Goal: Task Accomplishment & Management: Complete application form

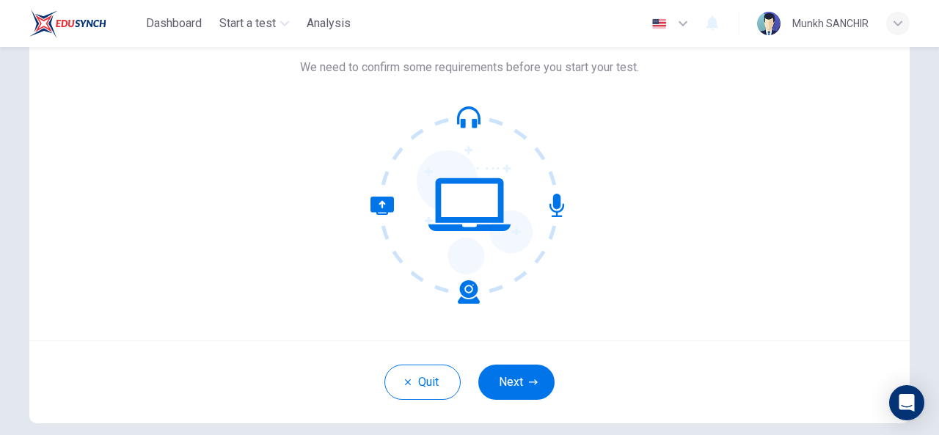
scroll to position [99, 0]
click at [521, 386] on button "Next" at bounding box center [516, 382] width 76 height 35
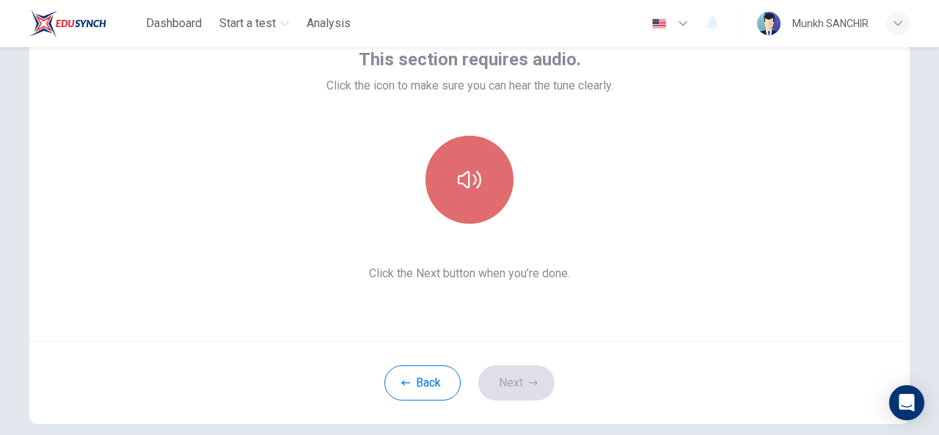
click at [464, 193] on button "button" at bounding box center [469, 180] width 88 height 88
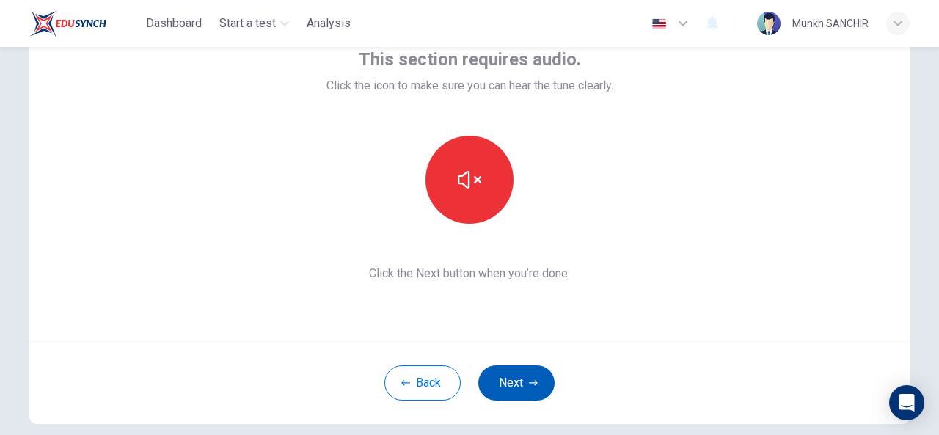
click at [513, 370] on button "Next" at bounding box center [516, 382] width 76 height 35
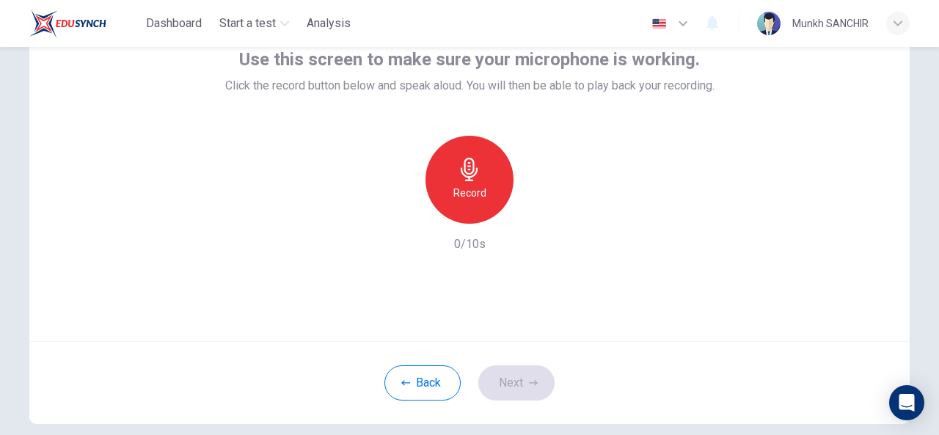
click at [464, 175] on icon "button" at bounding box center [469, 169] width 23 height 23
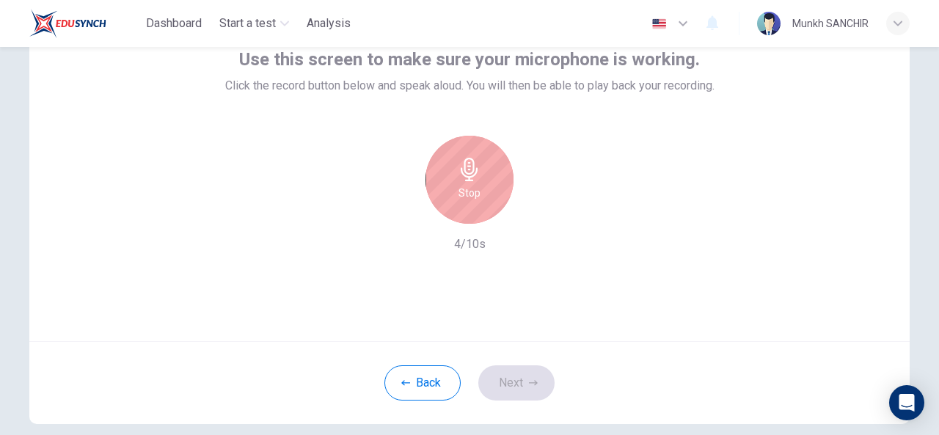
click at [481, 195] on div "Stop" at bounding box center [469, 180] width 88 height 88
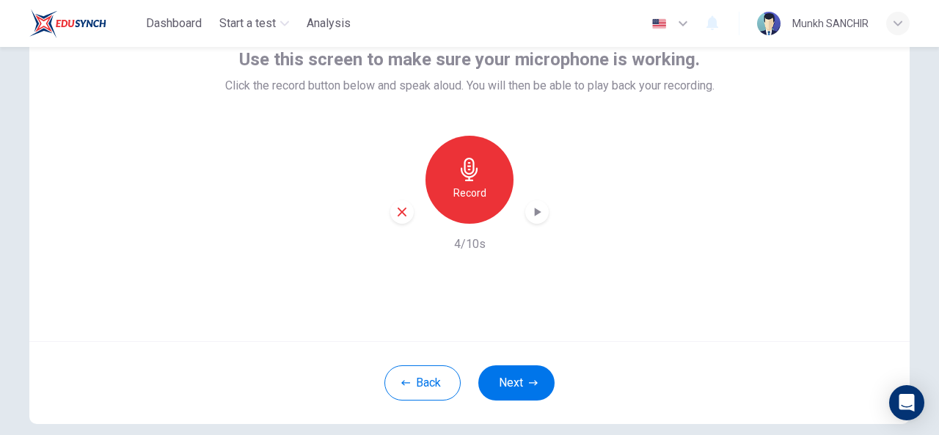
click at [540, 214] on icon "button" at bounding box center [537, 212] width 15 height 15
click at [529, 384] on icon "button" at bounding box center [533, 382] width 9 height 9
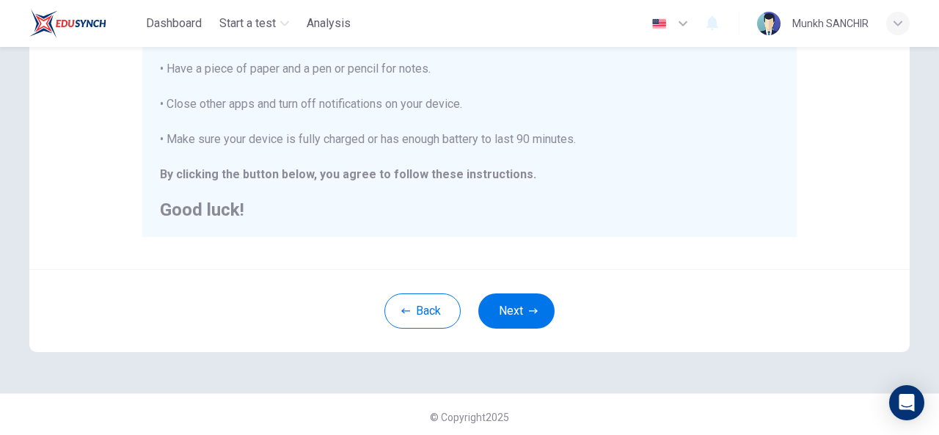
scroll to position [380, 0]
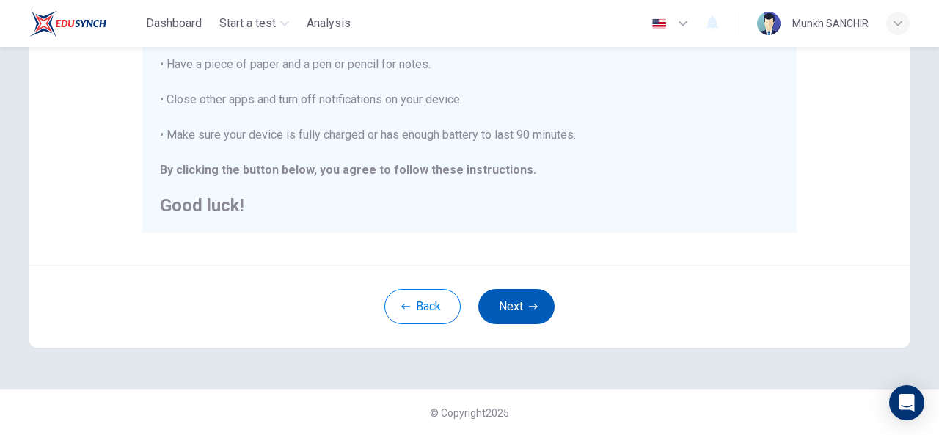
click at [513, 306] on button "Next" at bounding box center [516, 306] width 76 height 35
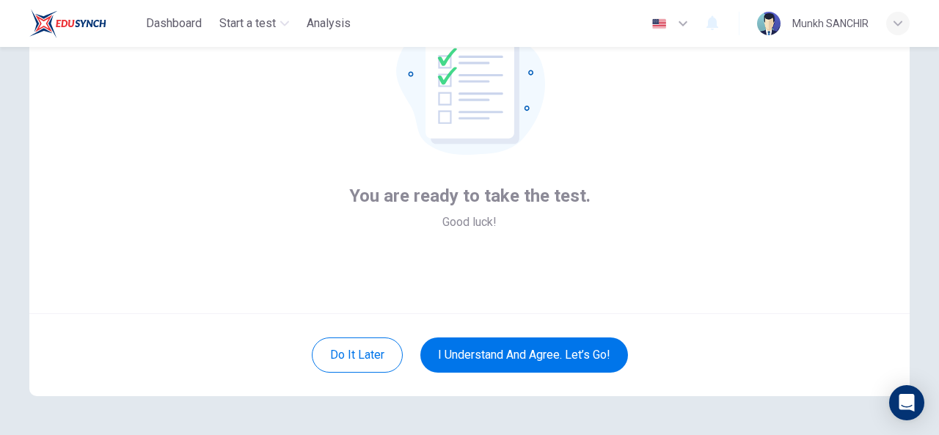
scroll to position [129, 0]
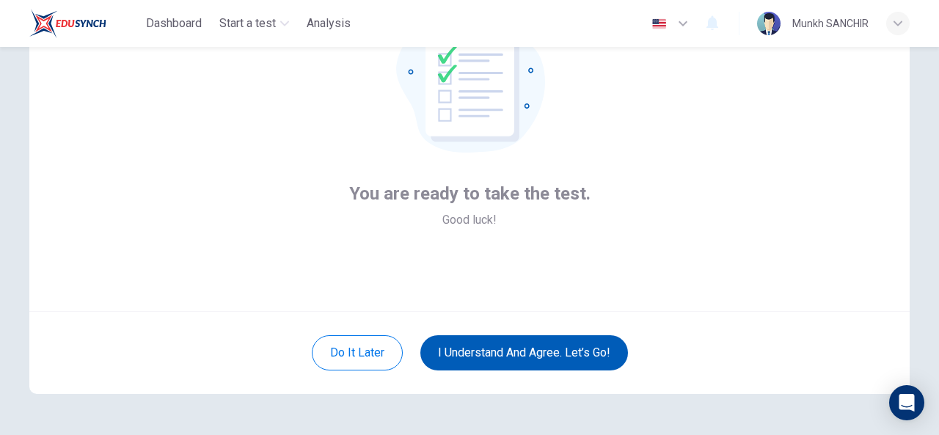
click at [506, 359] on button "I understand and agree. Let’s go!" at bounding box center [524, 352] width 208 height 35
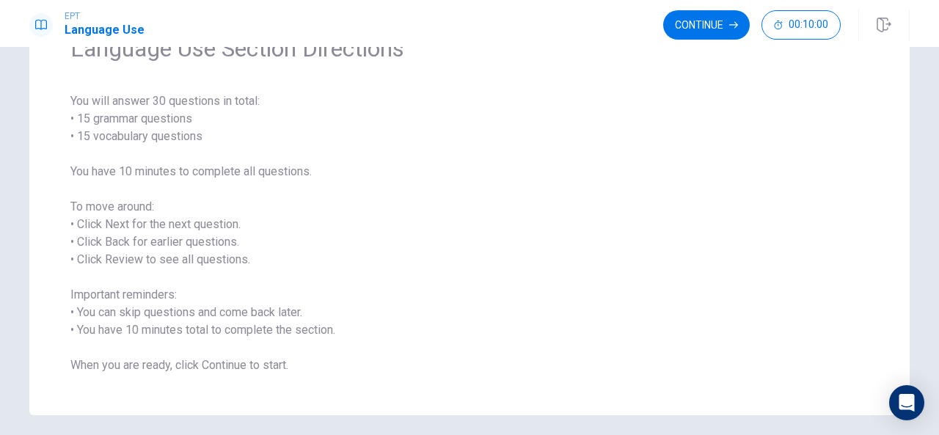
scroll to position [72, 0]
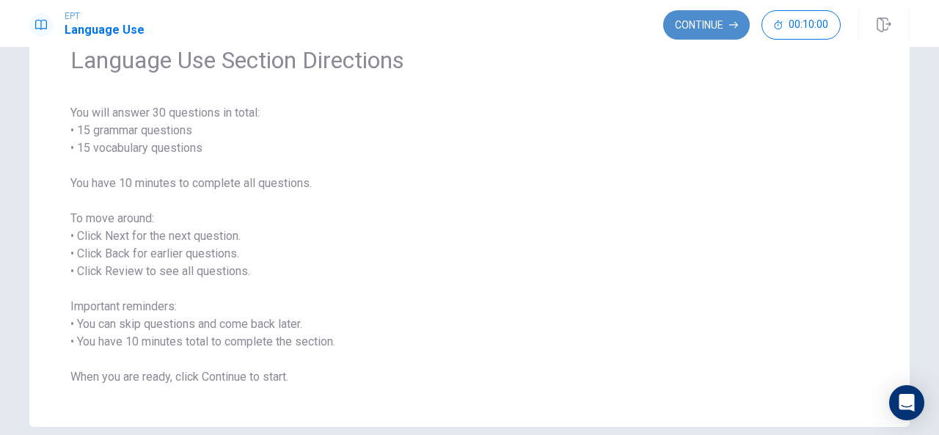
click at [696, 30] on button "Continue" at bounding box center [706, 24] width 87 height 29
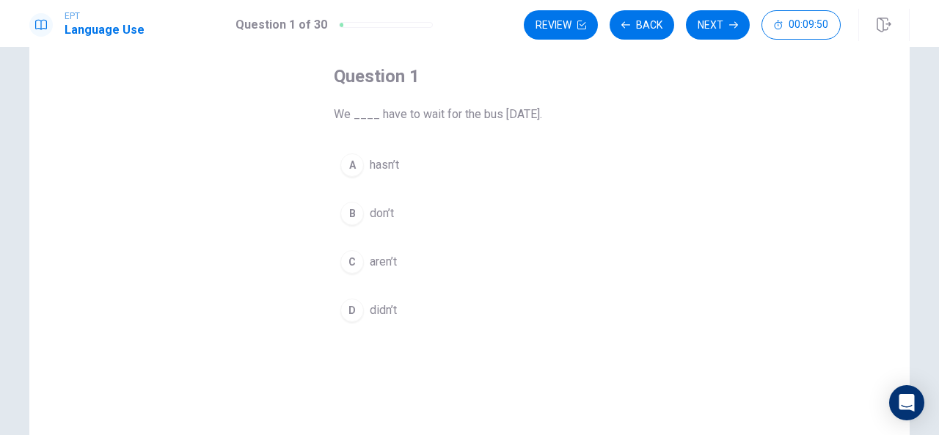
click at [348, 307] on div "D" at bounding box center [351, 310] width 23 height 23
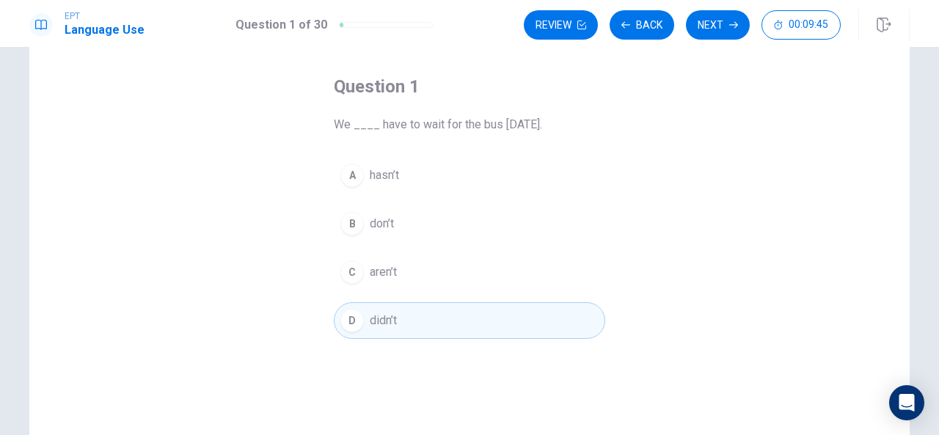
scroll to position [0, 0]
click at [532, 278] on button "C aren’t" at bounding box center [469, 273] width 271 height 37
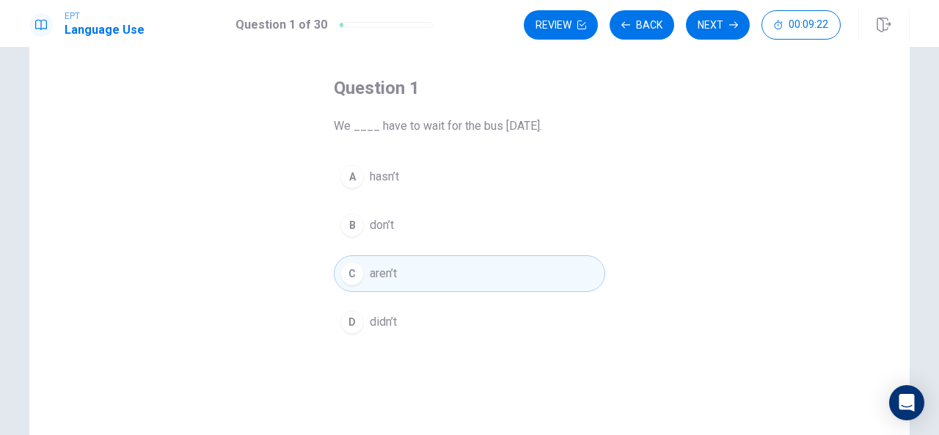
click at [597, 40] on div "Review Back Next 00:09:22" at bounding box center [717, 25] width 386 height 32
click at [722, 17] on button "Next" at bounding box center [718, 24] width 64 height 29
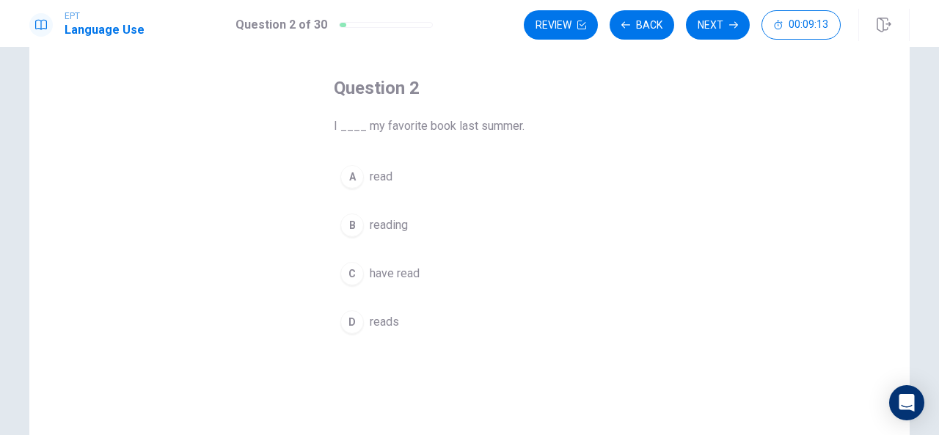
click at [352, 172] on div "A" at bounding box center [351, 176] width 23 height 23
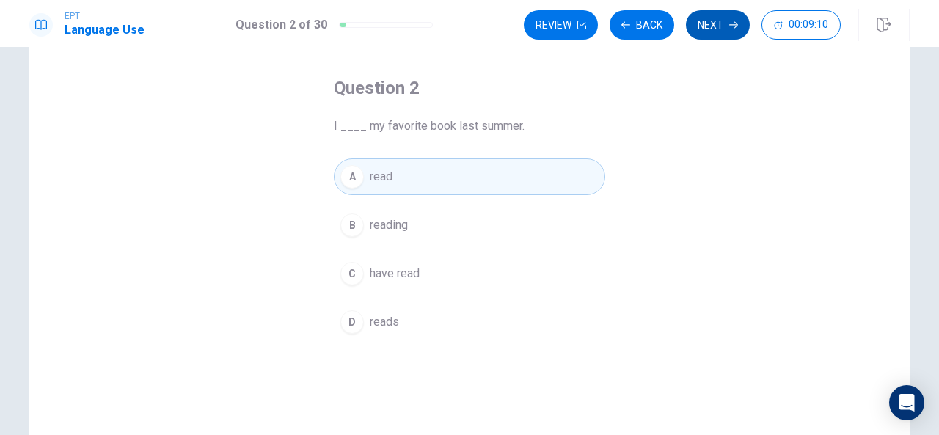
click at [701, 29] on button "Next" at bounding box center [718, 24] width 64 height 29
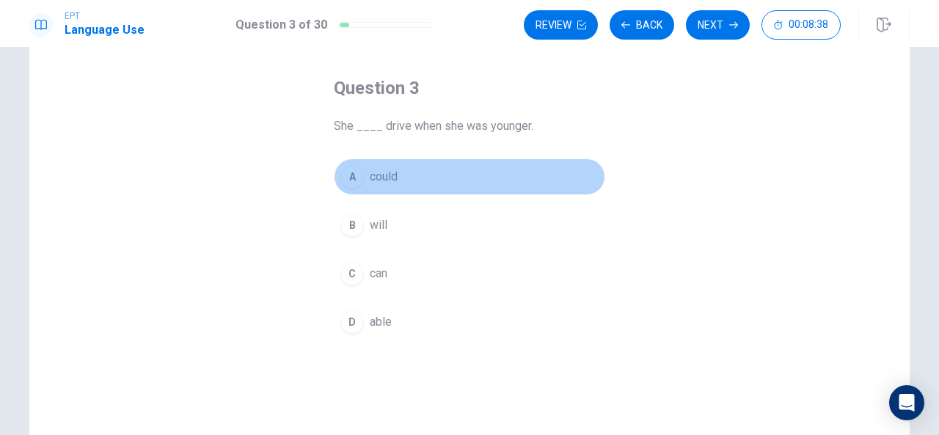
click at [352, 174] on div "A" at bounding box center [351, 176] width 23 height 23
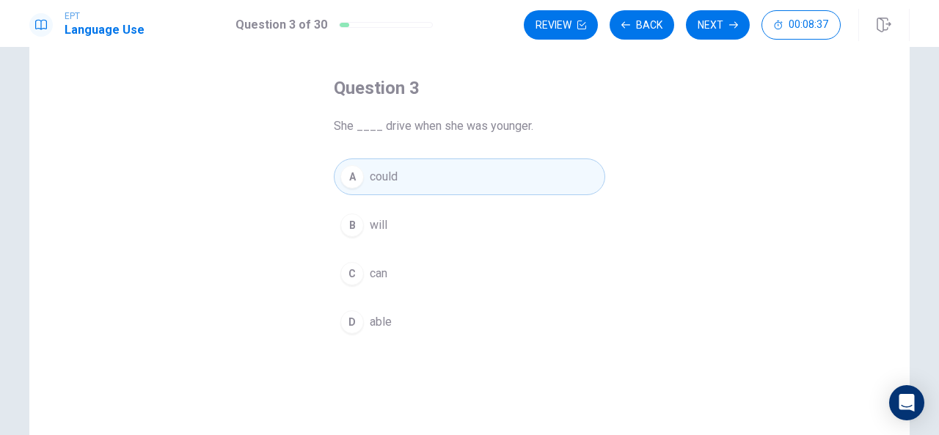
click at [660, 46] on div "EPT Language Use Question 3 of 30 Review Back Next 00:08:37" at bounding box center [469, 23] width 939 height 47
click at [542, 208] on button "B will" at bounding box center [469, 225] width 271 height 37
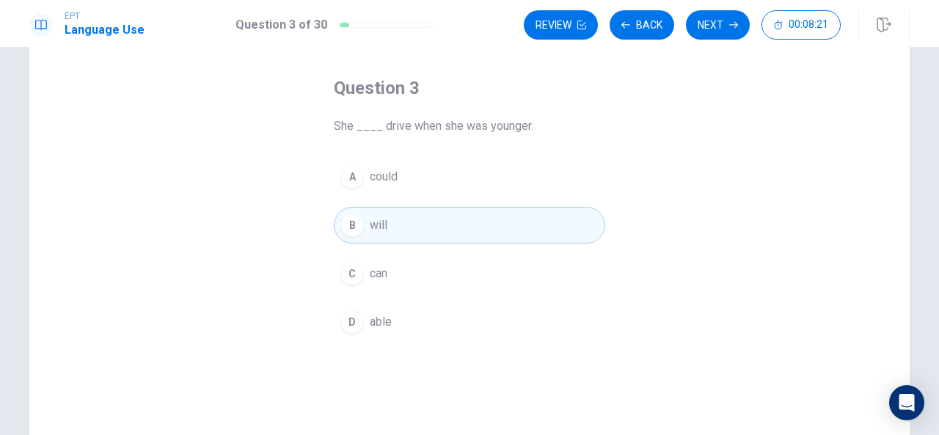
click at [519, 274] on button "C can" at bounding box center [469, 273] width 271 height 37
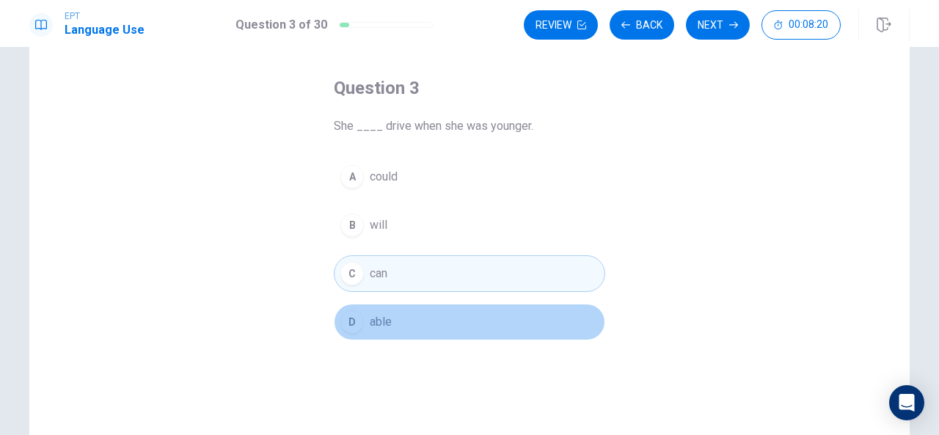
click at [472, 321] on button "D able" at bounding box center [469, 322] width 271 height 37
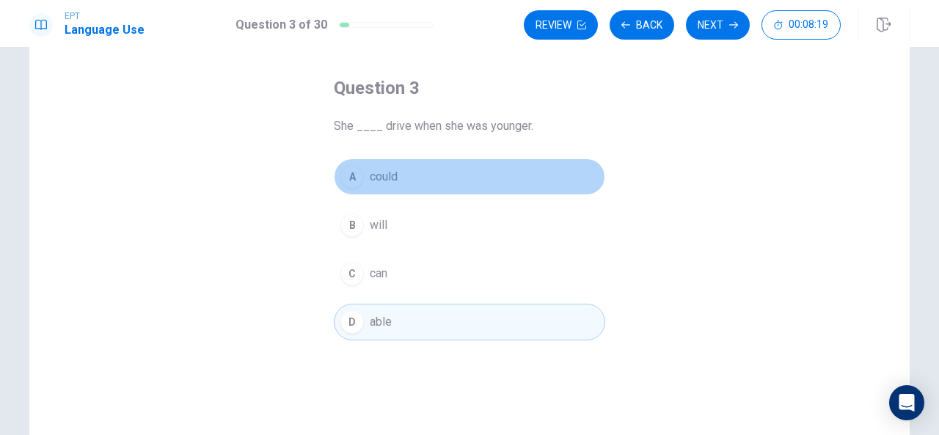
click at [469, 191] on button "A could" at bounding box center [469, 176] width 271 height 37
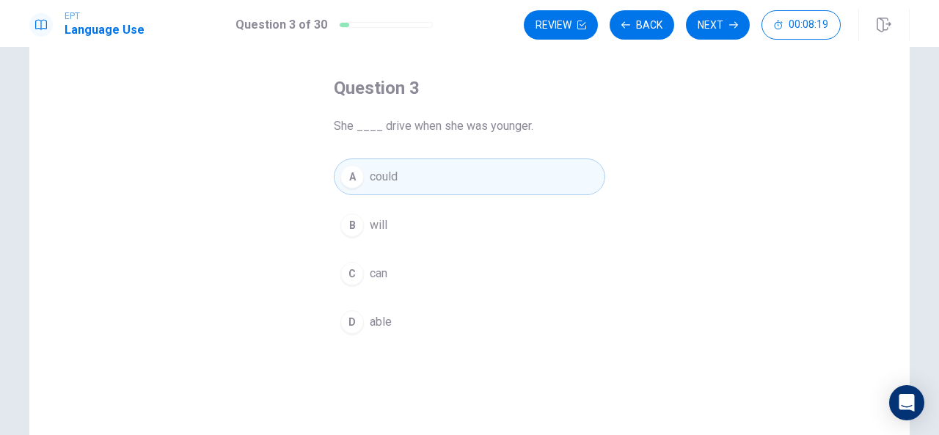
click at [463, 253] on div "A could B will C can D able" at bounding box center [469, 249] width 271 height 182
click at [403, 212] on button "B will" at bounding box center [469, 225] width 271 height 37
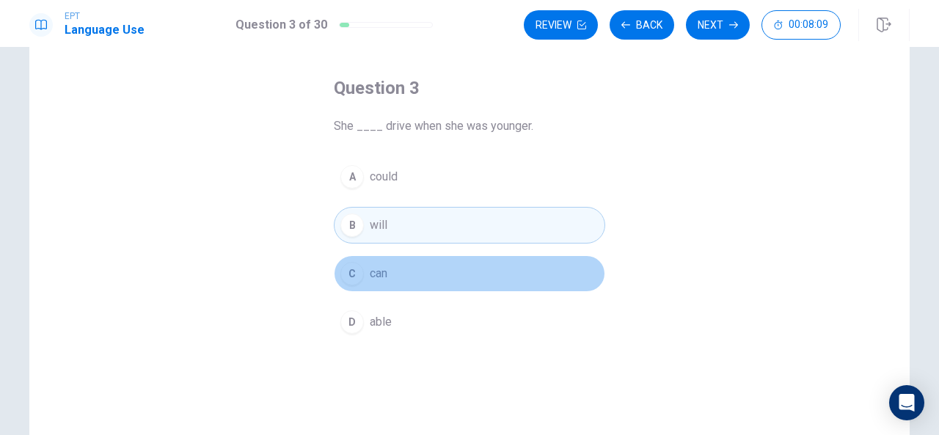
click at [505, 256] on button "C can" at bounding box center [469, 273] width 271 height 37
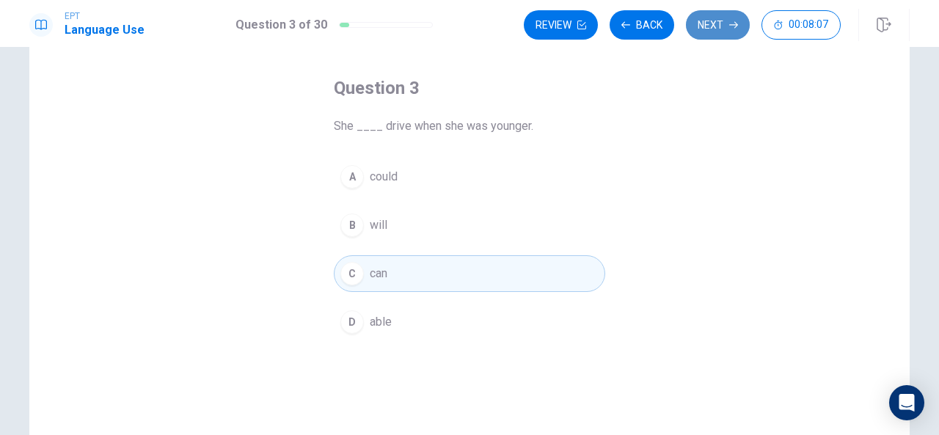
click at [725, 28] on button "Next" at bounding box center [718, 24] width 64 height 29
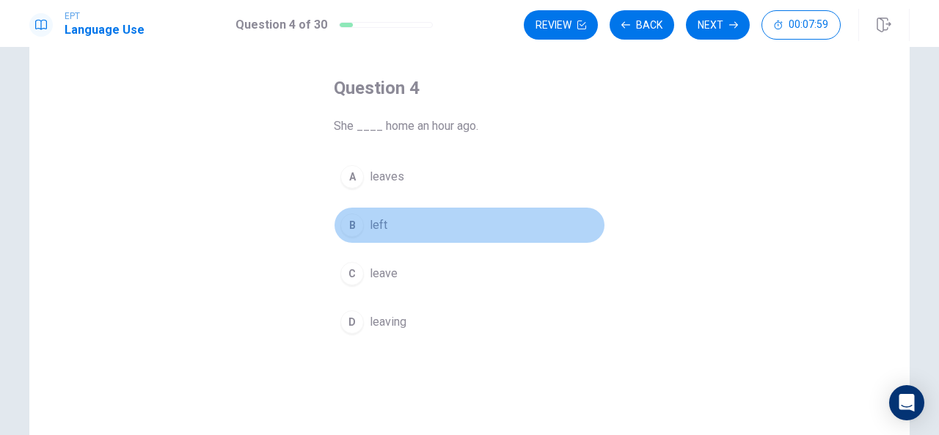
click at [354, 230] on div "B" at bounding box center [351, 224] width 23 height 23
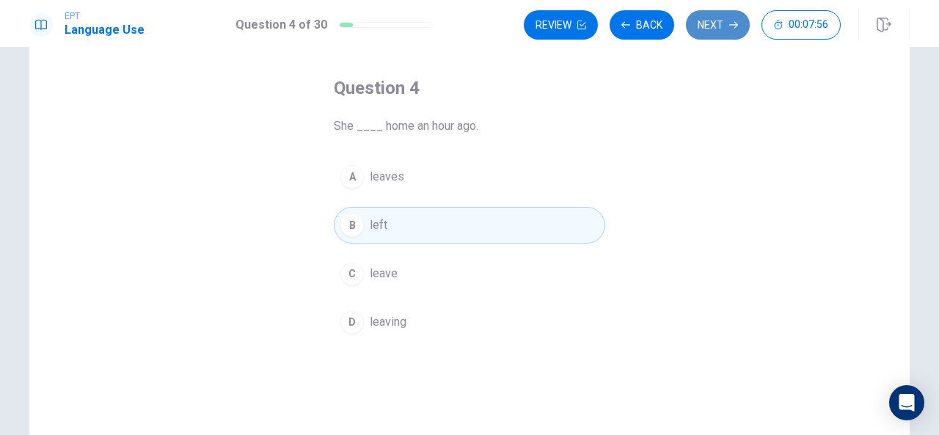
click at [723, 21] on button "Next" at bounding box center [718, 24] width 64 height 29
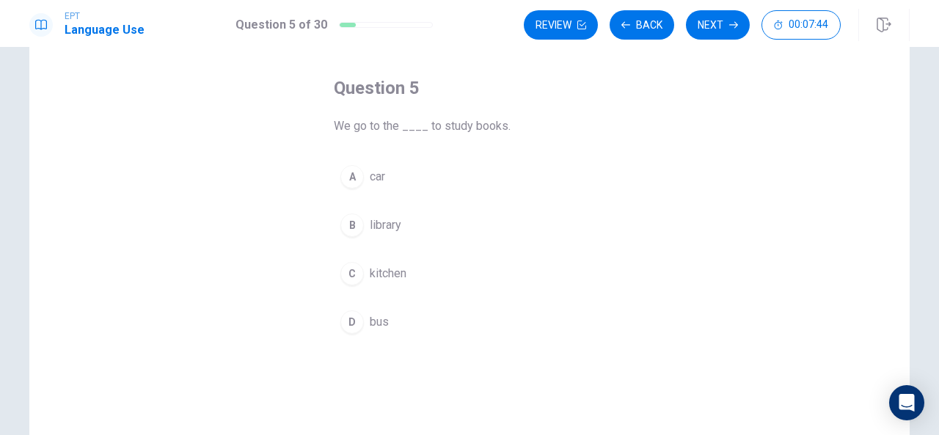
click at [348, 230] on div "B" at bounding box center [351, 224] width 23 height 23
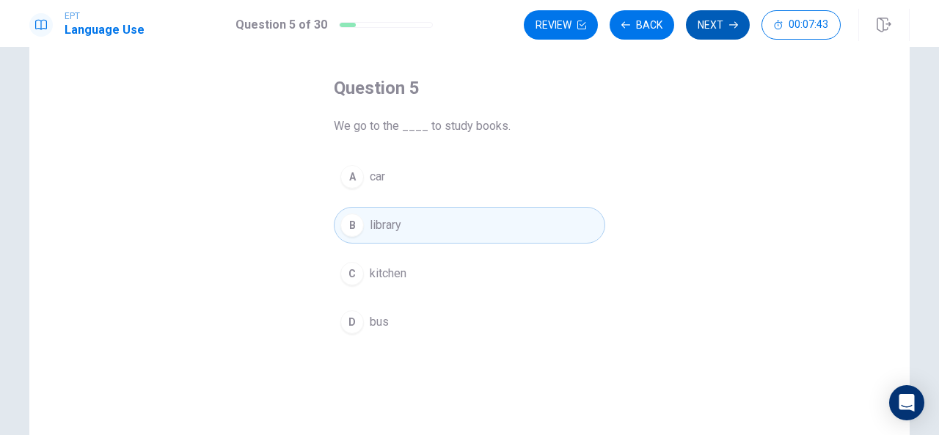
click at [726, 15] on button "Next" at bounding box center [718, 24] width 64 height 29
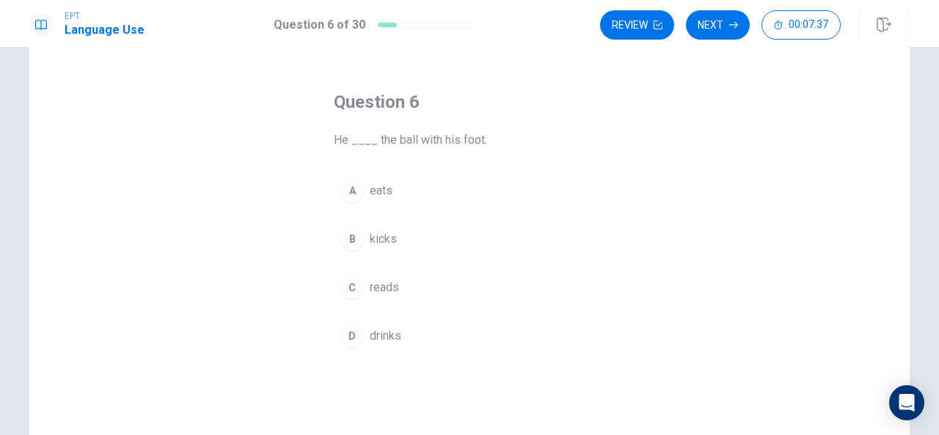
scroll to position [45, 0]
click at [345, 238] on div "B" at bounding box center [351, 239] width 23 height 23
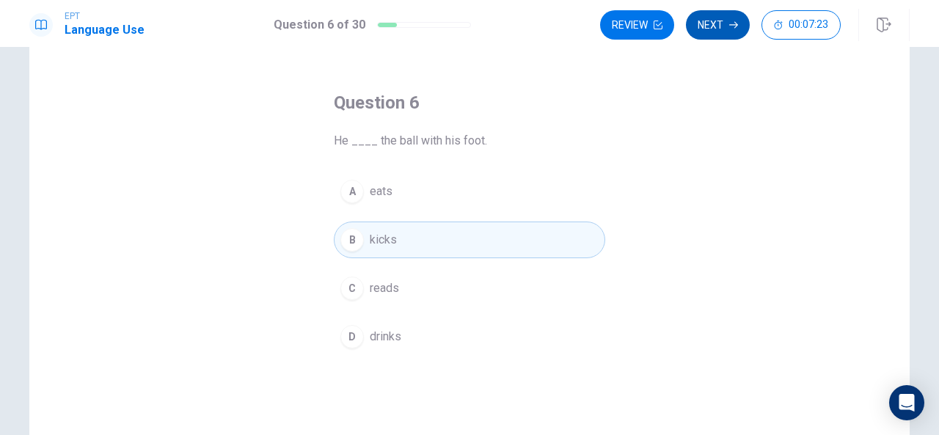
click at [728, 26] on button "Next" at bounding box center [718, 24] width 64 height 29
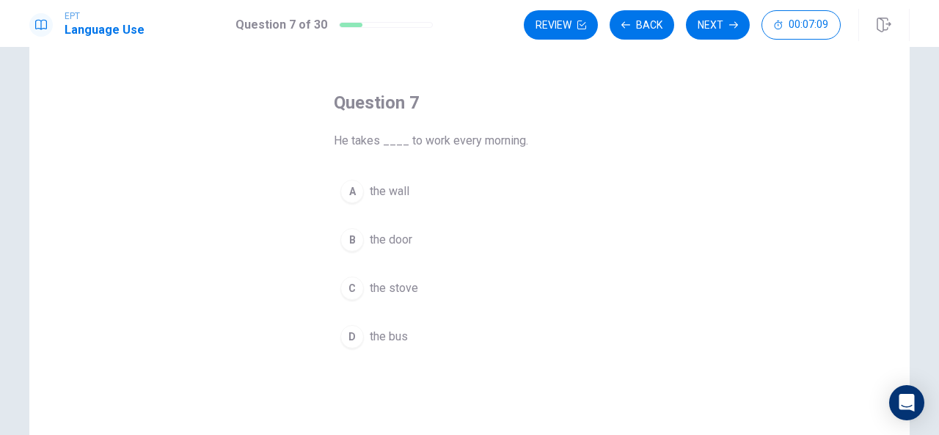
click at [354, 332] on div "D" at bounding box center [351, 336] width 23 height 23
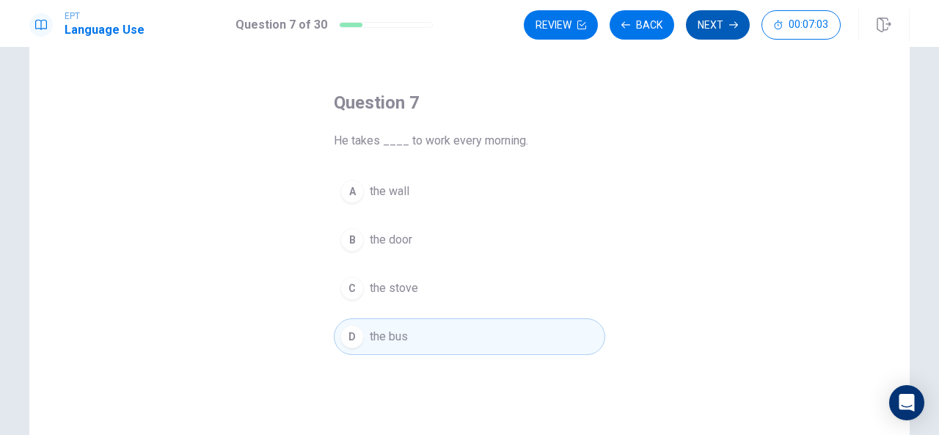
click at [729, 35] on button "Next" at bounding box center [718, 24] width 64 height 29
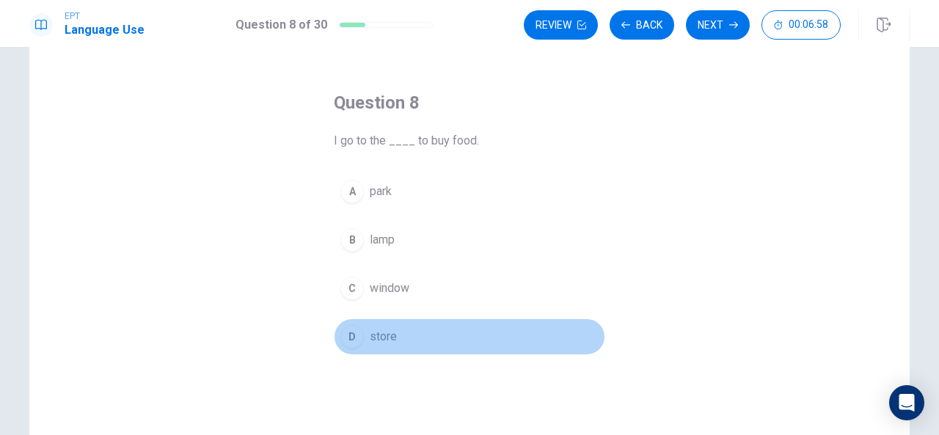
click at [345, 335] on div "D" at bounding box center [351, 336] width 23 height 23
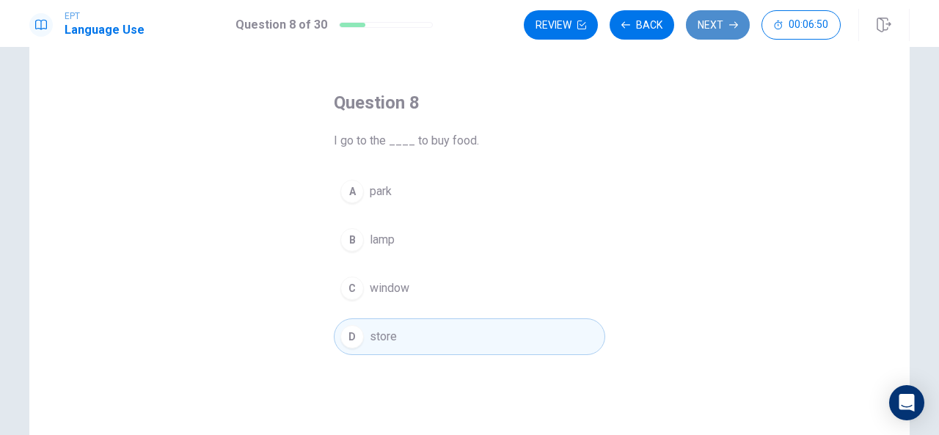
click at [722, 29] on button "Next" at bounding box center [718, 24] width 64 height 29
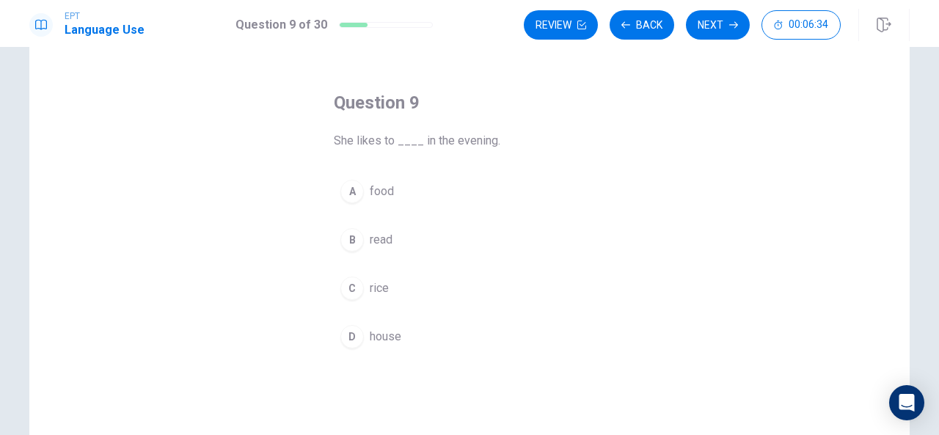
click at [348, 240] on div "B" at bounding box center [351, 239] width 23 height 23
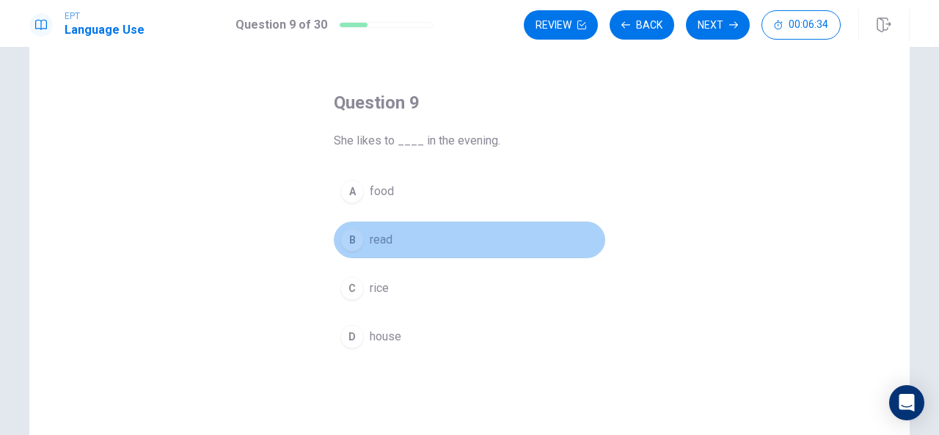
click at [348, 240] on div "B" at bounding box center [351, 239] width 23 height 23
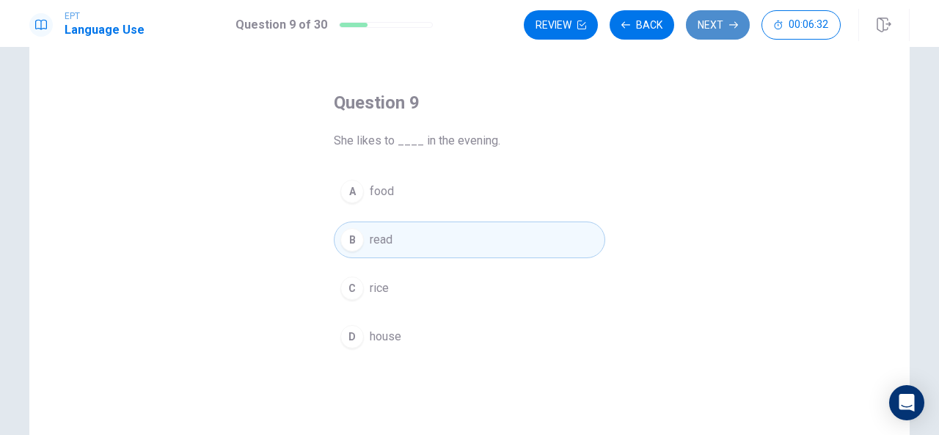
click at [715, 28] on button "Next" at bounding box center [718, 24] width 64 height 29
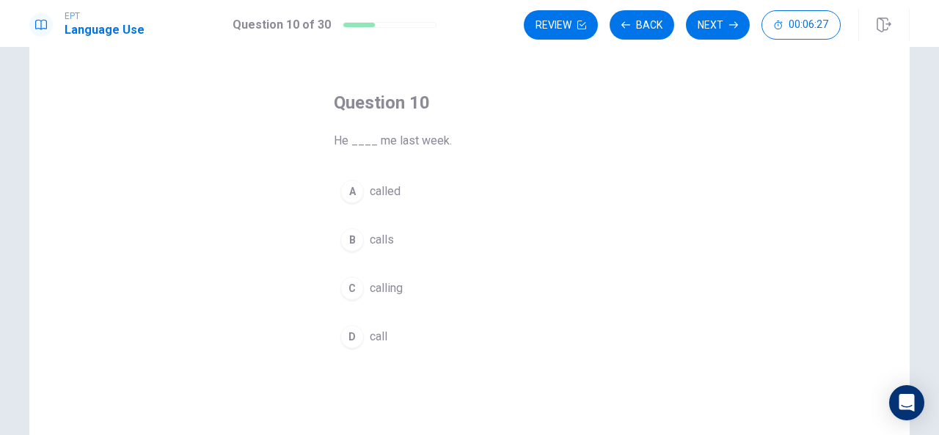
click at [356, 191] on div "A" at bounding box center [351, 191] width 23 height 23
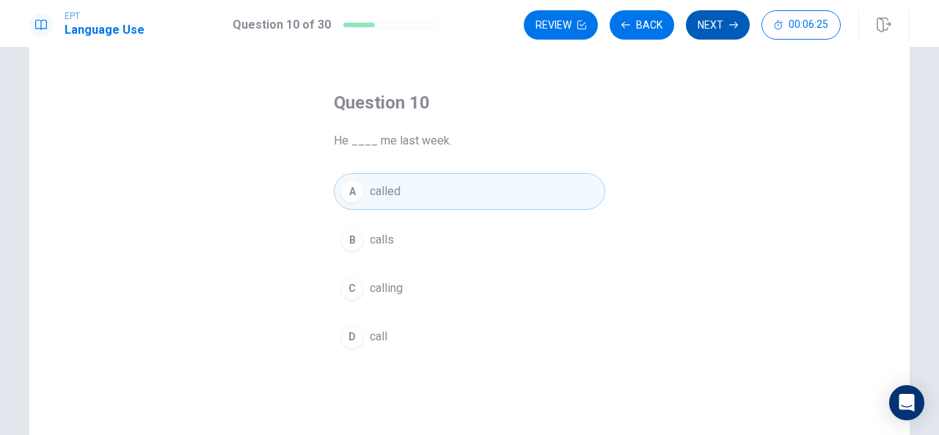
click at [711, 29] on button "Next" at bounding box center [718, 24] width 64 height 29
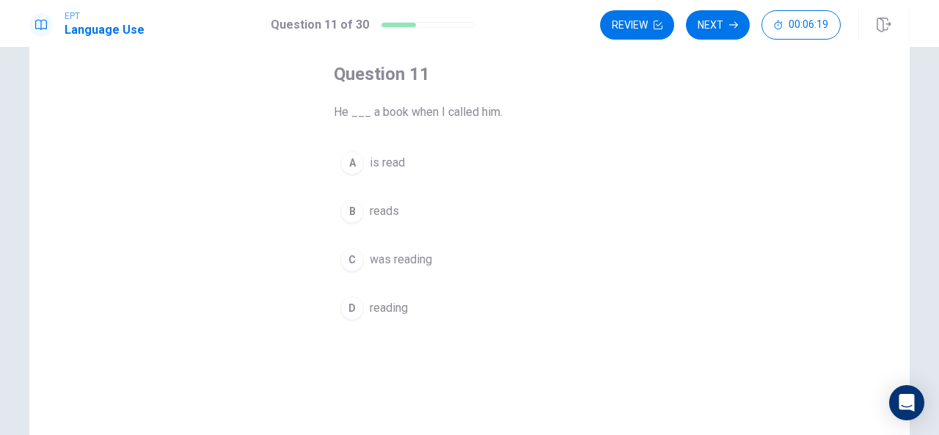
scroll to position [69, 0]
click at [352, 268] on div "C" at bounding box center [351, 264] width 23 height 23
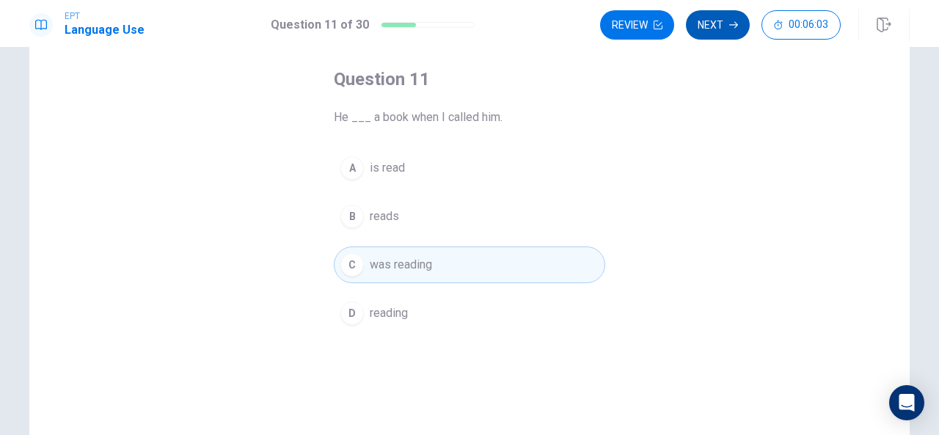
click at [714, 27] on button "Next" at bounding box center [718, 24] width 64 height 29
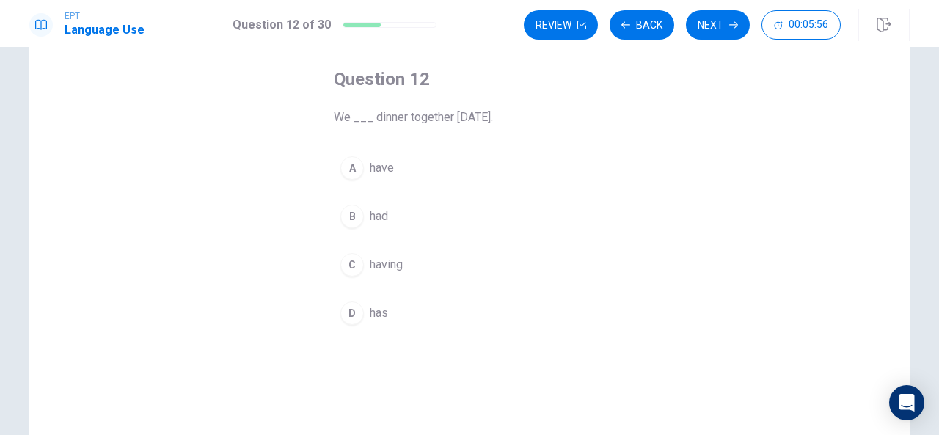
click at [355, 221] on div "B" at bounding box center [351, 216] width 23 height 23
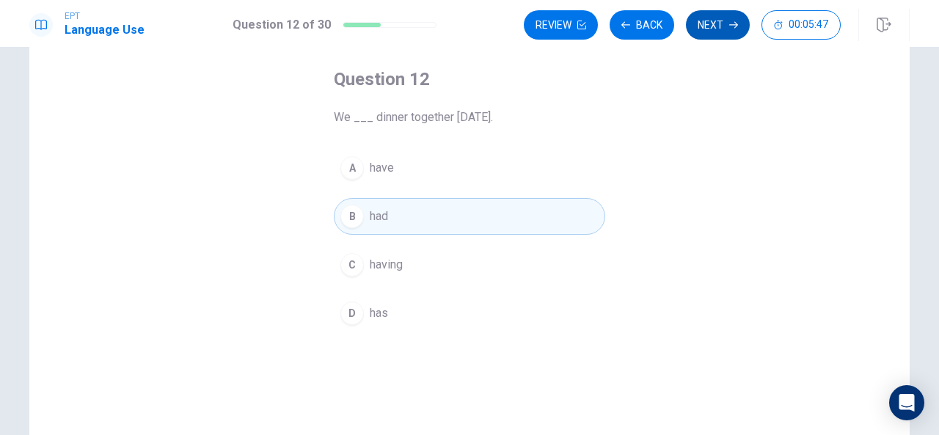
click at [727, 26] on button "Next" at bounding box center [718, 24] width 64 height 29
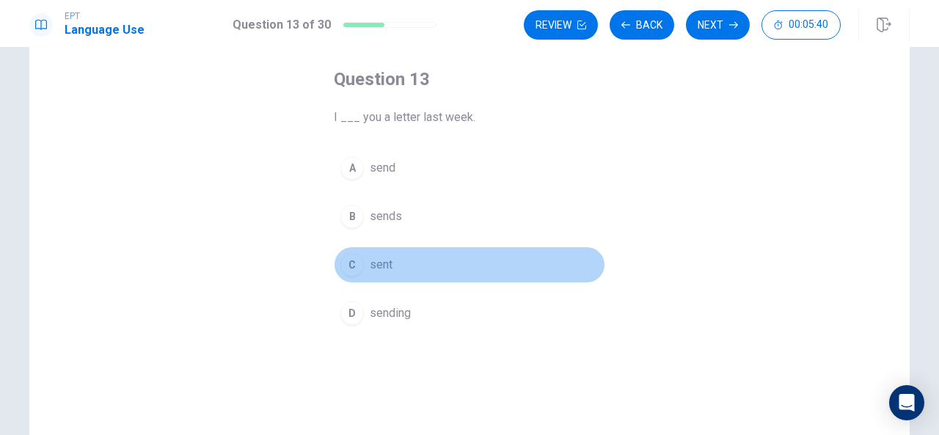
click at [355, 261] on div "C" at bounding box center [351, 264] width 23 height 23
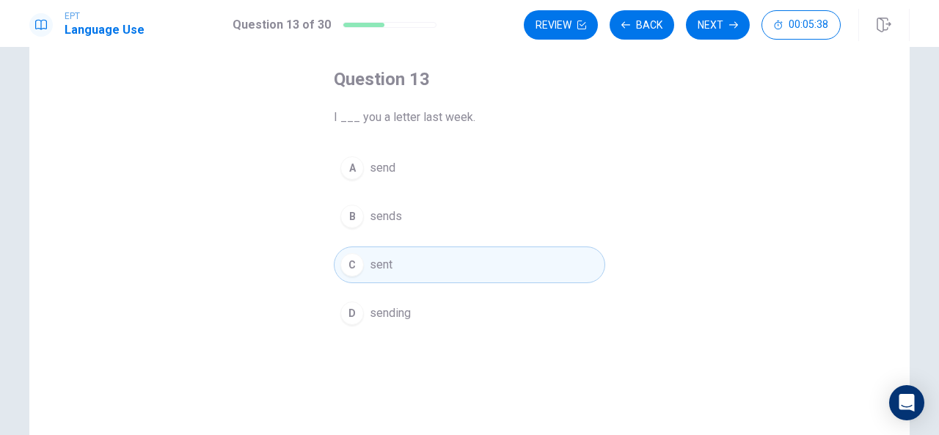
click at [730, 21] on icon "button" at bounding box center [733, 25] width 9 height 9
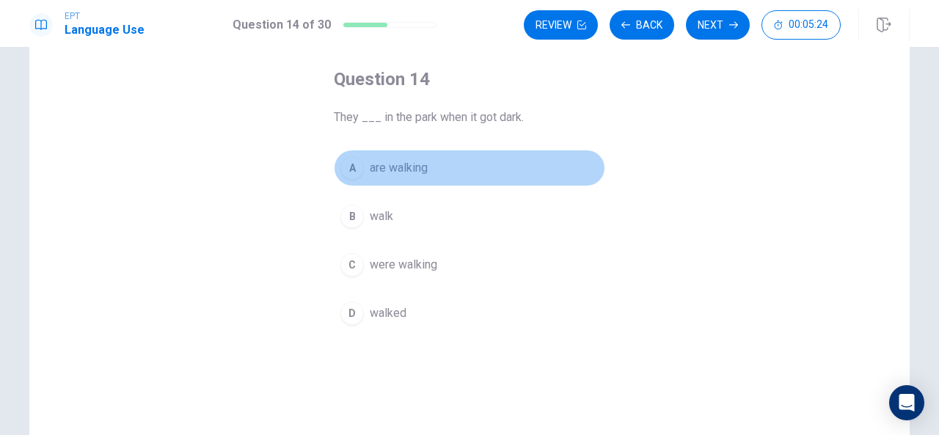
click at [346, 166] on div "A" at bounding box center [351, 167] width 23 height 23
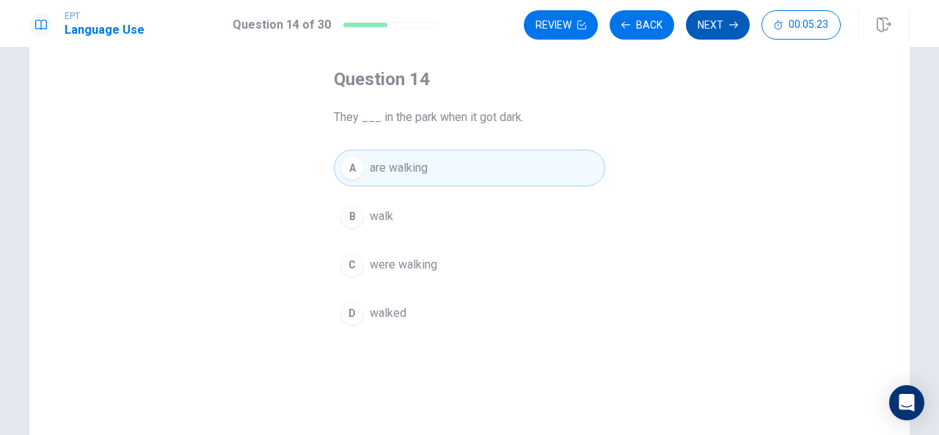
click at [691, 29] on button "Next" at bounding box center [718, 24] width 64 height 29
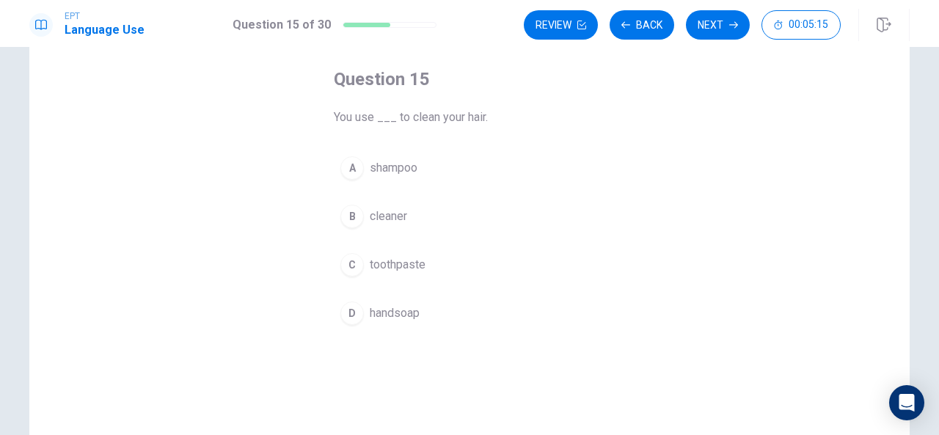
click at [348, 175] on div "A" at bounding box center [351, 167] width 23 height 23
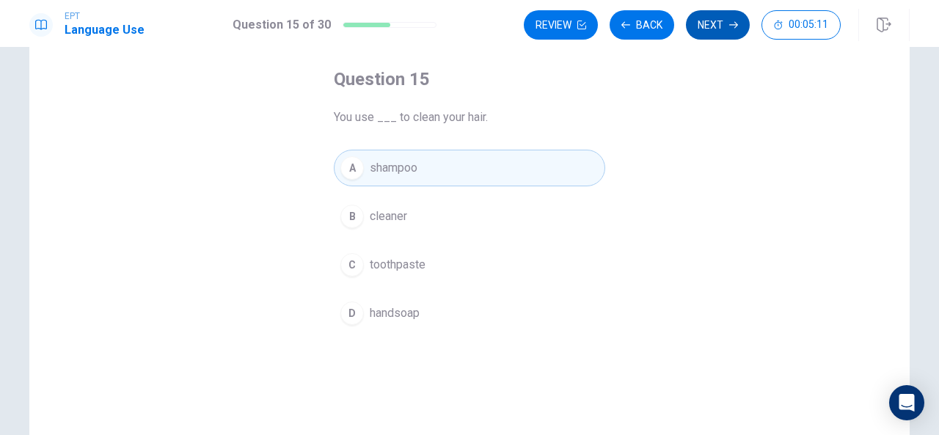
click at [708, 18] on button "Next" at bounding box center [718, 24] width 64 height 29
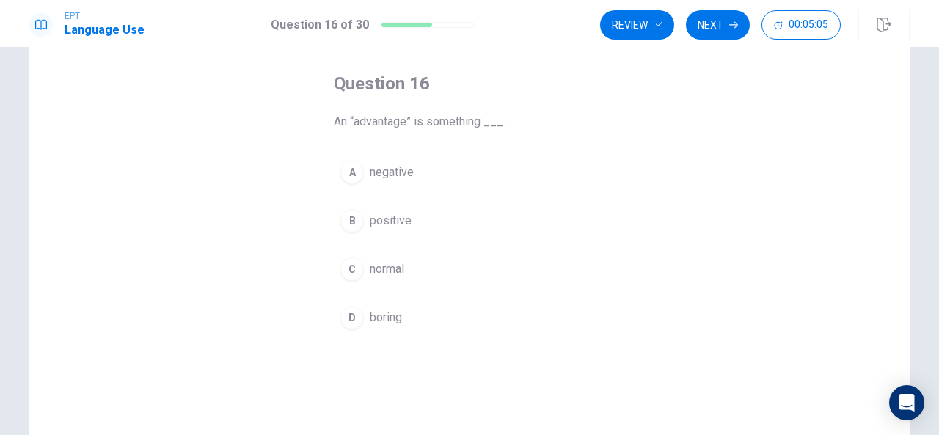
scroll to position [58, 0]
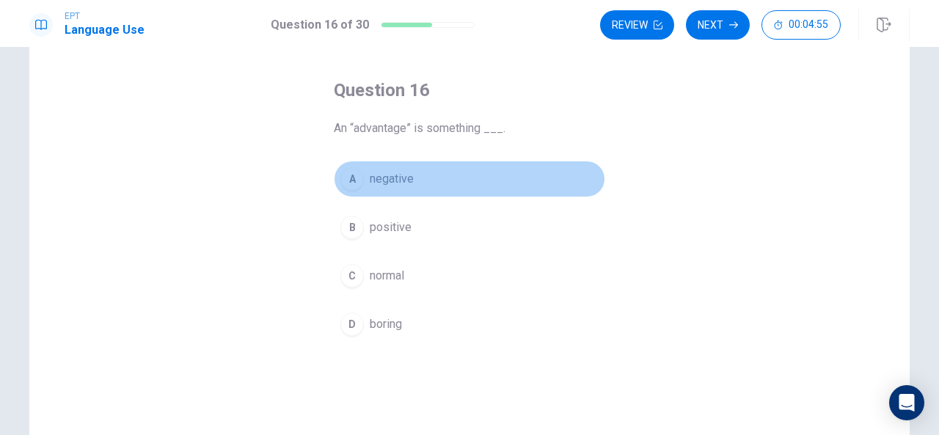
click at [343, 177] on div "A" at bounding box center [351, 178] width 23 height 23
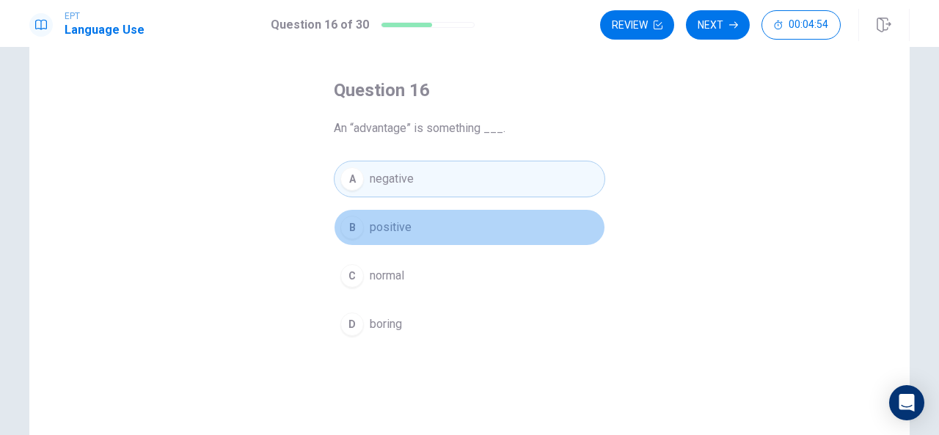
click at [414, 219] on button "B positive" at bounding box center [469, 227] width 271 height 37
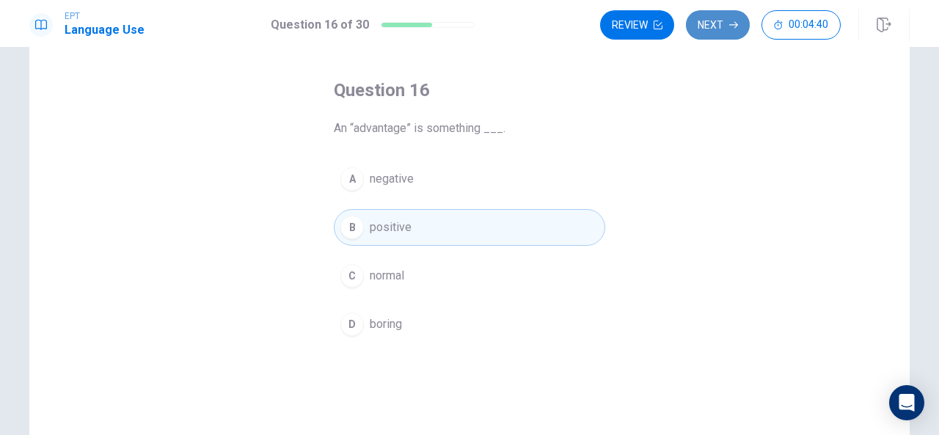
click at [728, 35] on button "Next" at bounding box center [718, 24] width 64 height 29
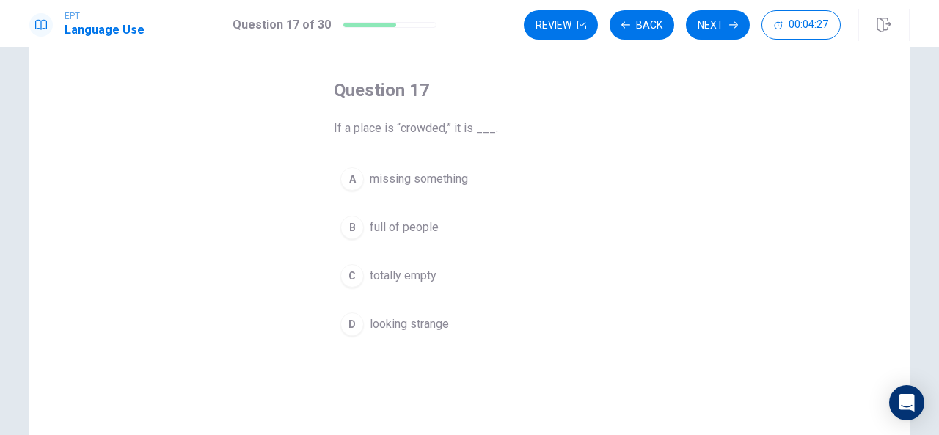
click at [403, 221] on span "full of people" at bounding box center [404, 228] width 69 height 18
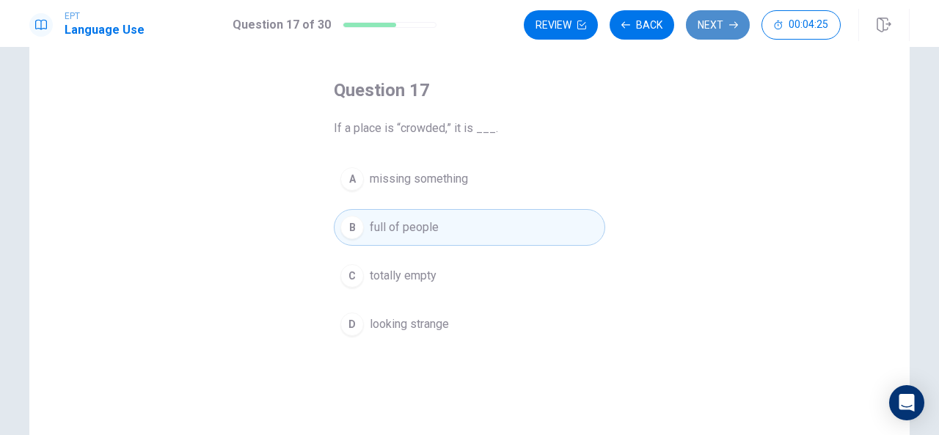
click at [727, 15] on button "Next" at bounding box center [718, 24] width 64 height 29
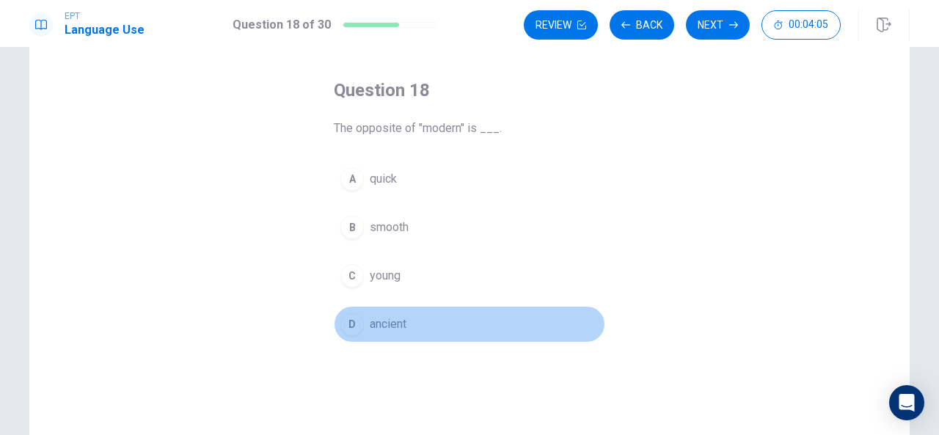
click at [384, 315] on span "ancient" at bounding box center [388, 324] width 37 height 18
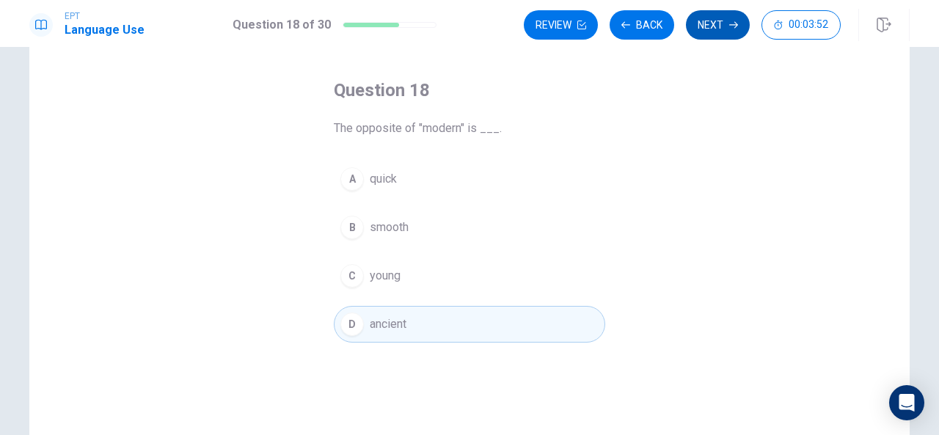
click at [730, 20] on button "Next" at bounding box center [718, 24] width 64 height 29
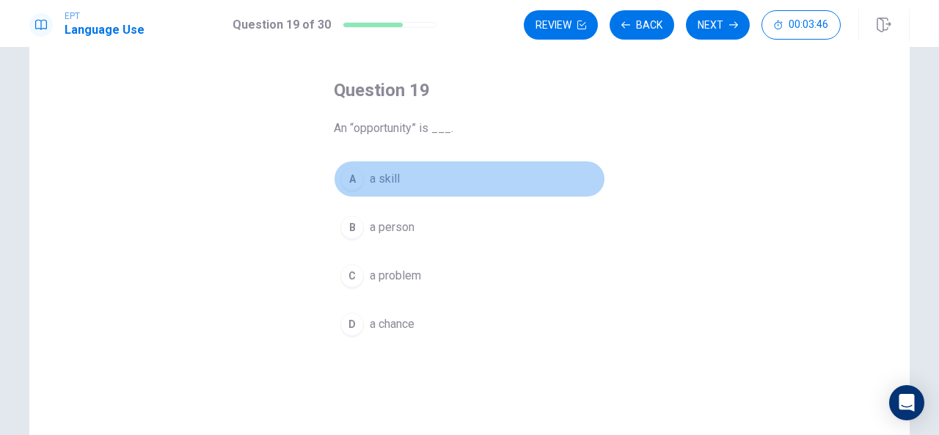
click at [384, 172] on span "a skill" at bounding box center [385, 179] width 30 height 18
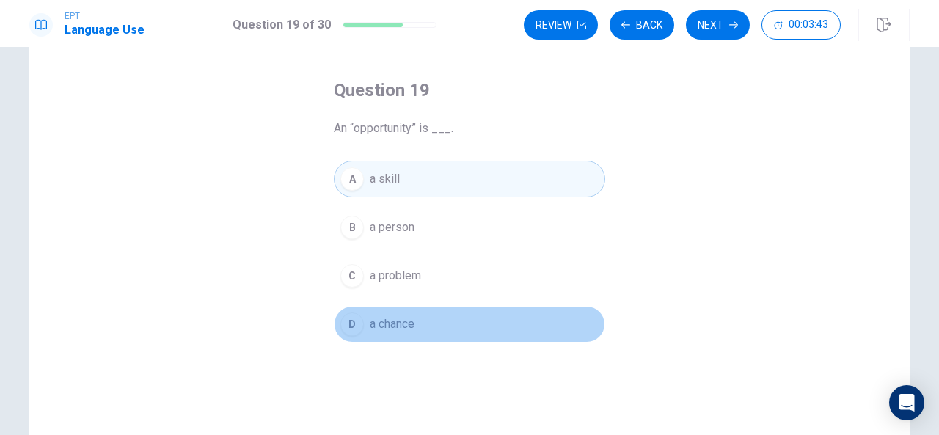
click at [386, 322] on span "a chance" at bounding box center [392, 324] width 45 height 18
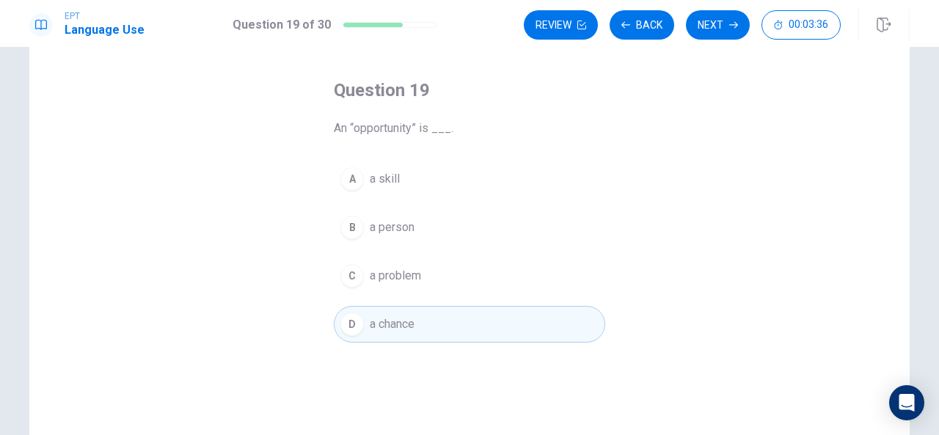
click at [475, 249] on div "A a skill B a person C a problem D a chance" at bounding box center [469, 252] width 271 height 182
click at [471, 276] on button "C a problem" at bounding box center [469, 275] width 271 height 37
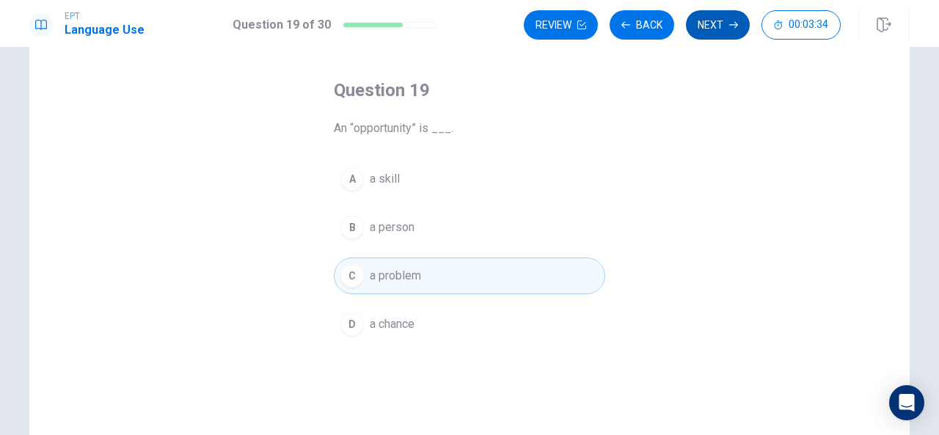
click at [711, 36] on button "Next" at bounding box center [718, 24] width 64 height 29
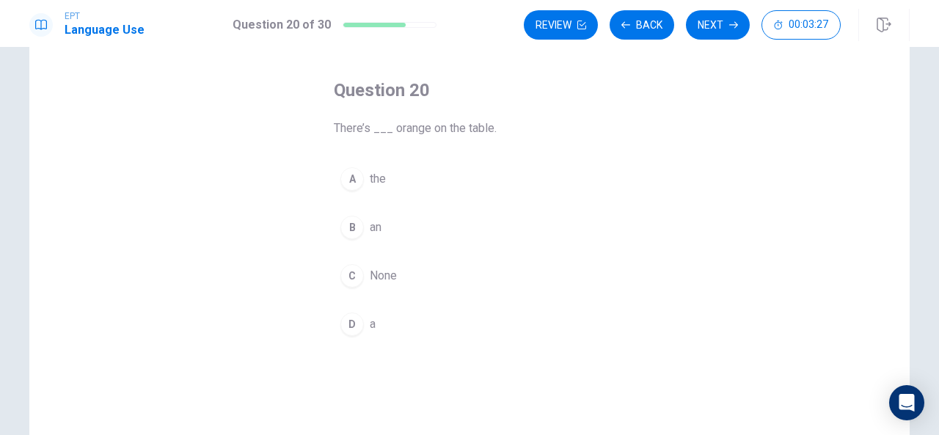
click at [351, 225] on div "B" at bounding box center [351, 227] width 23 height 23
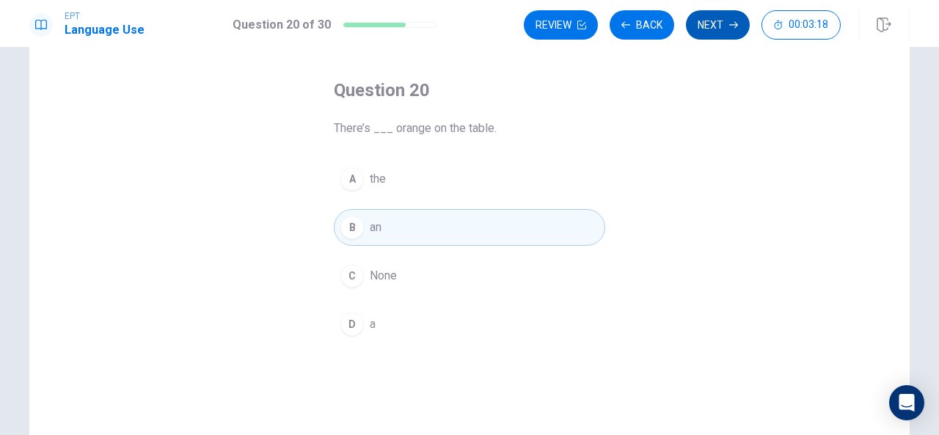
click at [729, 21] on button "Next" at bounding box center [718, 24] width 64 height 29
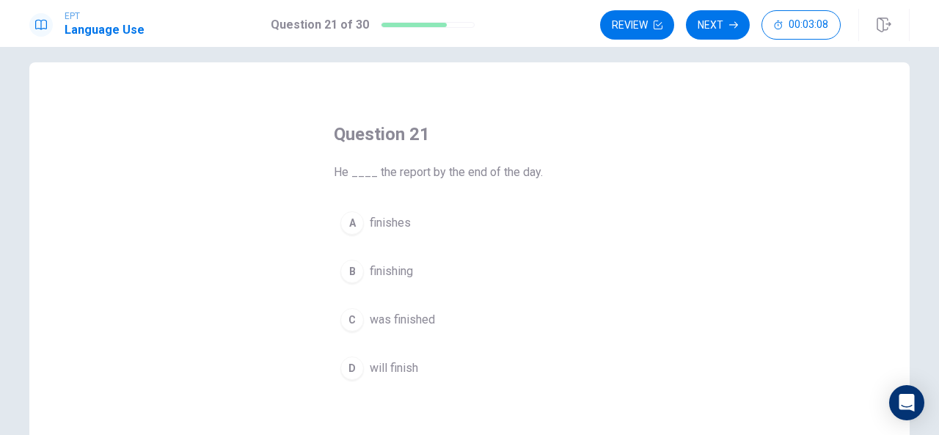
scroll to position [16, 0]
click at [351, 356] on div "D" at bounding box center [351, 365] width 23 height 23
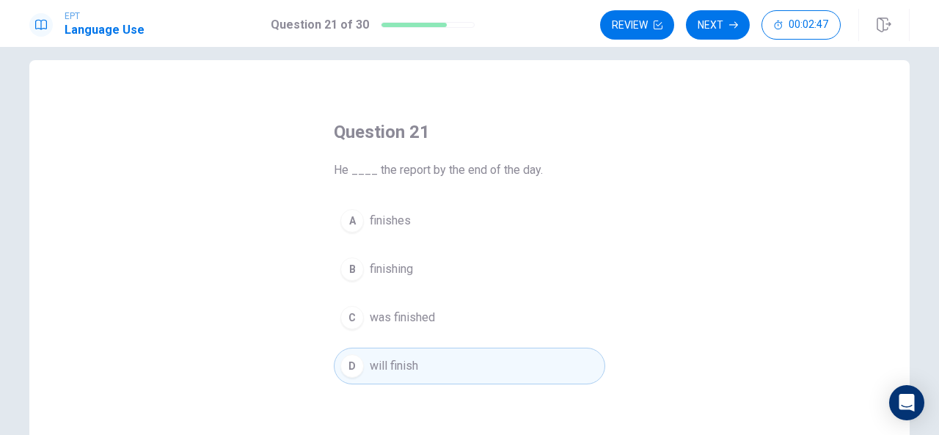
scroll to position [227, 0]
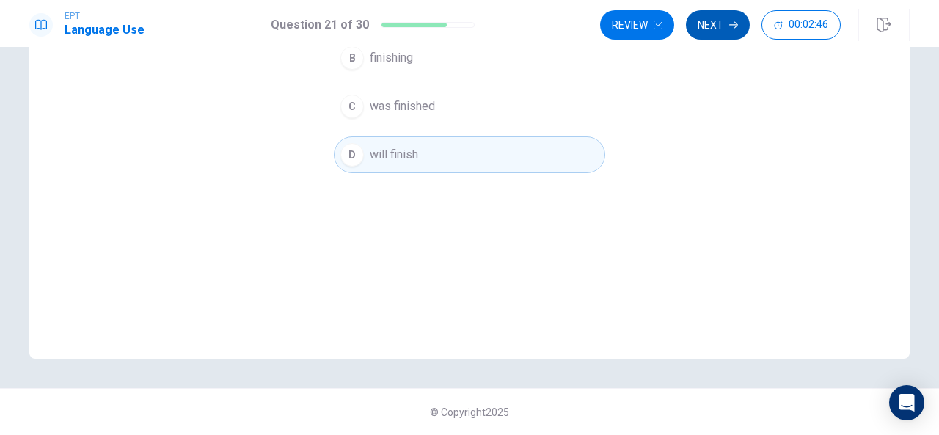
click at [736, 15] on button "Next" at bounding box center [718, 24] width 64 height 29
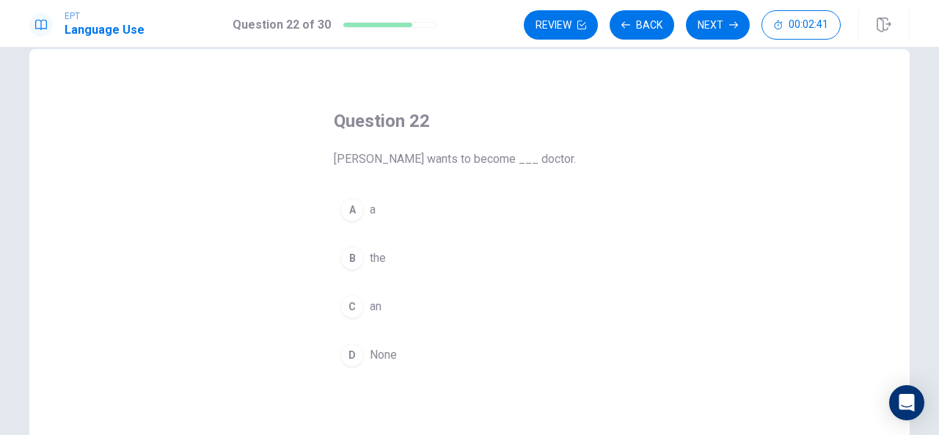
scroll to position [29, 0]
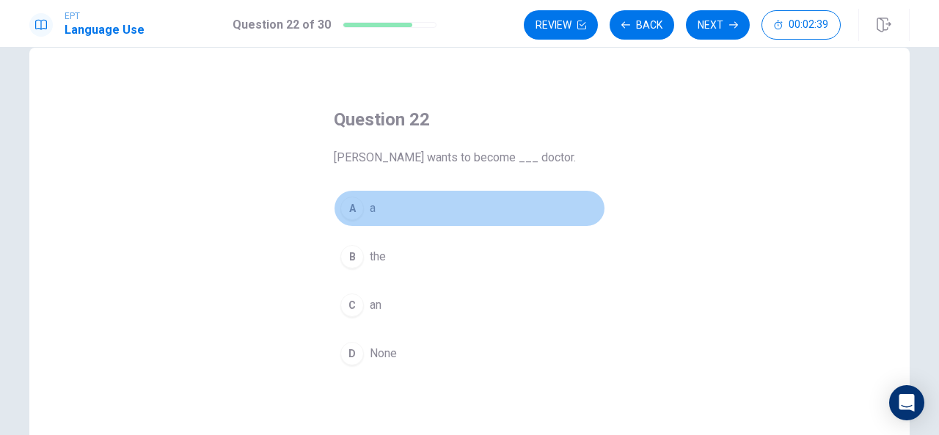
click at [348, 210] on div "A" at bounding box center [351, 208] width 23 height 23
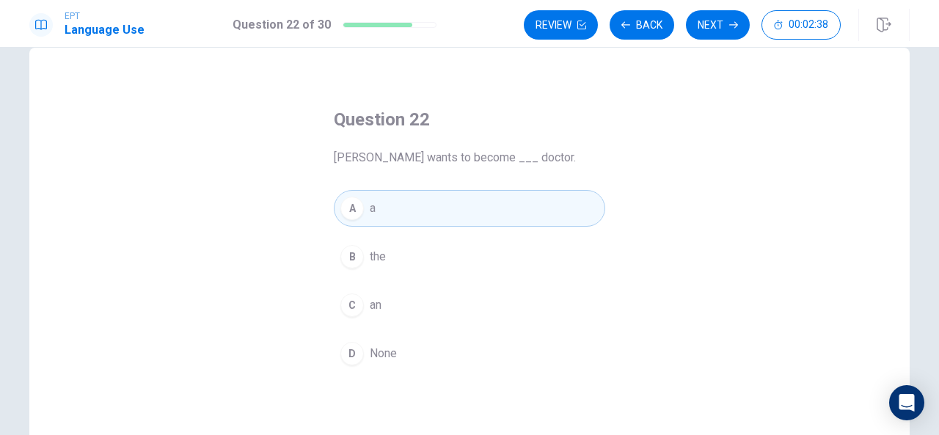
click at [729, 9] on div "Review Back Next 00:02:38" at bounding box center [717, 25] width 386 height 32
click at [729, 13] on button "Next" at bounding box center [718, 24] width 64 height 29
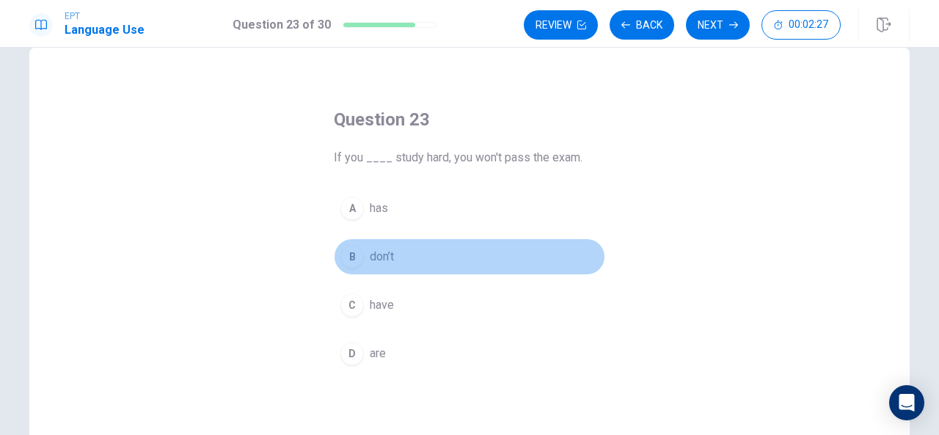
click at [351, 266] on div "B" at bounding box center [351, 256] width 23 height 23
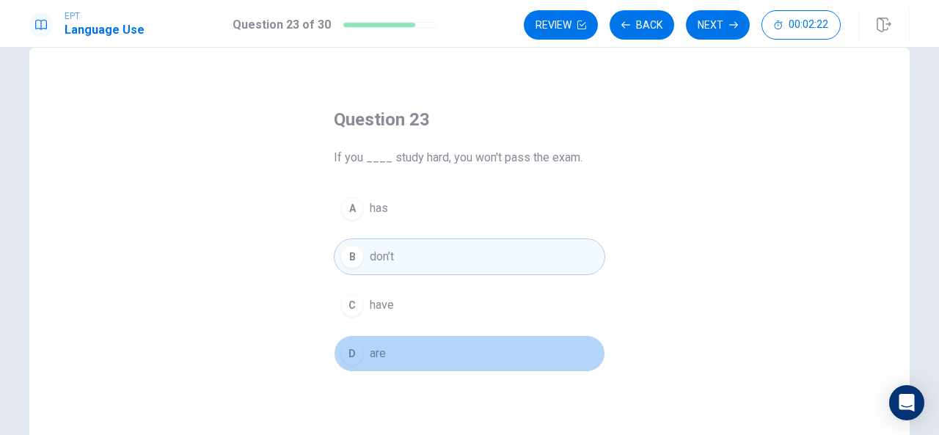
click at [345, 356] on div "D" at bounding box center [351, 353] width 23 height 23
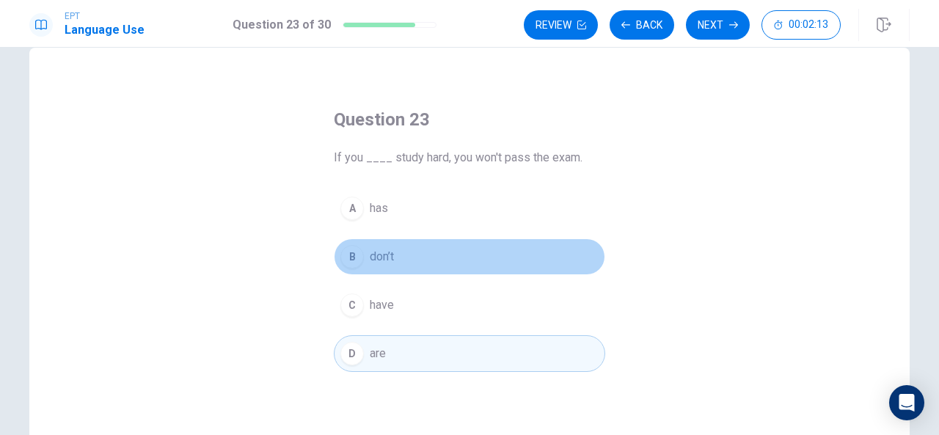
click at [351, 260] on div "B" at bounding box center [351, 256] width 23 height 23
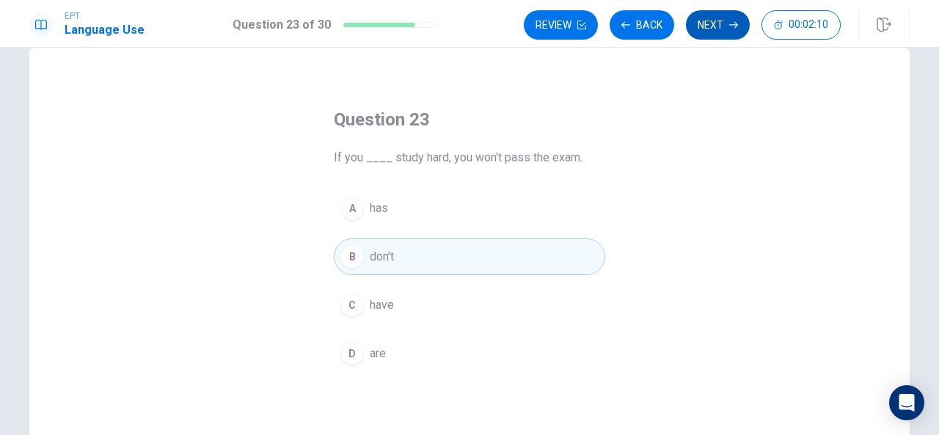
click at [708, 29] on button "Next" at bounding box center [718, 24] width 64 height 29
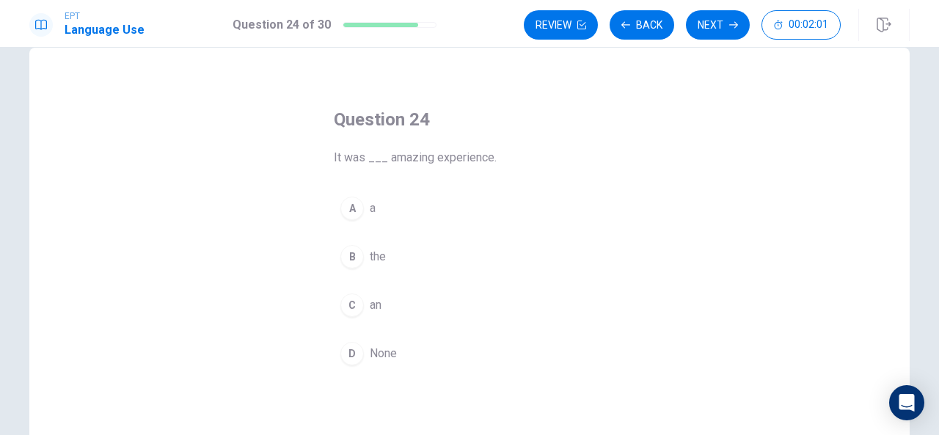
click at [349, 208] on div "A" at bounding box center [351, 208] width 23 height 23
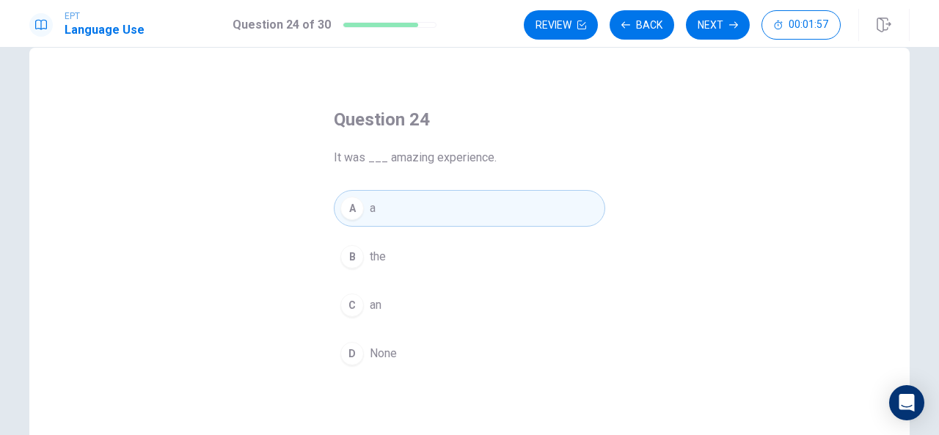
click at [345, 263] on div "B" at bounding box center [351, 256] width 23 height 23
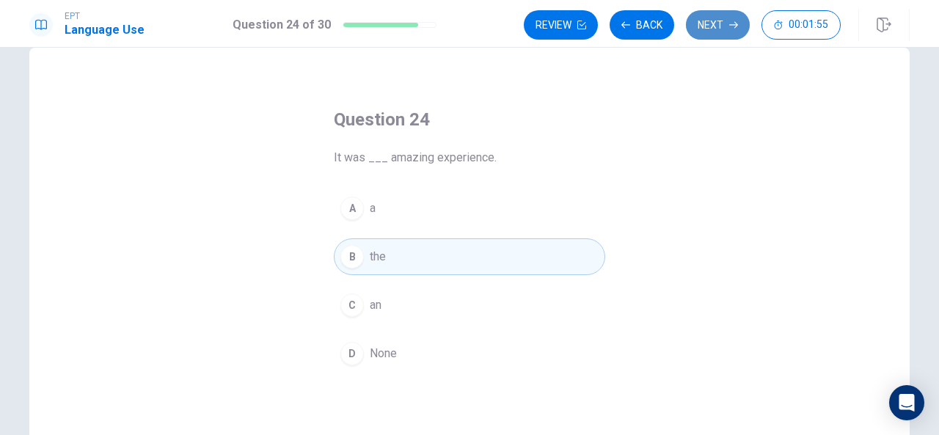
click at [731, 26] on icon "button" at bounding box center [733, 25] width 9 height 9
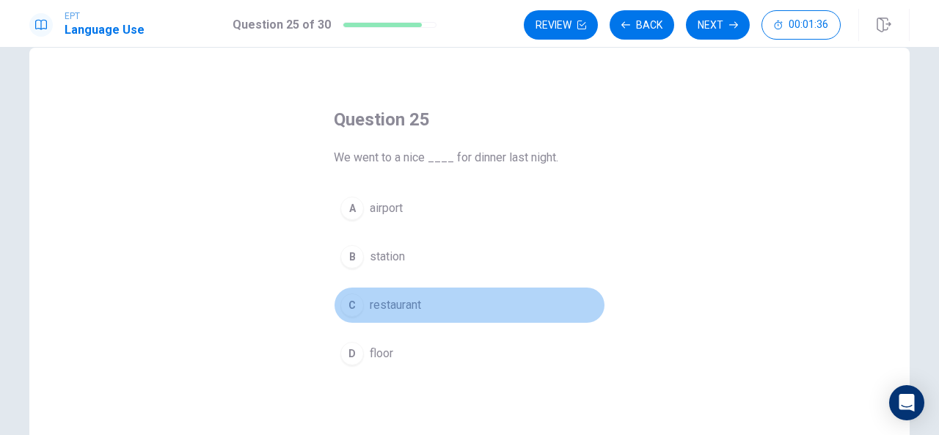
click at [398, 300] on span "restaurant" at bounding box center [395, 305] width 51 height 18
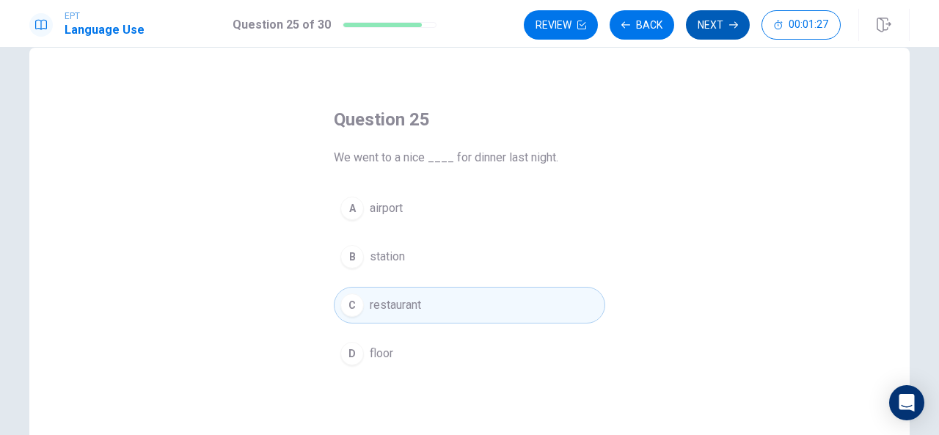
click at [729, 29] on button "Next" at bounding box center [718, 24] width 64 height 29
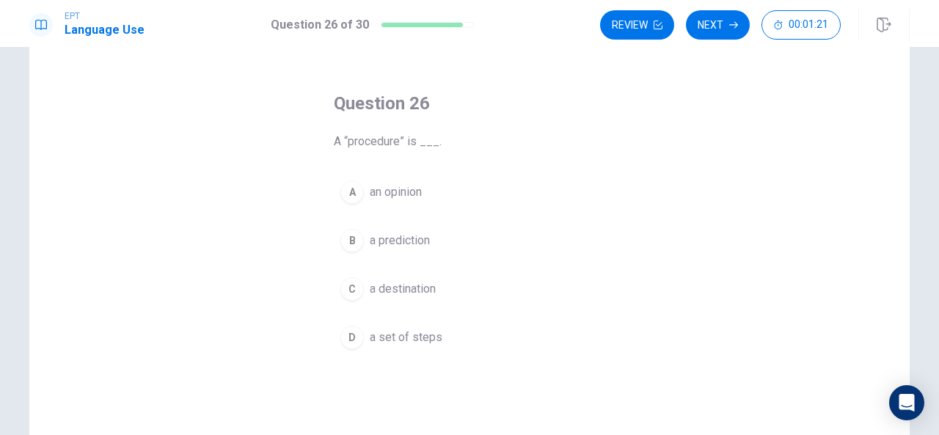
scroll to position [49, 0]
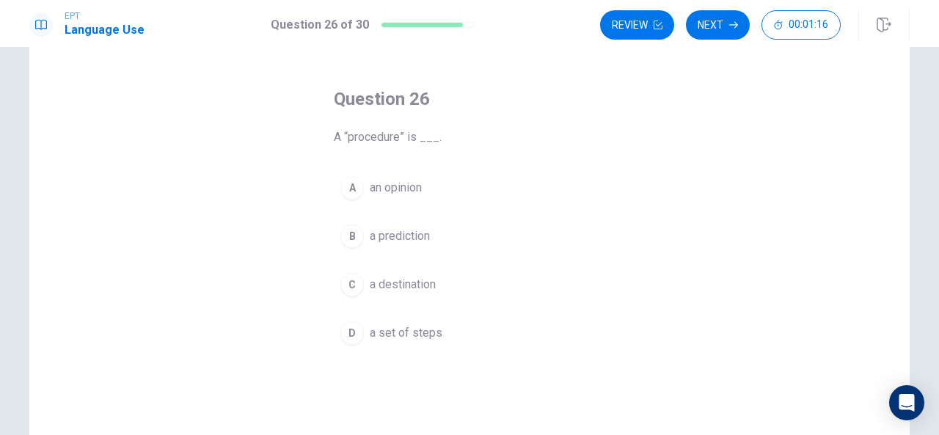
drag, startPoint x: 438, startPoint y: 135, endPoint x: 334, endPoint y: 133, distance: 104.2
click at [334, 133] on span "A “procedure” is ___." at bounding box center [469, 137] width 271 height 18
drag, startPoint x: 327, startPoint y: 136, endPoint x: 434, endPoint y: 137, distance: 107.1
click at [431, 139] on div "Question 26 A “procedure” is ___. A an opinion B a prediction C a destination D…" at bounding box center [469, 219] width 330 height 311
click at [412, 191] on span "an opinion" at bounding box center [396, 188] width 52 height 18
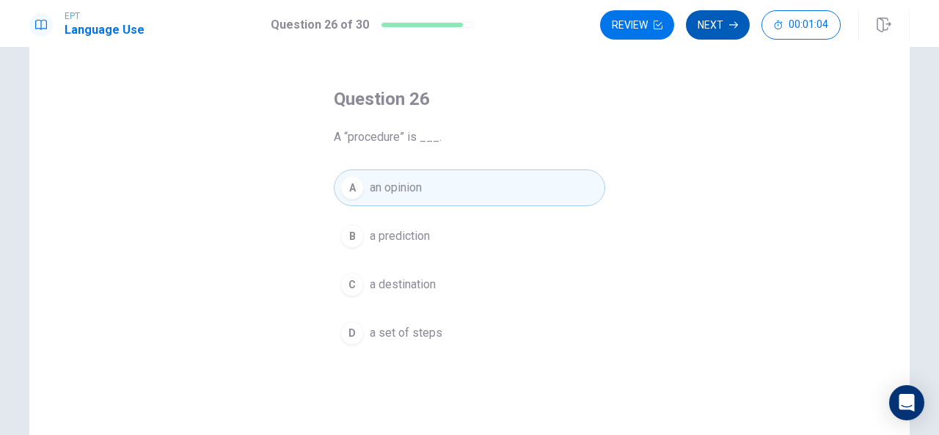
click at [708, 26] on button "Next" at bounding box center [718, 24] width 64 height 29
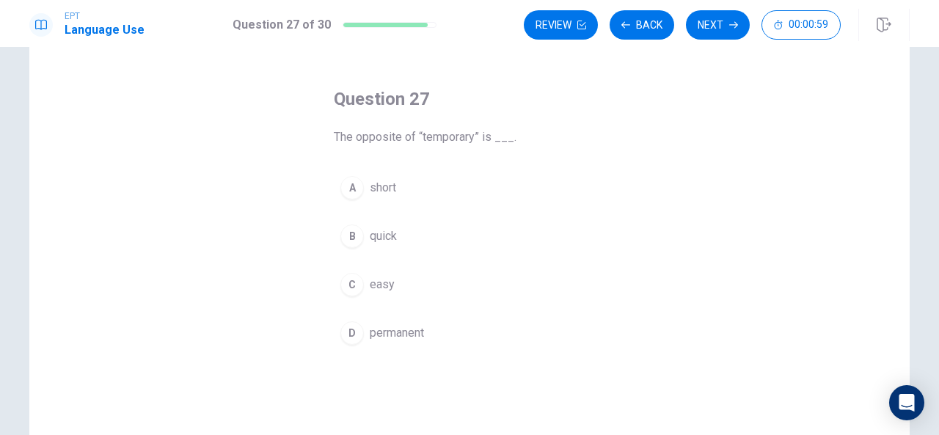
click at [411, 337] on span "permanent" at bounding box center [397, 333] width 54 height 18
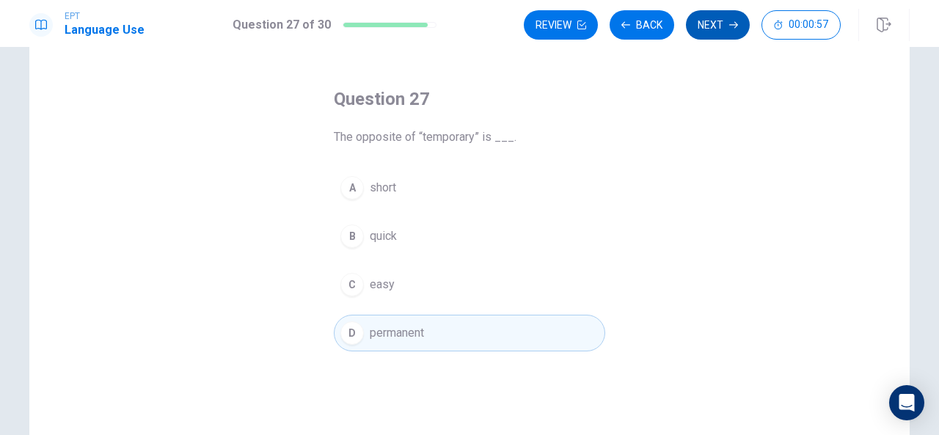
click at [719, 23] on button "Next" at bounding box center [718, 24] width 64 height 29
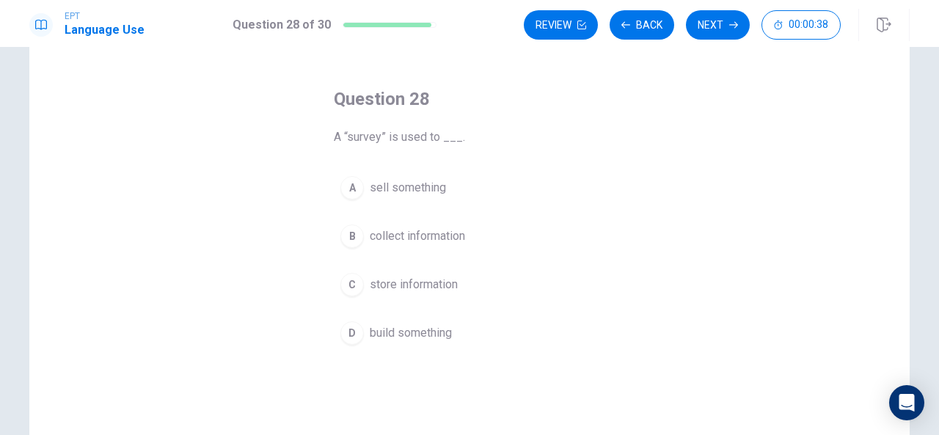
click at [417, 329] on span "build something" at bounding box center [411, 333] width 82 height 18
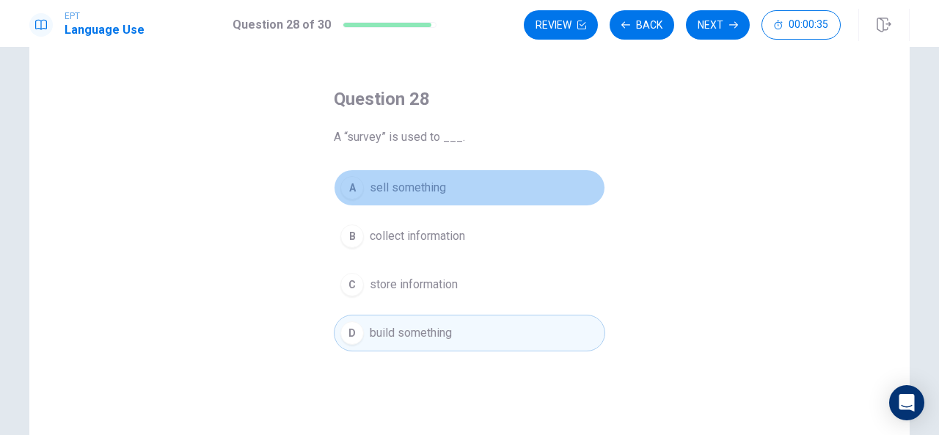
click at [428, 179] on span "sell something" at bounding box center [408, 188] width 76 height 18
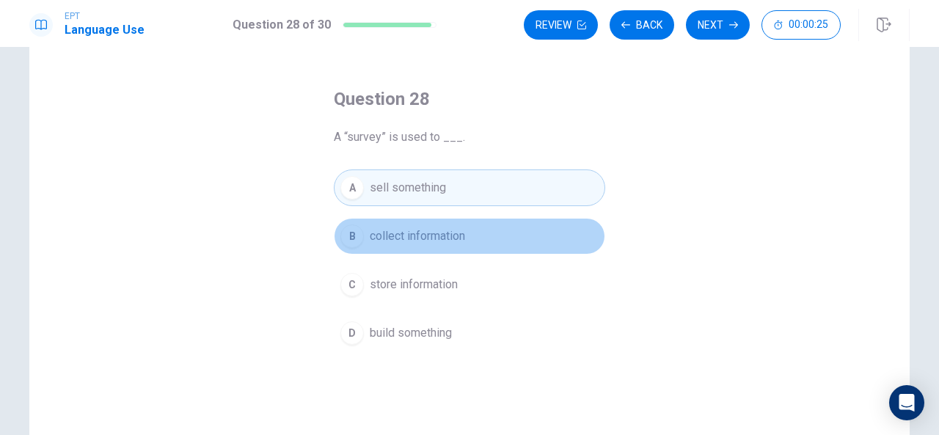
click at [509, 221] on button "B collect information" at bounding box center [469, 236] width 271 height 37
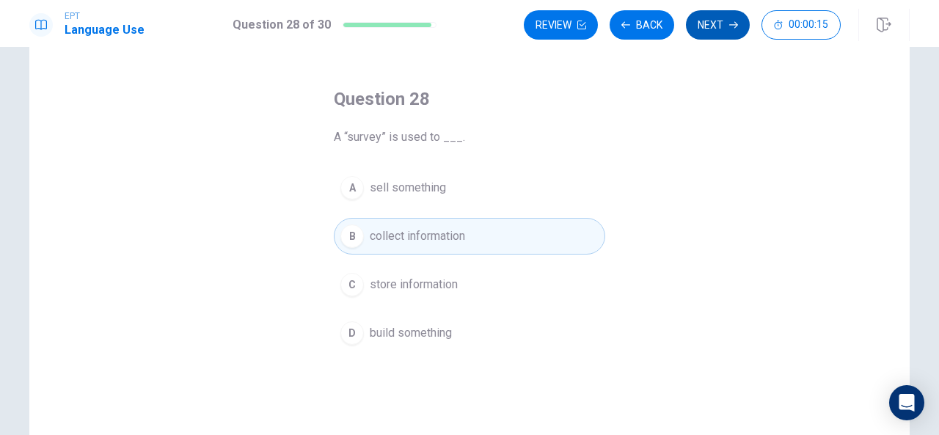
click at [729, 24] on button "Next" at bounding box center [718, 24] width 64 height 29
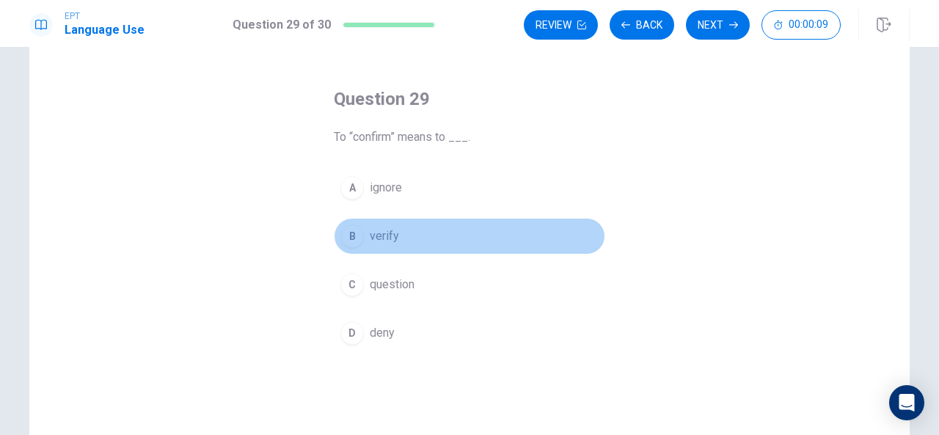
click at [372, 243] on span "verify" at bounding box center [384, 236] width 29 height 18
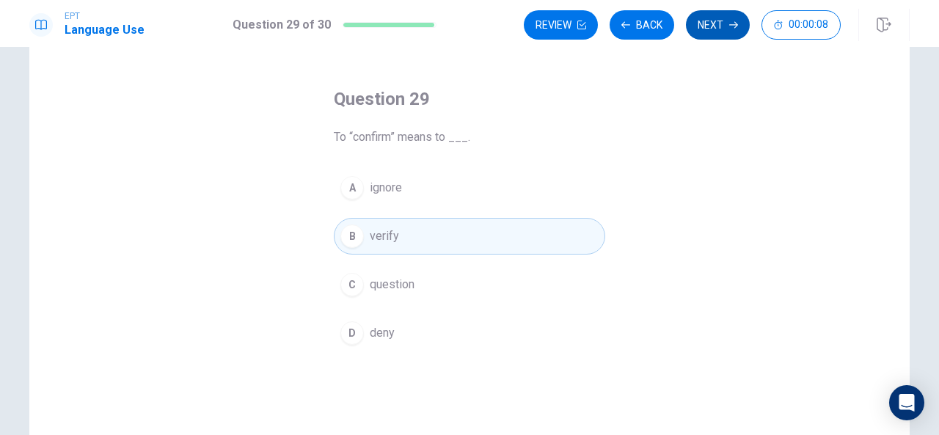
click at [703, 29] on button "Next" at bounding box center [718, 24] width 64 height 29
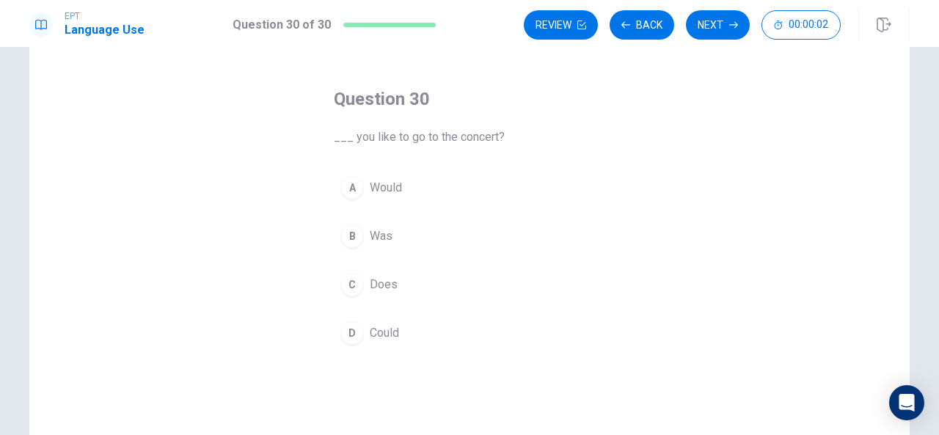
click at [347, 188] on div "A" at bounding box center [351, 187] width 23 height 23
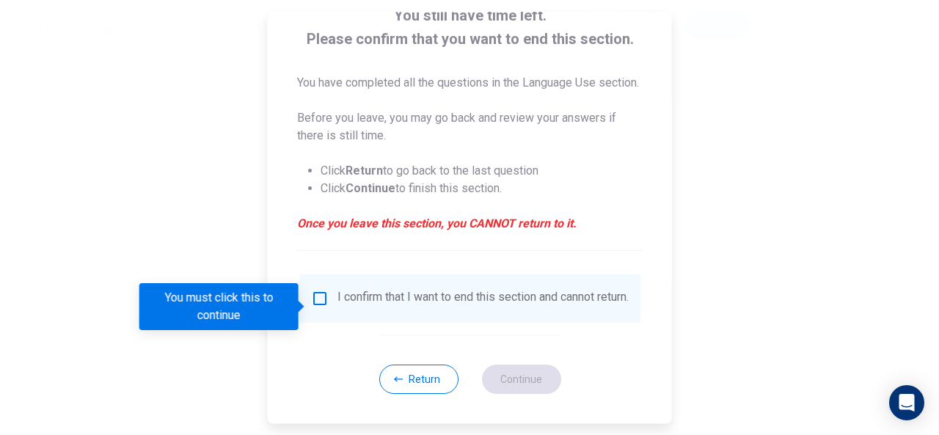
scroll to position [111, 0]
click at [311, 304] on input "You must click this to continue" at bounding box center [320, 299] width 18 height 18
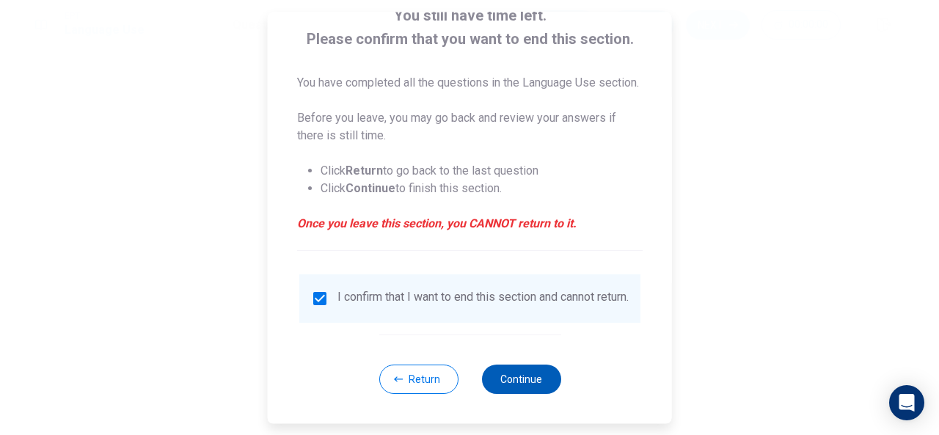
click at [537, 394] on button "Continue" at bounding box center [520, 379] width 79 height 29
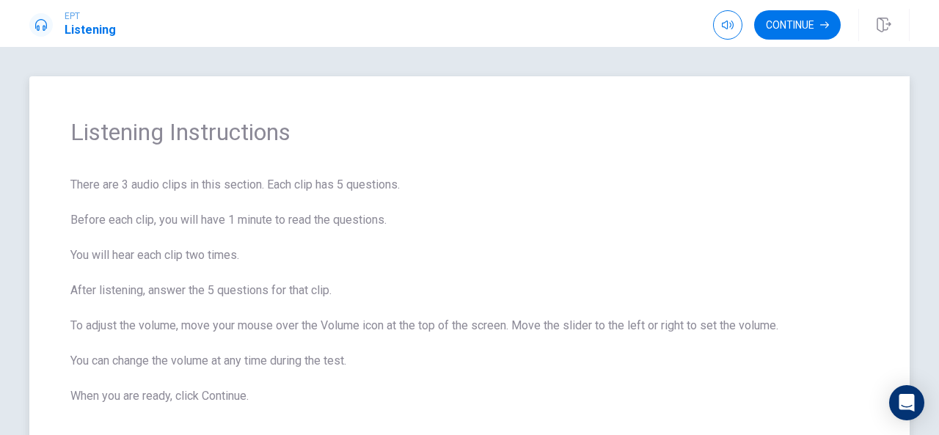
scroll to position [1, 0]
click at [791, 23] on button "Continue" at bounding box center [797, 24] width 87 height 29
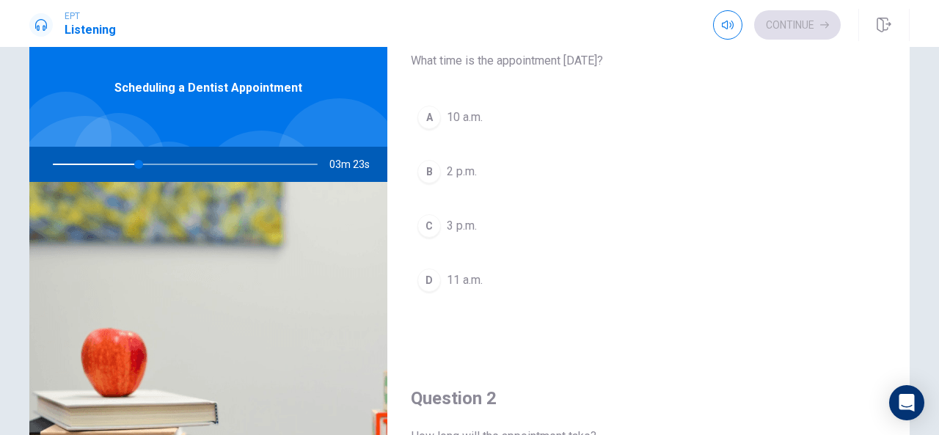
scroll to position [47, 0]
click at [430, 221] on div "C" at bounding box center [428, 226] width 23 height 23
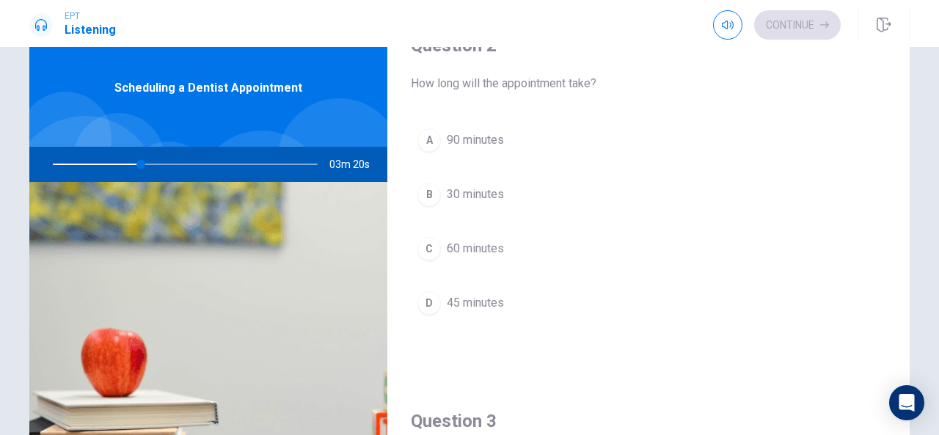
scroll to position [400, 0]
click at [425, 299] on div "D" at bounding box center [428, 303] width 23 height 23
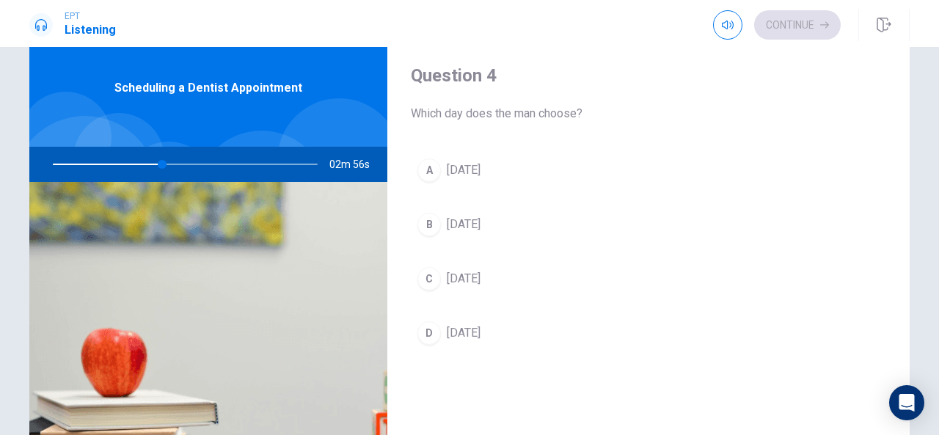
scroll to position [1121, 0]
click at [480, 167] on span "[DATE]" at bounding box center [464, 171] width 34 height 18
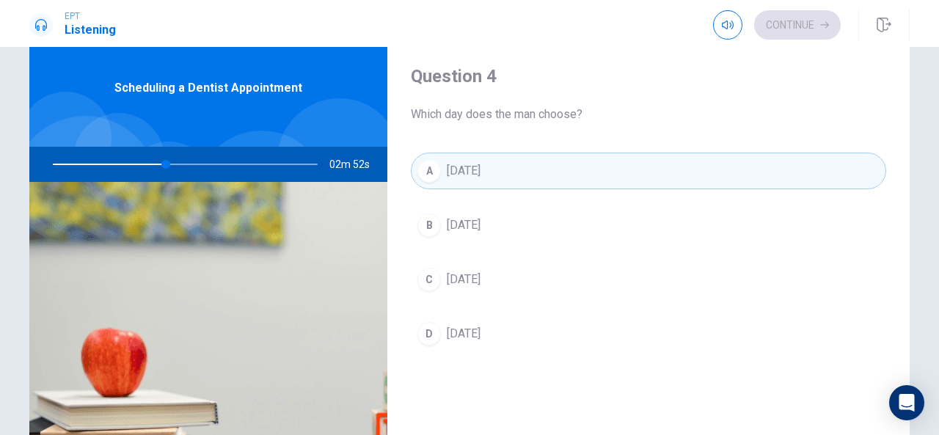
click at [511, 329] on button "D [DATE]" at bounding box center [648, 333] width 475 height 37
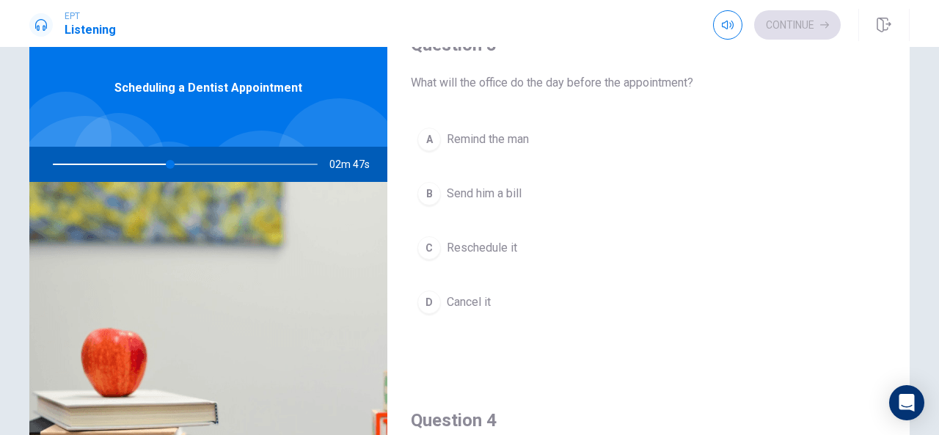
scroll to position [779, 0]
click at [521, 136] on span "Remind the man" at bounding box center [488, 137] width 82 height 18
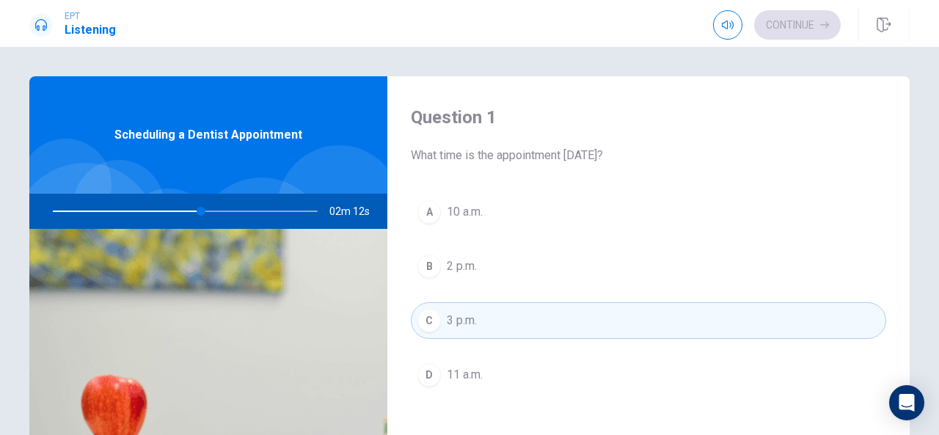
scroll to position [0, 0]
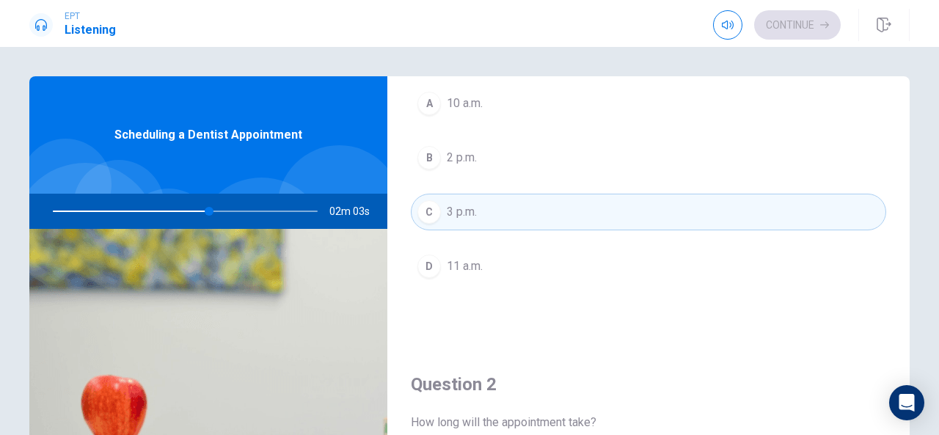
click at [560, 173] on button "B 2 p.m." at bounding box center [648, 157] width 475 height 37
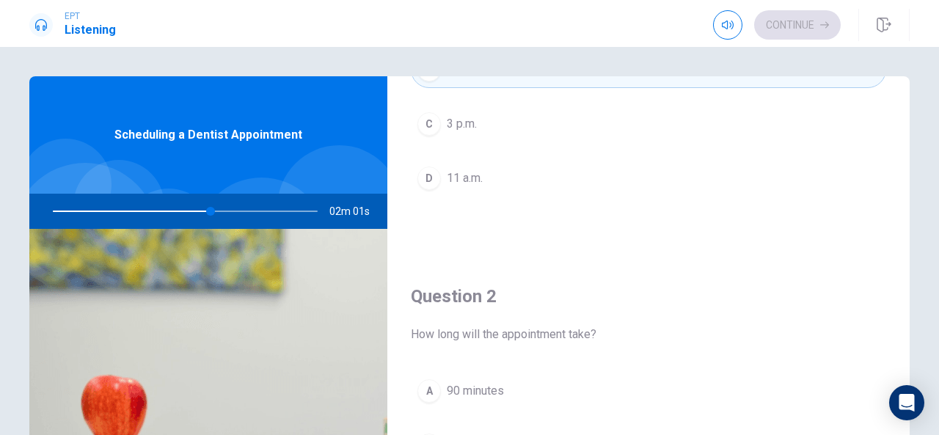
scroll to position [185, 0]
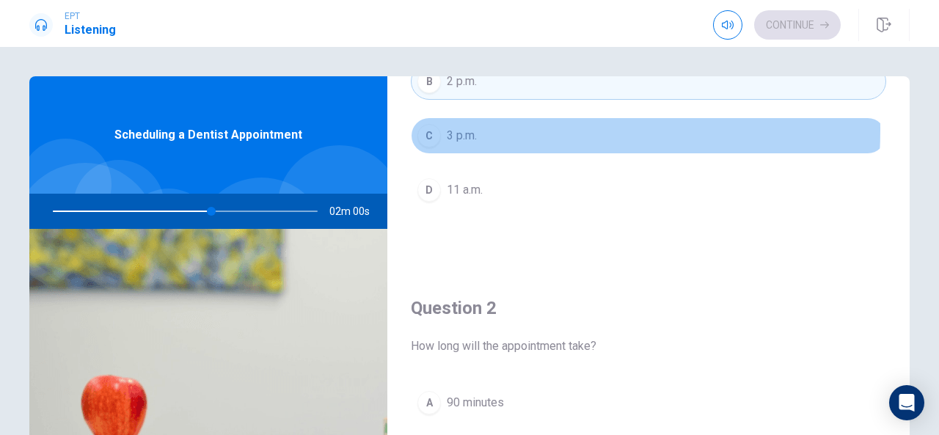
click at [447, 127] on span "3 p.m." at bounding box center [462, 136] width 30 height 18
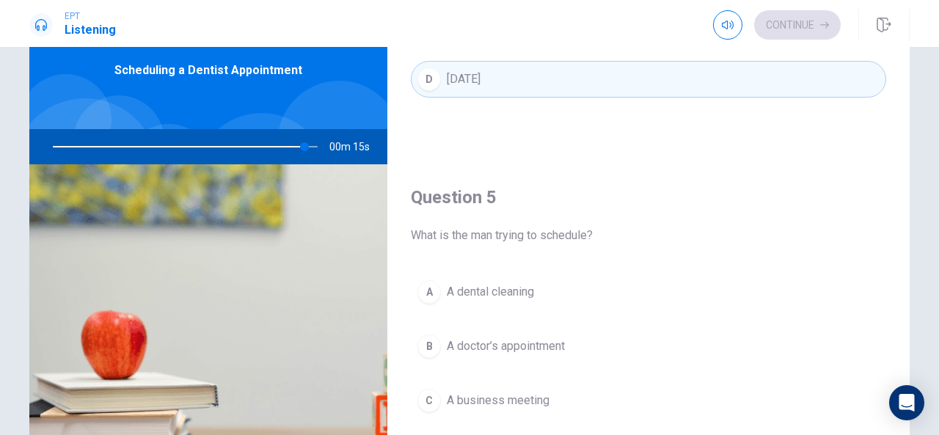
scroll to position [0, 0]
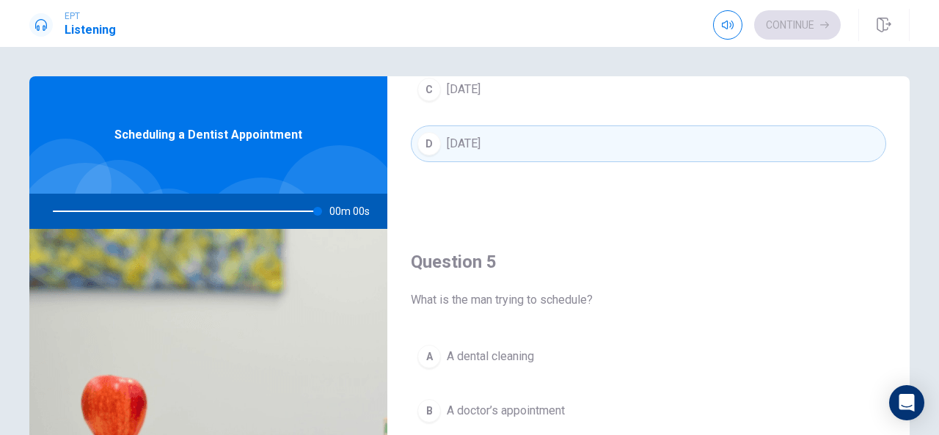
type input "0"
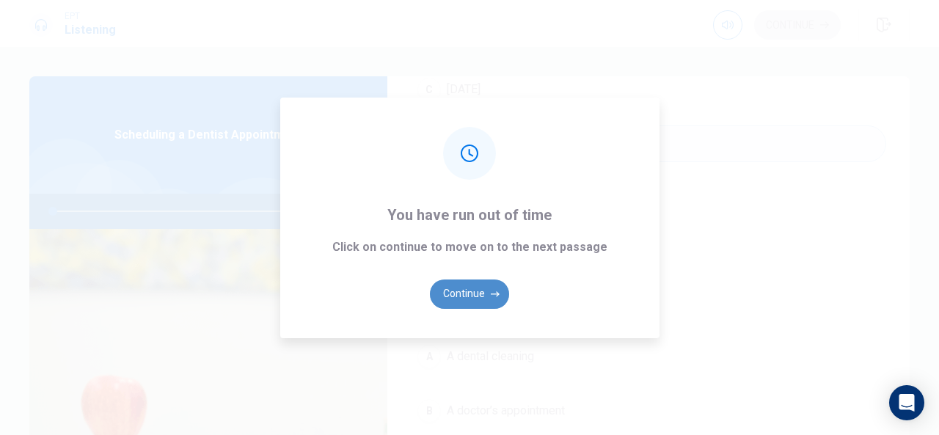
click at [478, 291] on button "Continue" at bounding box center [469, 293] width 79 height 29
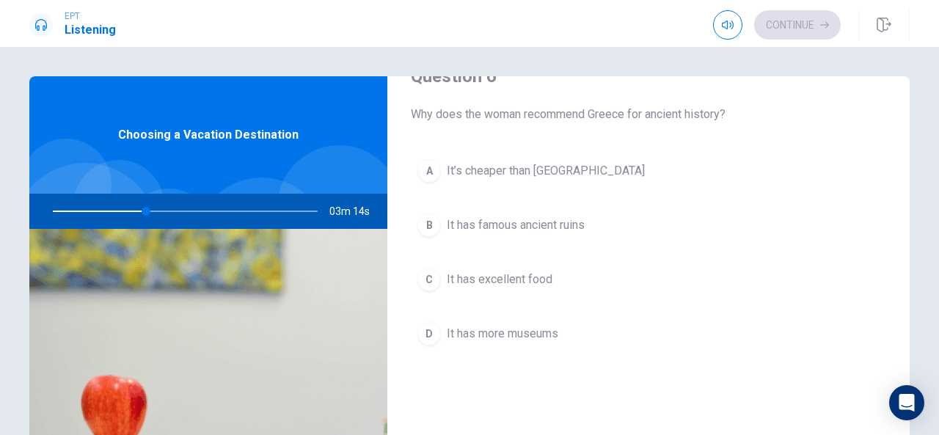
scroll to position [55, 0]
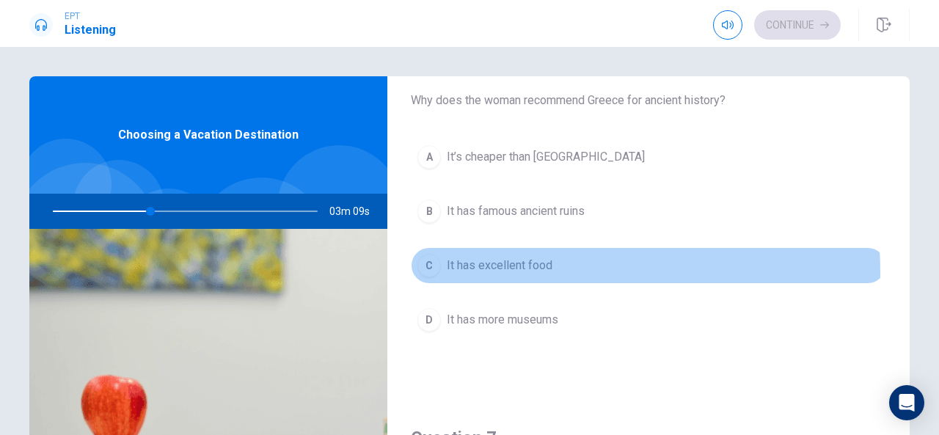
click at [430, 272] on div "C" at bounding box center [428, 265] width 23 height 23
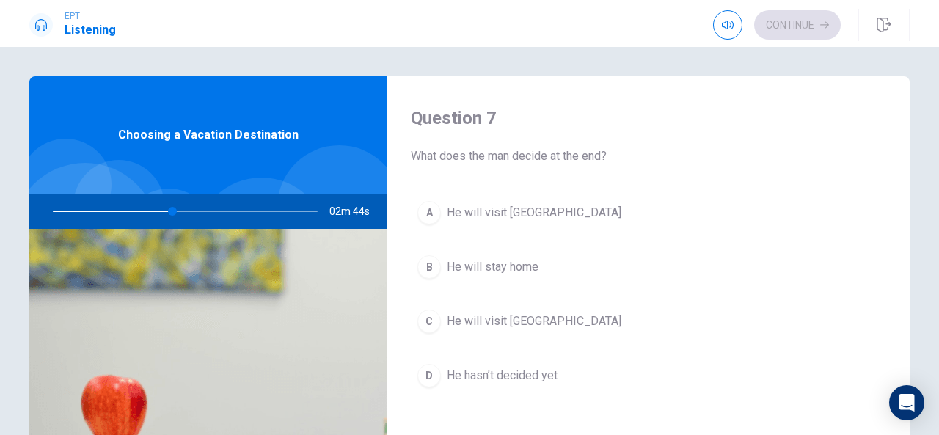
scroll to position [411, 0]
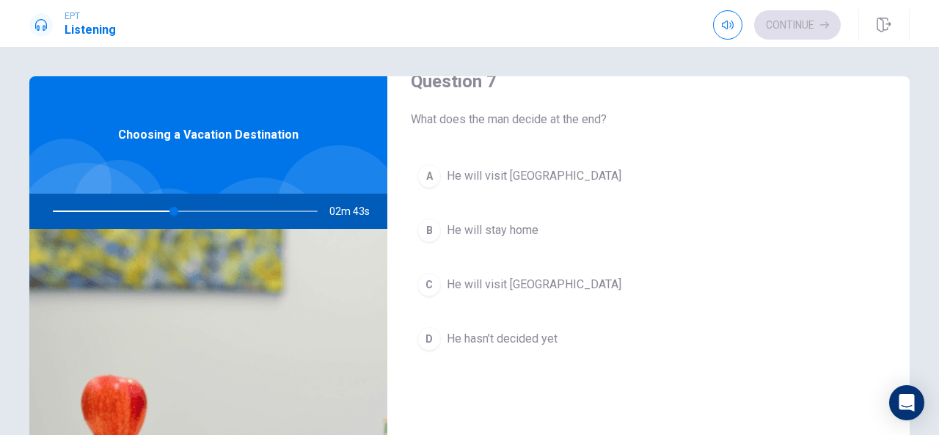
click at [525, 177] on span "He will visit [GEOGRAPHIC_DATA]" at bounding box center [534, 176] width 175 height 18
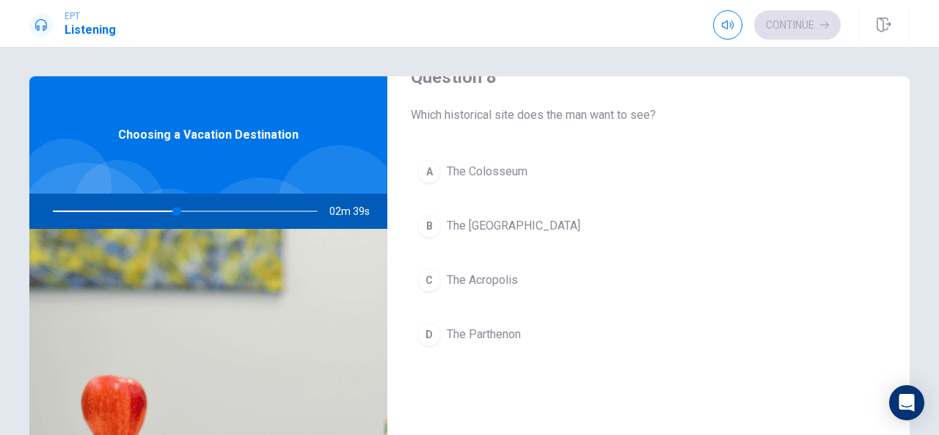
scroll to position [791, 0]
click at [499, 326] on span "The Parthenon" at bounding box center [484, 335] width 74 height 18
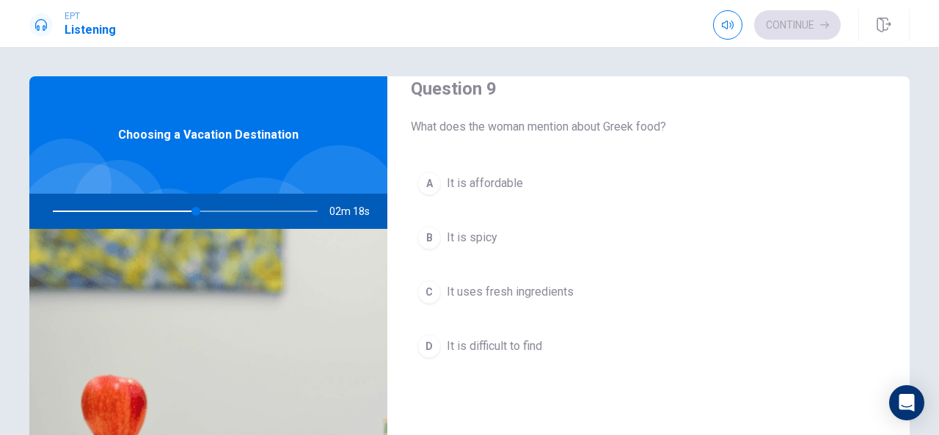
scroll to position [1154, 0]
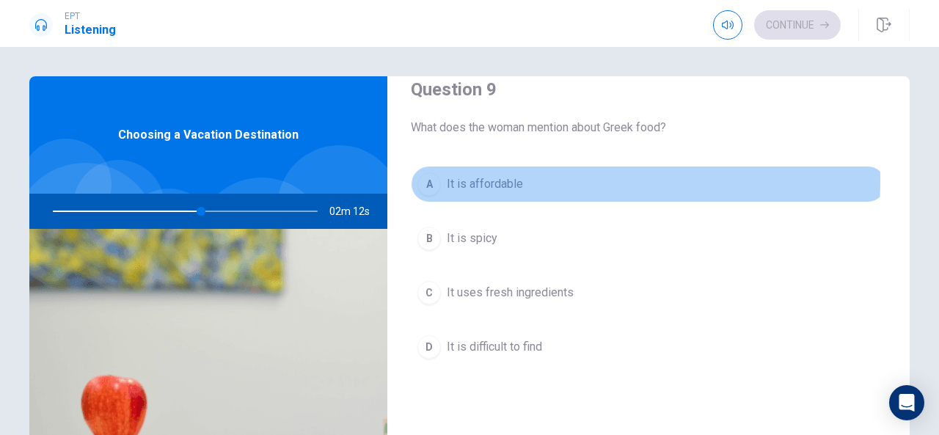
click at [488, 175] on span "It is affordable" at bounding box center [485, 184] width 76 height 18
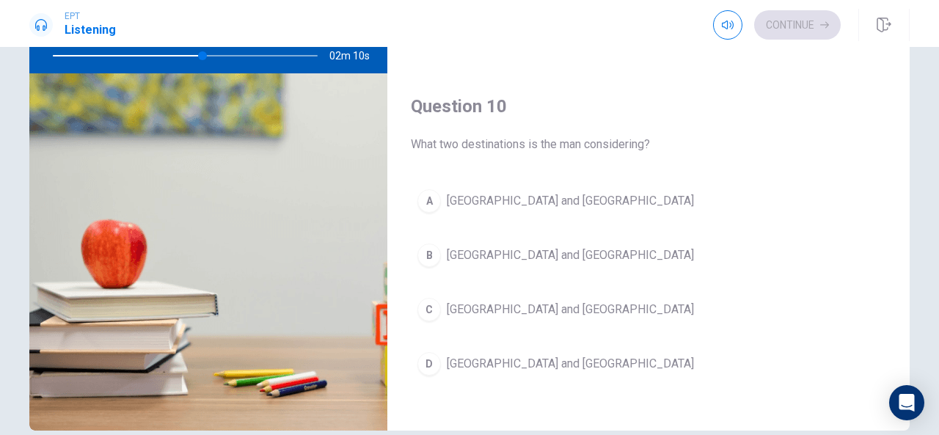
scroll to position [156, 0]
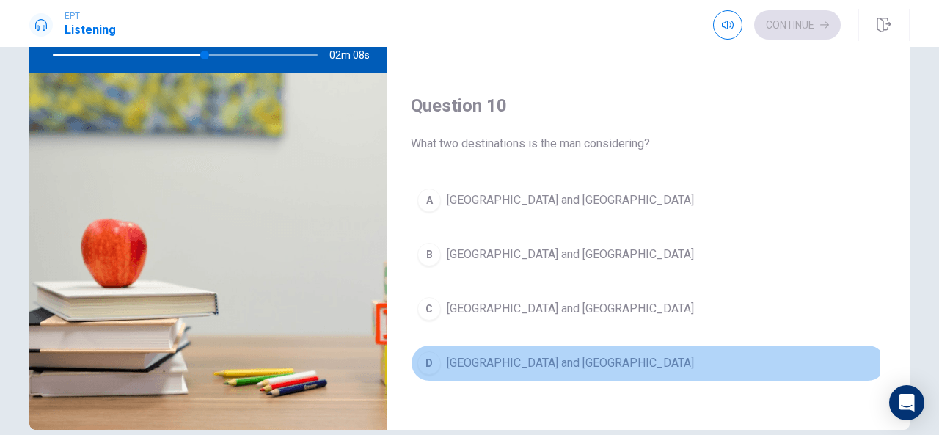
click at [518, 354] on span "[GEOGRAPHIC_DATA] and [GEOGRAPHIC_DATA]" at bounding box center [570, 363] width 247 height 18
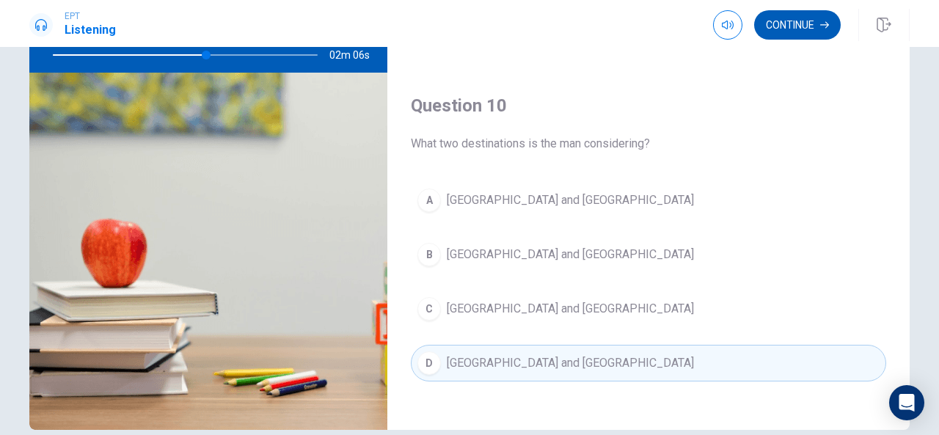
click at [780, 26] on button "Continue" at bounding box center [797, 24] width 87 height 29
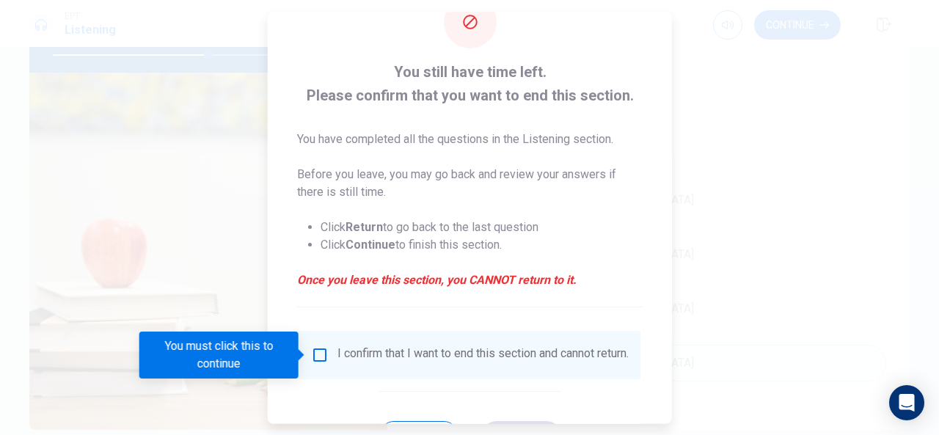
scroll to position [111, 0]
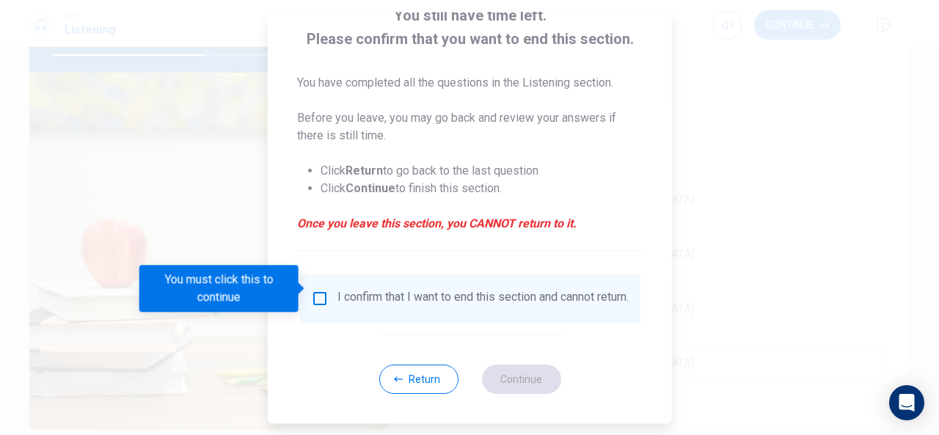
click at [327, 302] on div "I confirm that I want to end this section and cannot return." at bounding box center [470, 299] width 318 height 18
click at [315, 278] on div "I confirm that I want to end this section and cannot return." at bounding box center [469, 298] width 341 height 48
click at [318, 290] on input "You must click this to continue" at bounding box center [320, 299] width 18 height 18
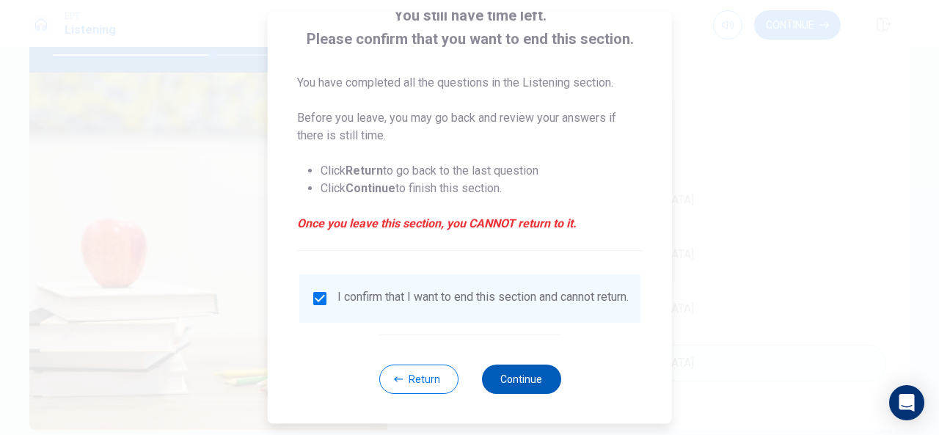
click at [519, 372] on button "Continue" at bounding box center [520, 379] width 79 height 29
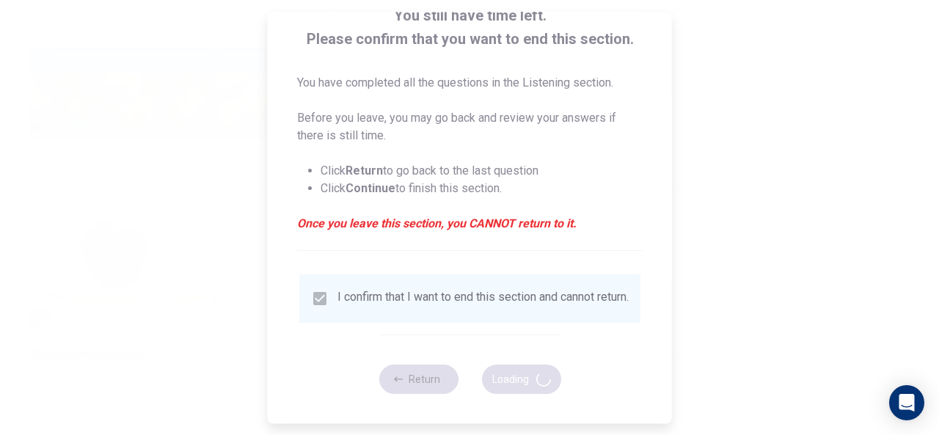
type input "61"
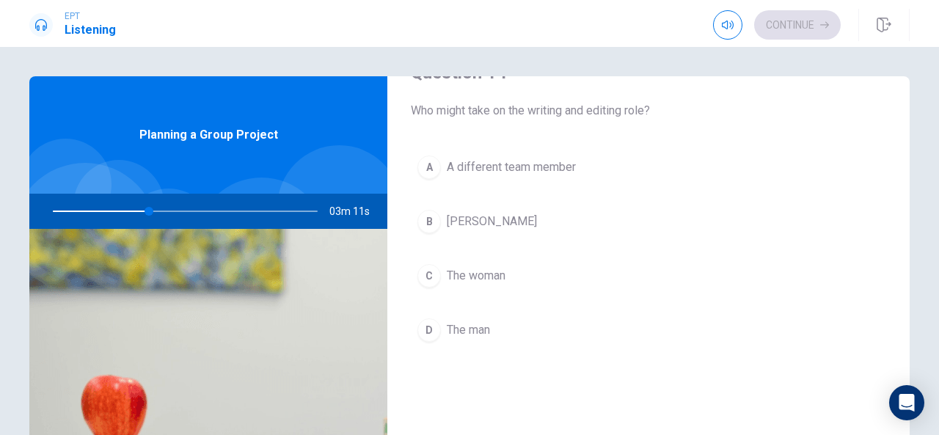
scroll to position [1154, 0]
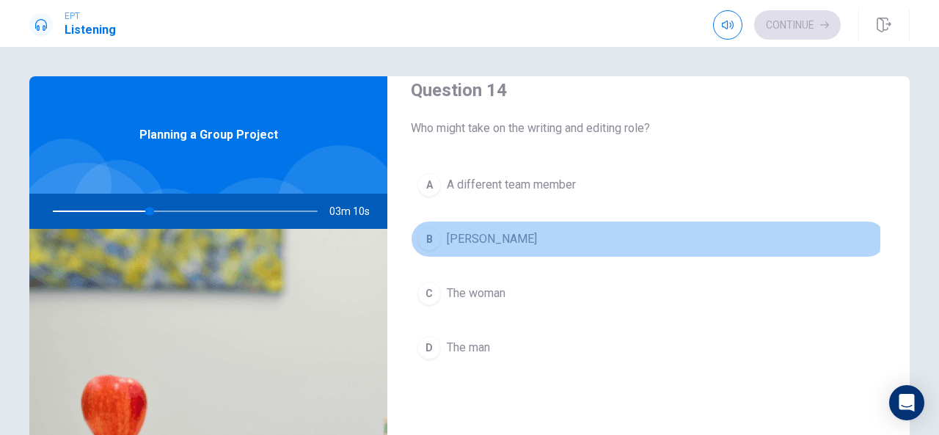
click at [435, 231] on div "B" at bounding box center [428, 238] width 23 height 23
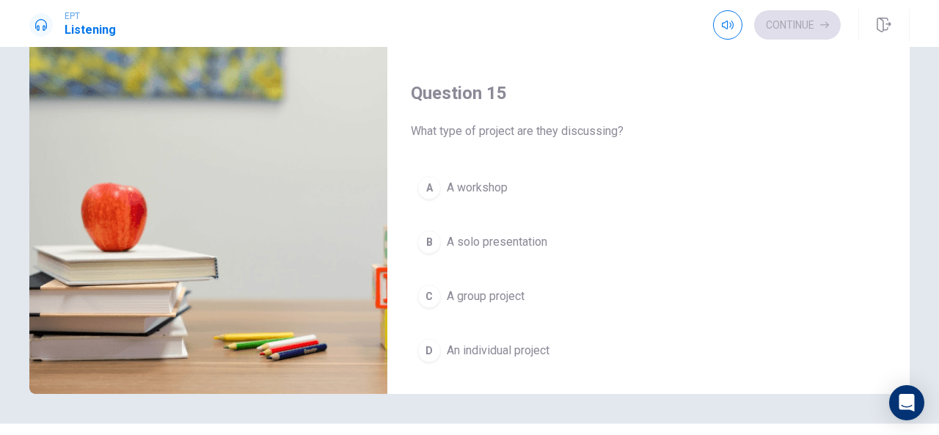
scroll to position [1350, 0]
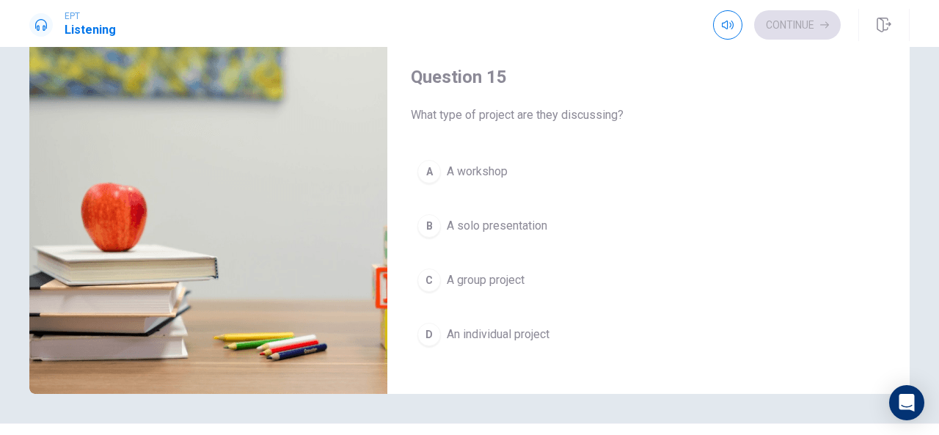
click at [423, 275] on div "C" at bounding box center [428, 279] width 23 height 23
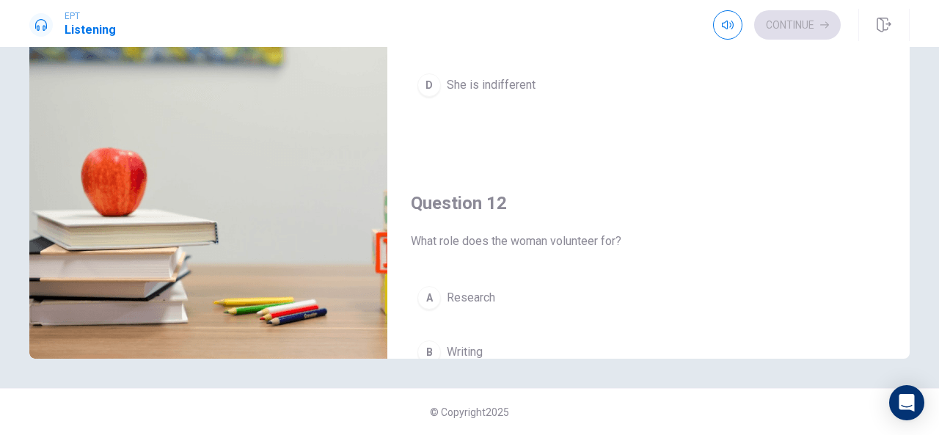
scroll to position [62, 0]
click at [477, 277] on div "Question 12 What role does the woman volunteer for? A Research B Writing C Pres…" at bounding box center [648, 351] width 522 height 376
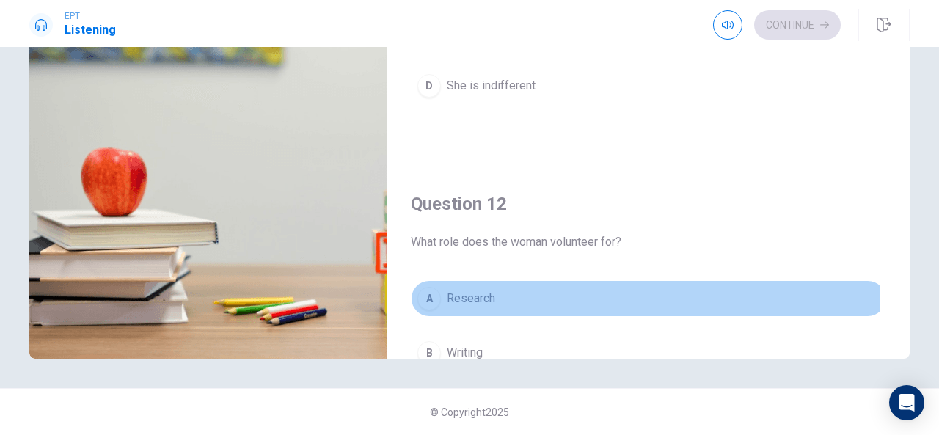
click at [477, 290] on span "Research" at bounding box center [471, 299] width 48 height 18
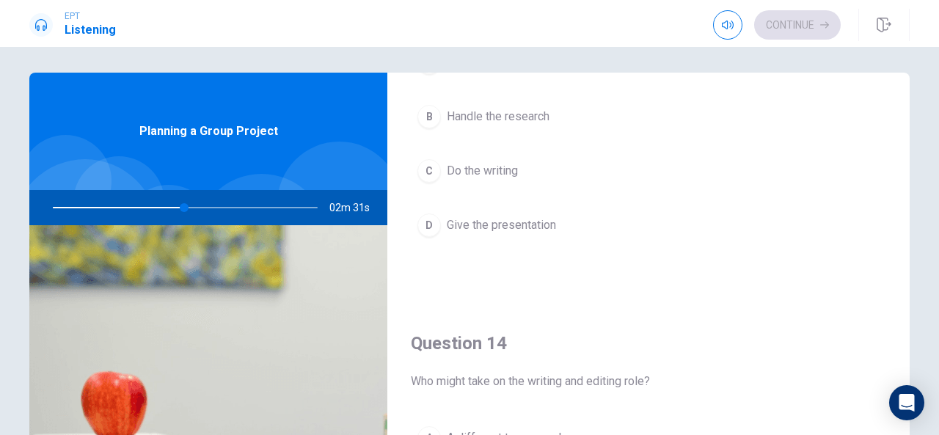
scroll to position [894, 0]
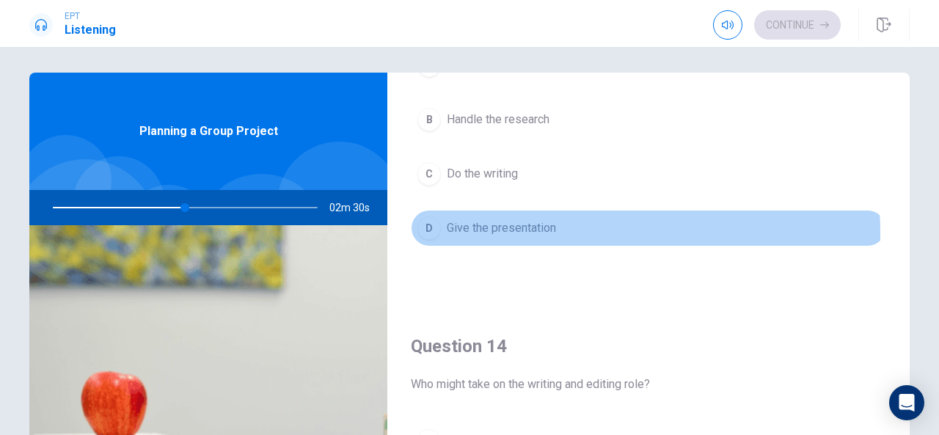
click at [536, 227] on span "Give the presentation" at bounding box center [501, 228] width 109 height 18
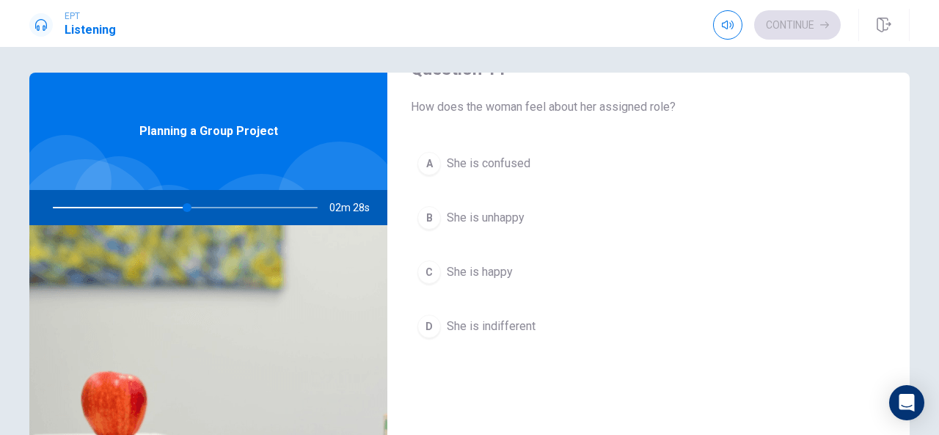
scroll to position [44, 0]
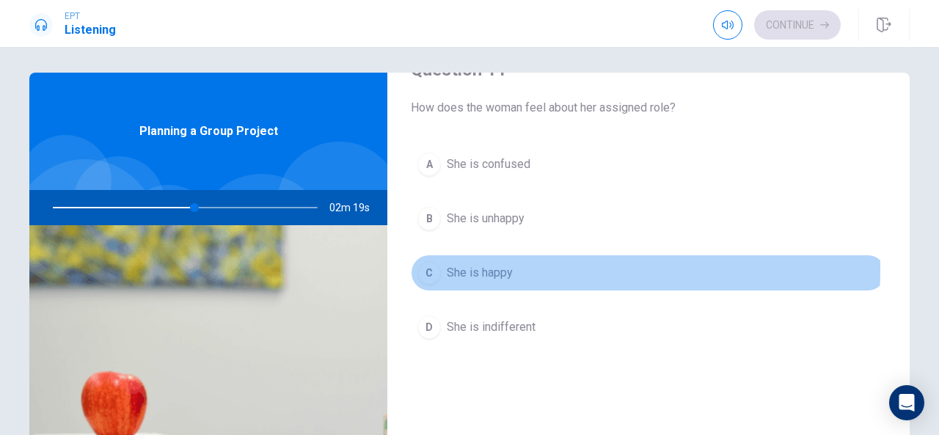
click at [428, 268] on div "C" at bounding box center [428, 272] width 23 height 23
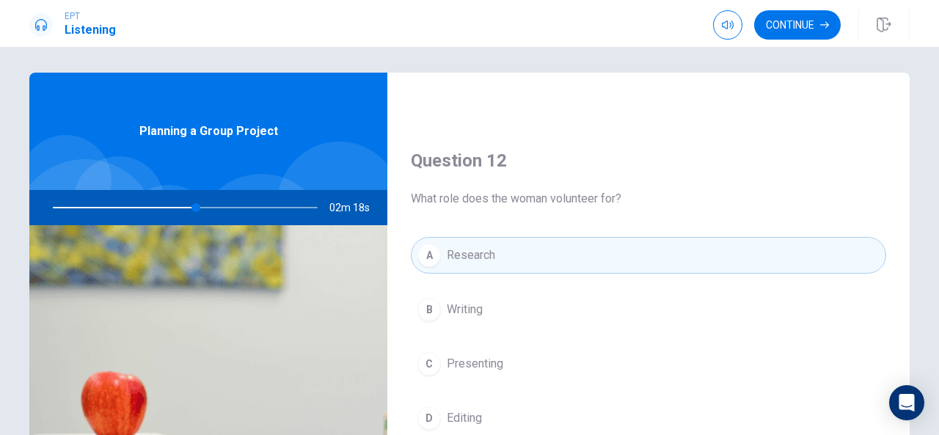
scroll to position [328, 0]
click at [788, 23] on button "Continue" at bounding box center [797, 24] width 87 height 29
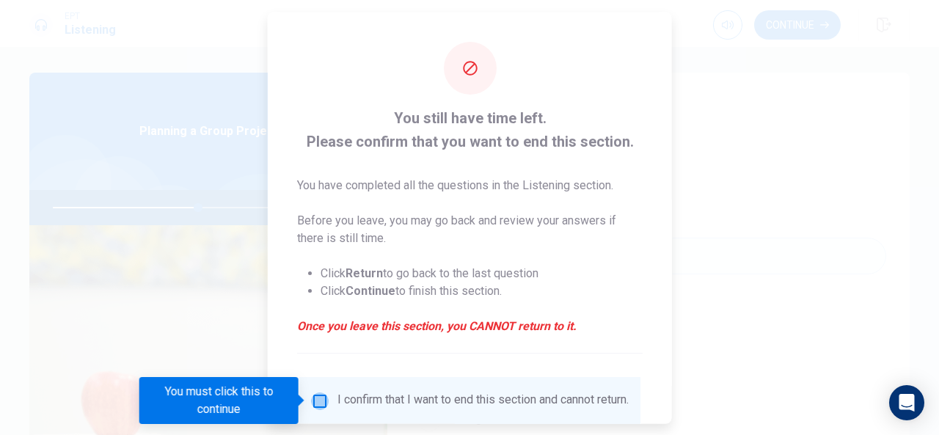
click at [320, 398] on input "You must click this to continue" at bounding box center [320, 401] width 18 height 18
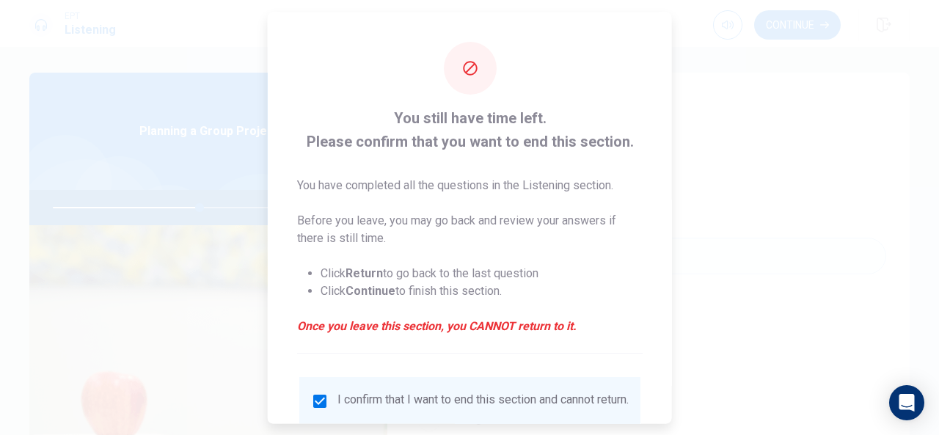
scroll to position [111, 0]
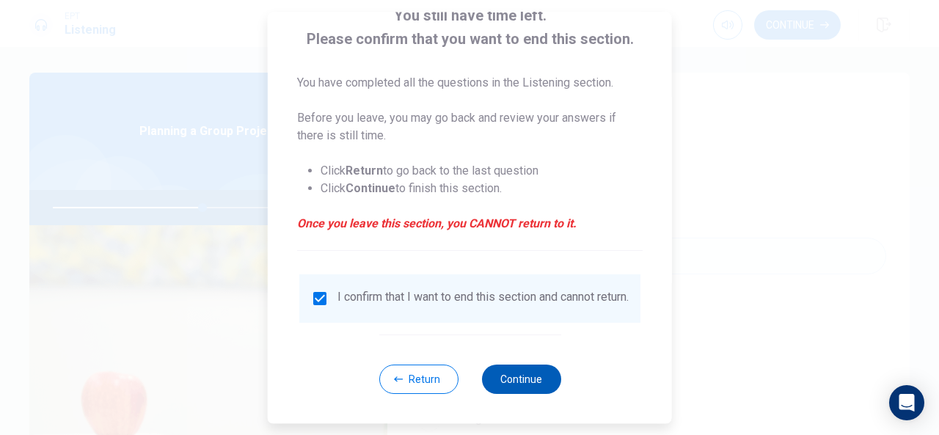
click at [513, 376] on button "Continue" at bounding box center [520, 379] width 79 height 29
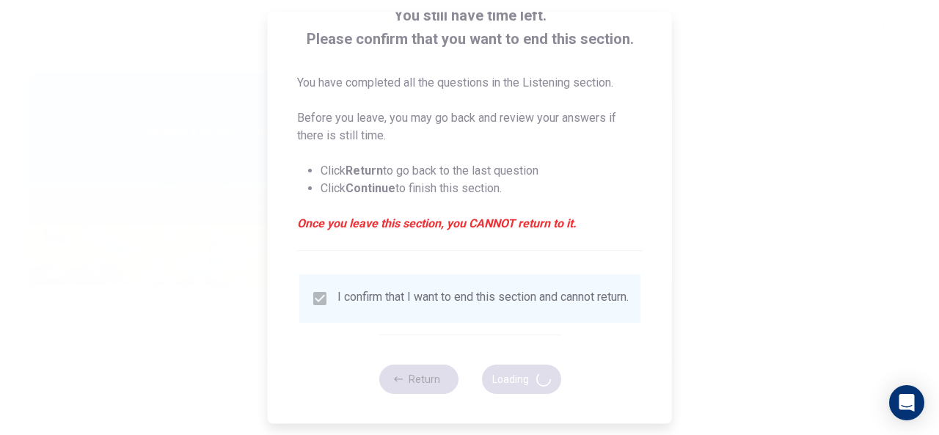
type input "57"
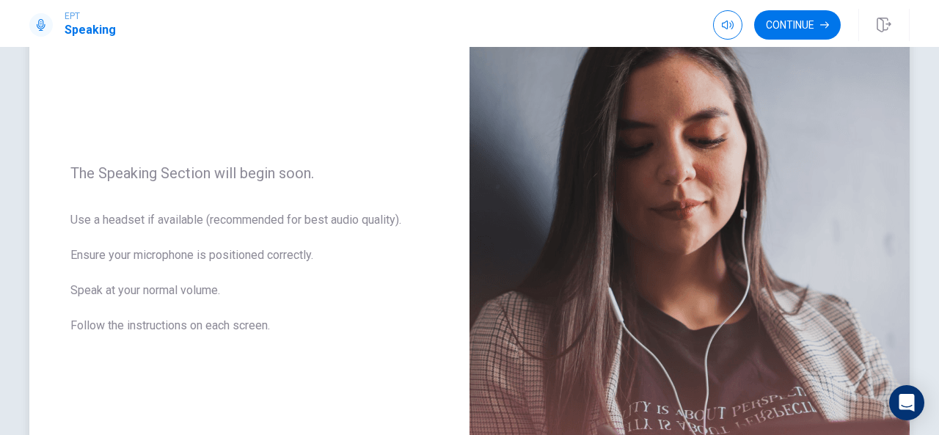
scroll to position [199, 0]
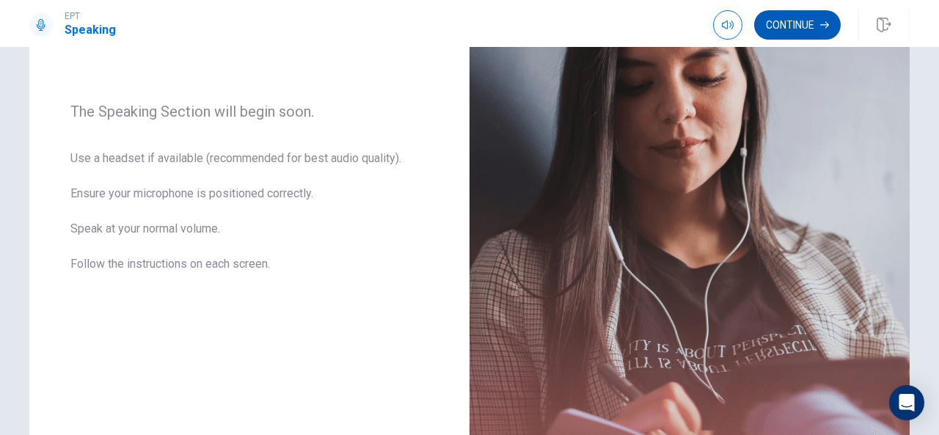
click at [804, 27] on button "Continue" at bounding box center [797, 24] width 87 height 29
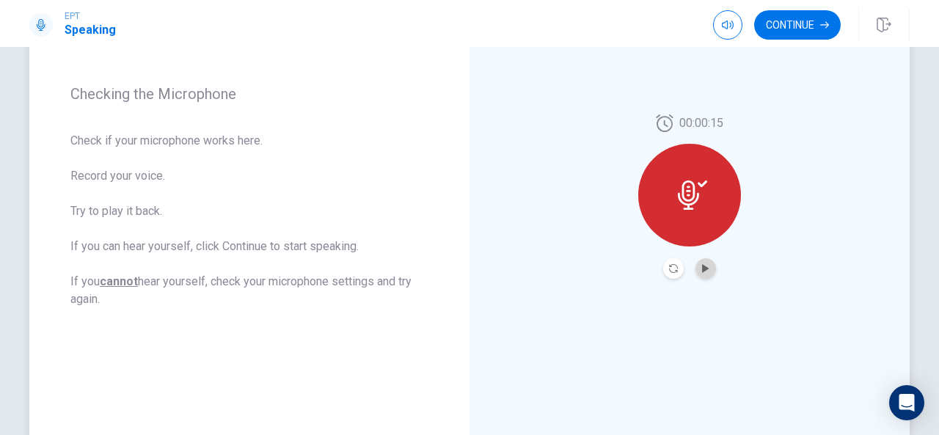
click at [706, 278] on button "Play Audio" at bounding box center [705, 268] width 21 height 21
click at [809, 32] on button "Continue" at bounding box center [797, 24] width 87 height 29
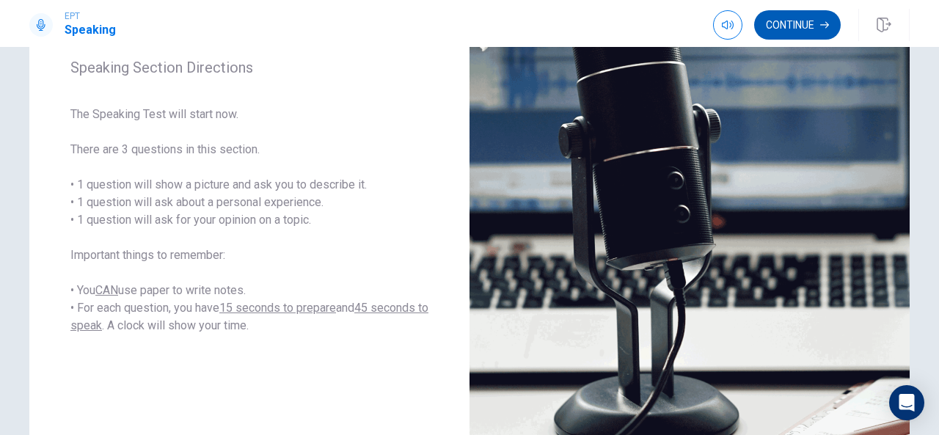
click at [808, 18] on button "Continue" at bounding box center [797, 24] width 87 height 29
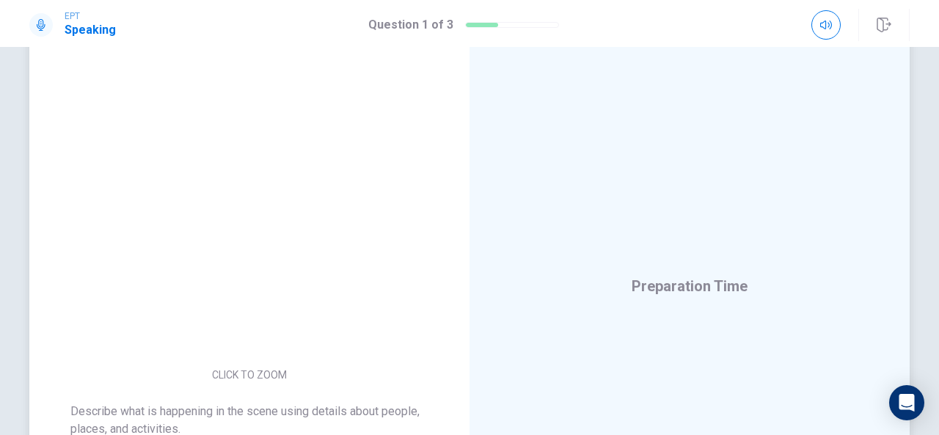
scroll to position [195, 0]
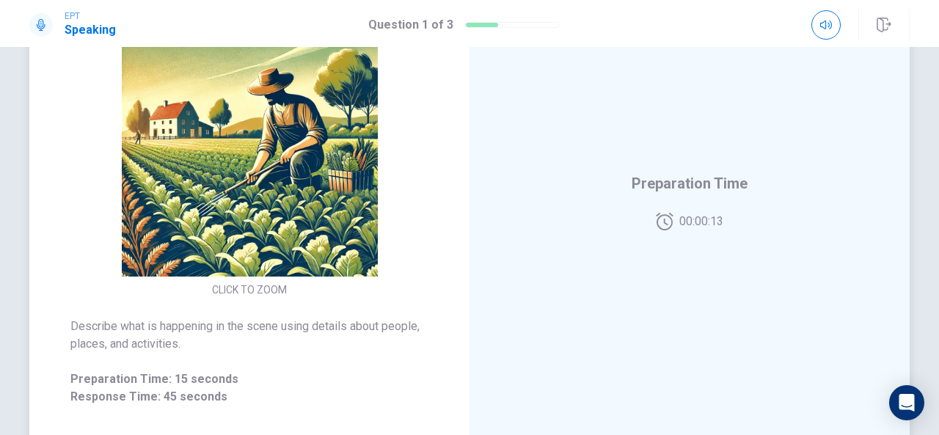
click at [264, 290] on button "CLICK TO ZOOM" at bounding box center [249, 289] width 87 height 21
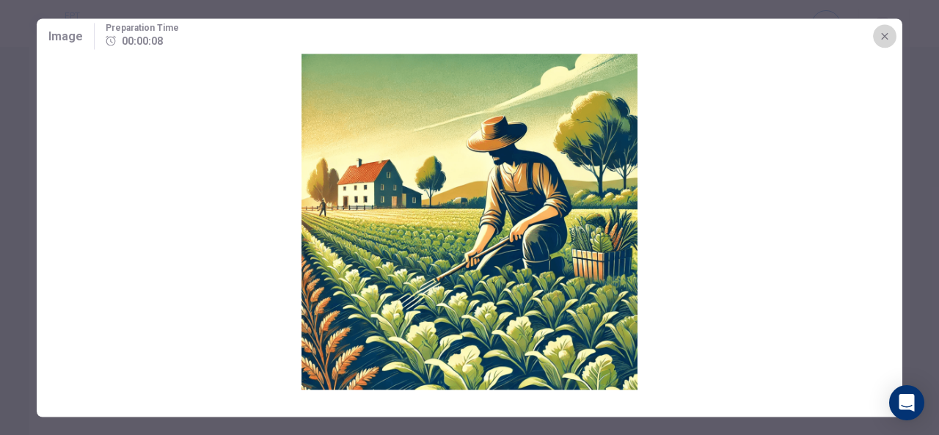
click at [888, 37] on icon "button" at bounding box center [885, 36] width 12 height 12
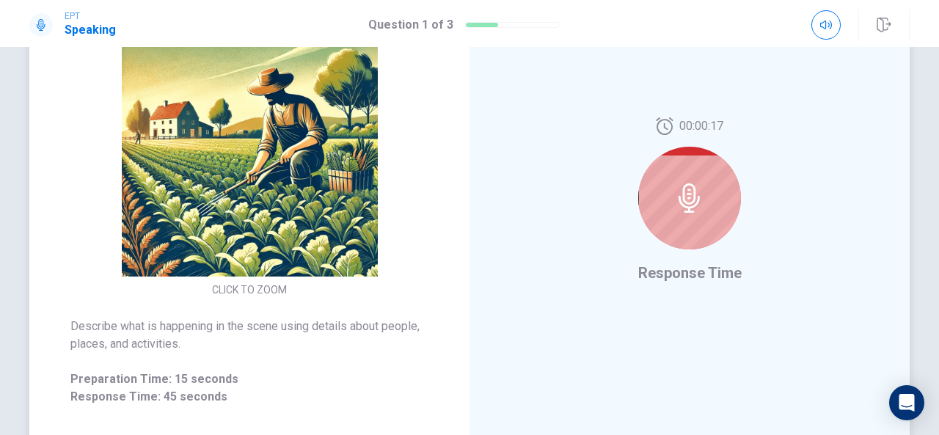
click at [678, 180] on div at bounding box center [689, 198] width 103 height 103
click at [711, 166] on div at bounding box center [689, 198] width 103 height 103
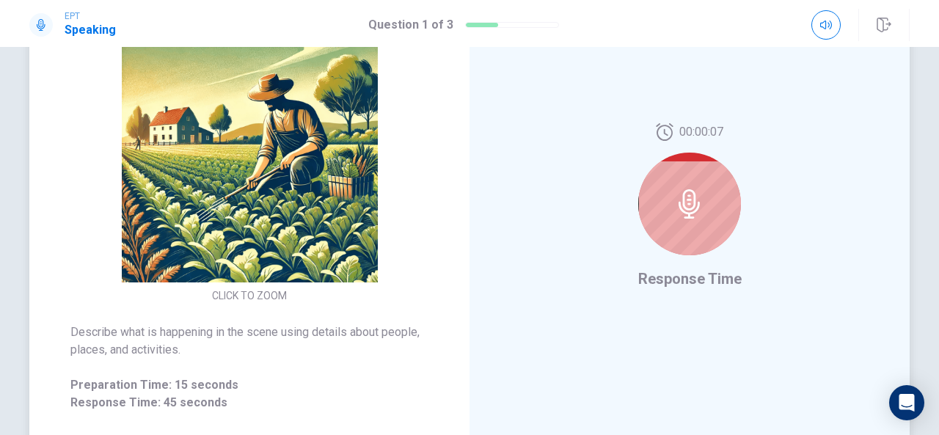
scroll to position [172, 0]
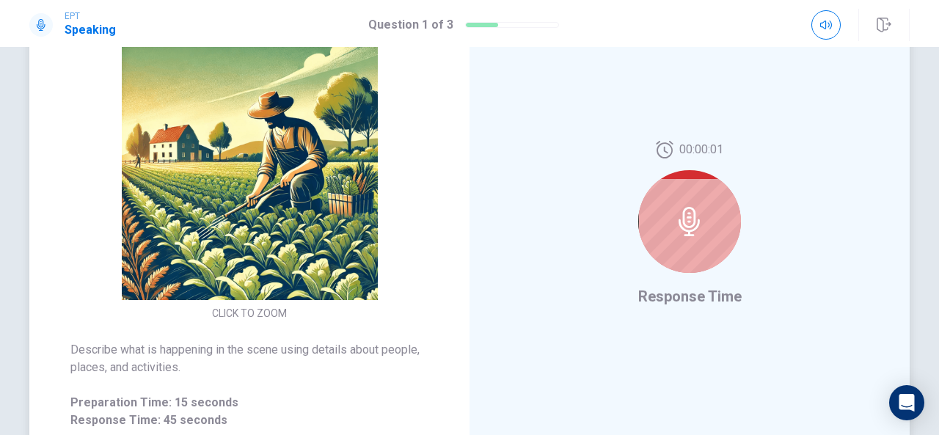
click at [243, 313] on button "CLICK TO ZOOM" at bounding box center [249, 313] width 87 height 21
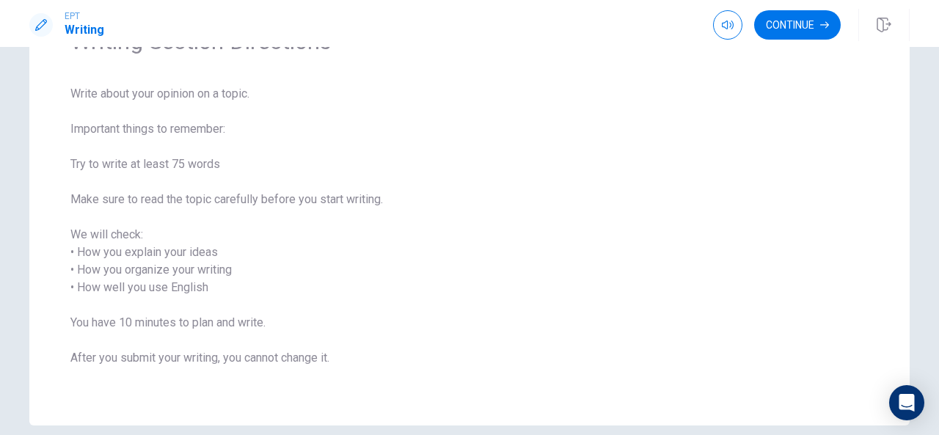
scroll to position [94, 0]
click at [795, 23] on button "Continue" at bounding box center [797, 24] width 87 height 29
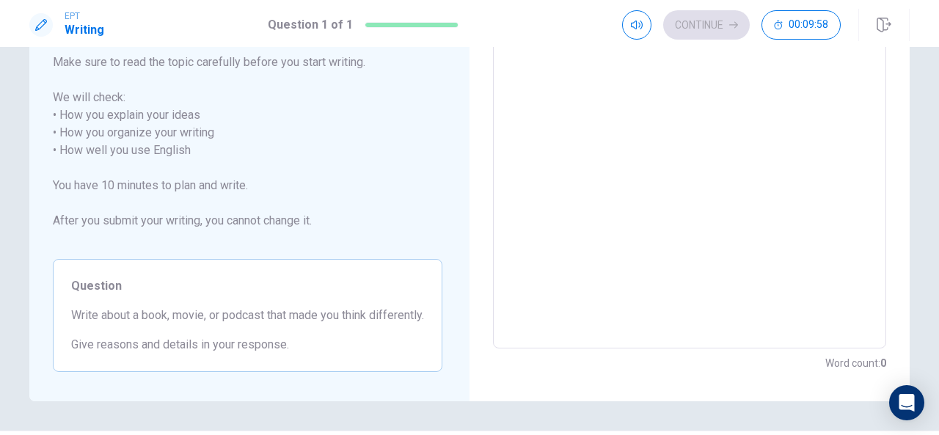
scroll to position [0, 0]
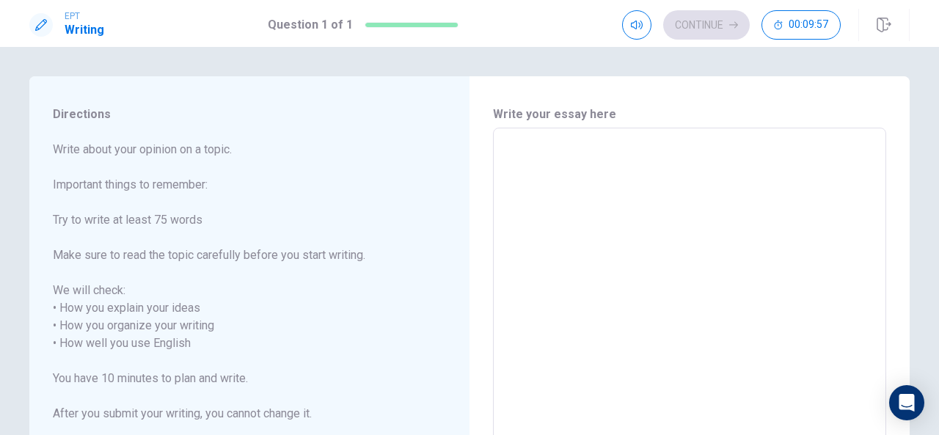
click at [593, 169] on textarea at bounding box center [689, 334] width 373 height 389
type textarea "H"
type textarea "x"
type textarea "He"
type textarea "x"
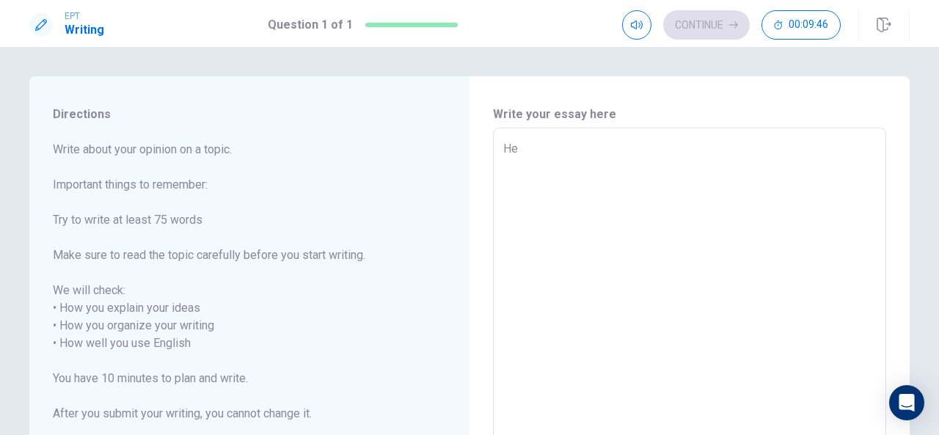
type textarea "Hel"
type textarea "x"
type textarea "Hell"
type textarea "x"
type textarea "Hello"
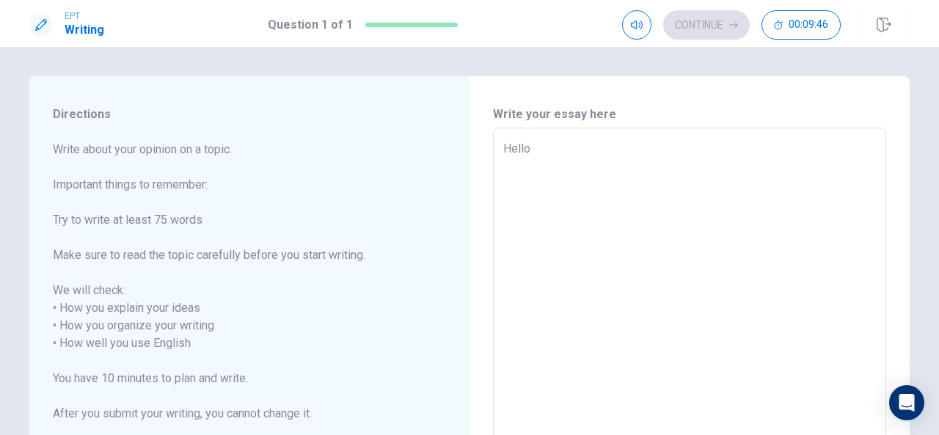
type textarea "x"
type textarea "Hello"
type textarea "x"
type textarea "Hello M"
type textarea "x"
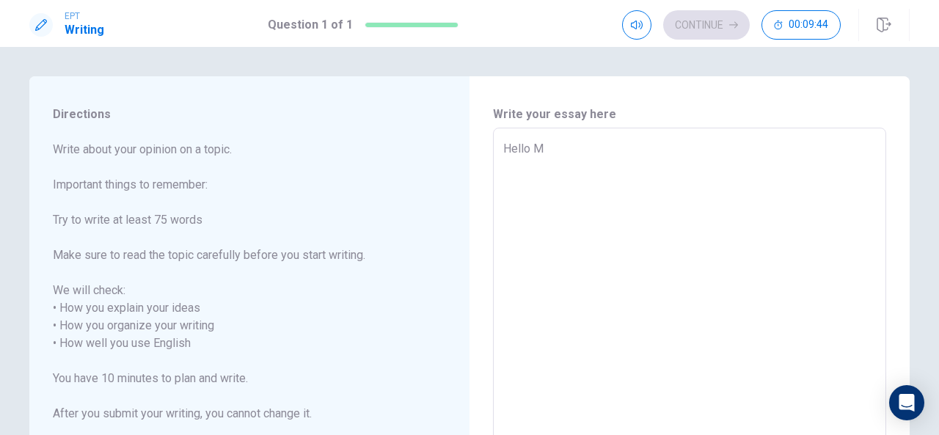
type textarea "Hello My"
type textarea "x"
type textarea "Hello My"
type textarea "x"
type textarea "Hello My n"
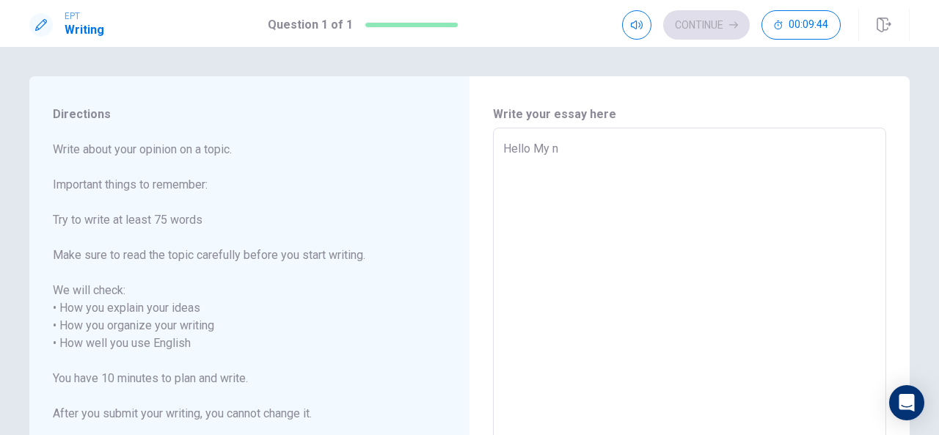
type textarea "x"
type textarea "Hello My na"
type textarea "x"
type textarea "Hello My nam"
type textarea "x"
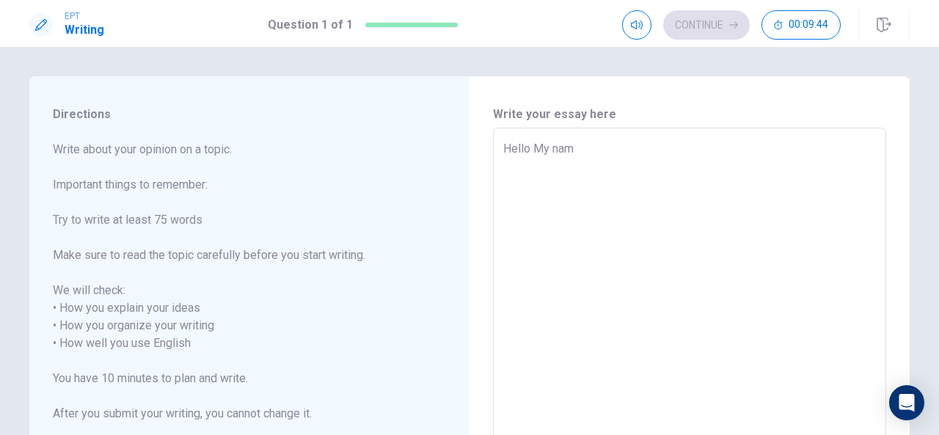
type textarea "Hello My name"
type textarea "x"
type textarea "Hello My name"
type textarea "x"
type textarea "Hello My name i"
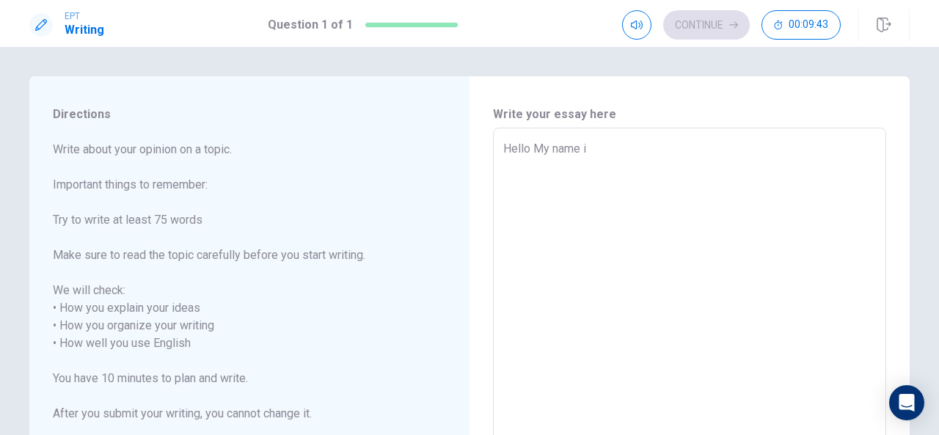
type textarea "x"
type textarea "Hello My name is"
type textarea "x"
type textarea "Hello My name is"
type textarea "x"
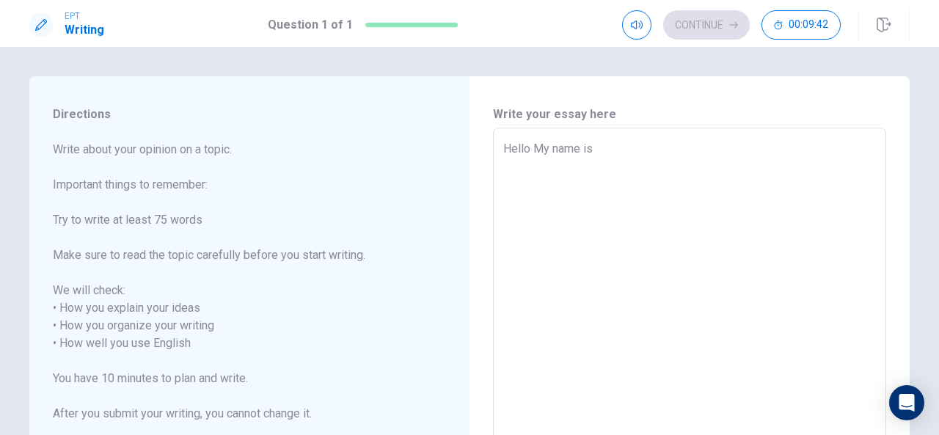
type textarea "Hello My name is T"
type textarea "x"
type textarea "Hello My name is To"
type textarea "x"
type textarea "Hello My name is [PERSON_NAME]"
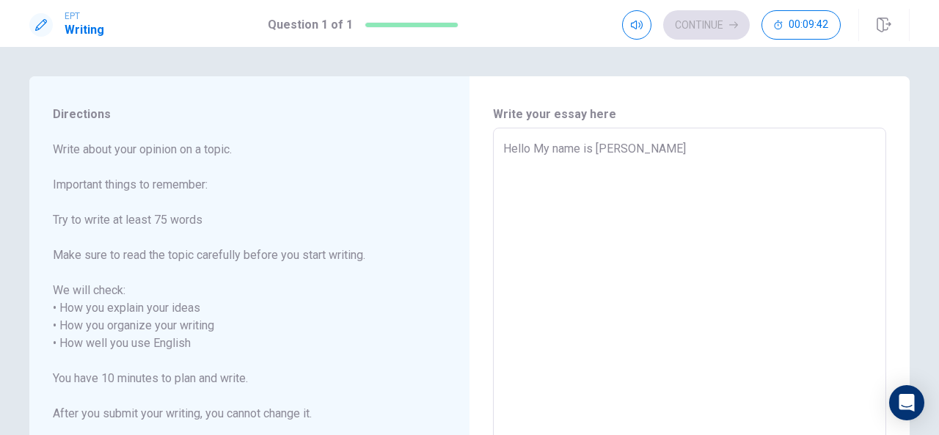
type textarea "x"
type textarea "Hello My name is [PERSON_NAME]"
type textarea "x"
type textarea "Hello My name is [PERSON_NAME]"
type textarea "x"
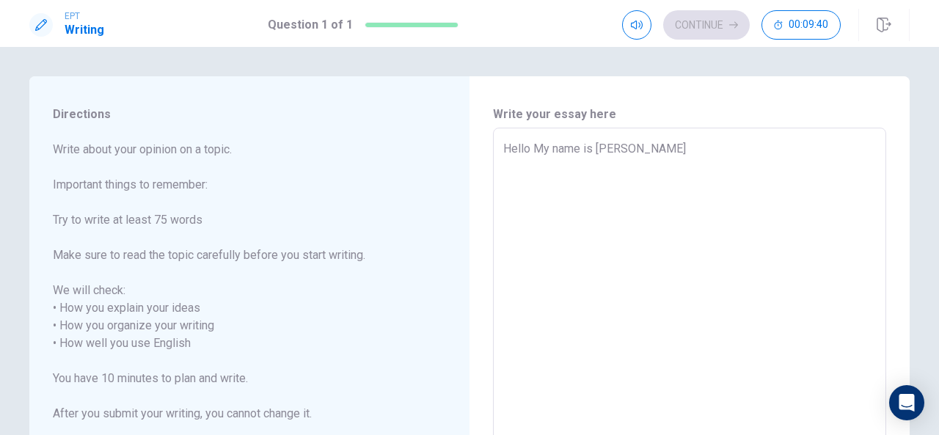
type textarea "Hello My name is [PERSON_NAME]"
type textarea "x"
type textarea "Hello My name is [PERSON_NAME]"
type textarea "x"
type textarea "Hello My name is [PERSON_NAME] im s"
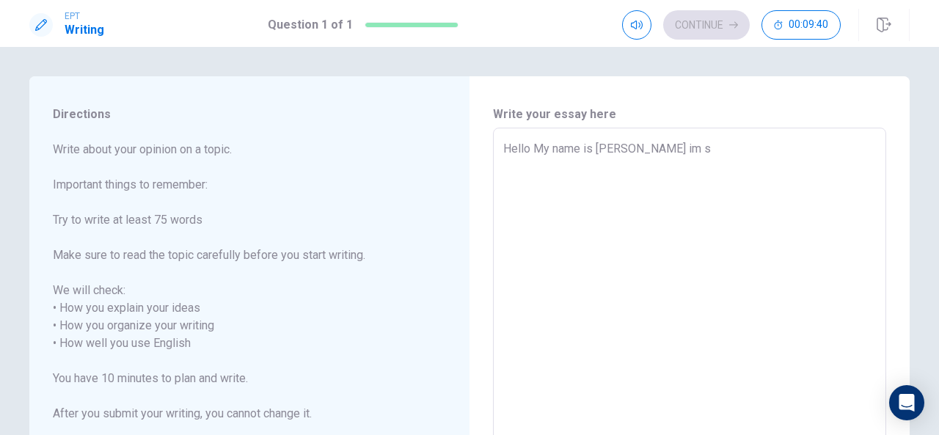
type textarea "x"
type textarea "Hello My name is [PERSON_NAME] im st"
type textarea "x"
type textarea "Hello My name is [PERSON_NAME] im stu"
type textarea "x"
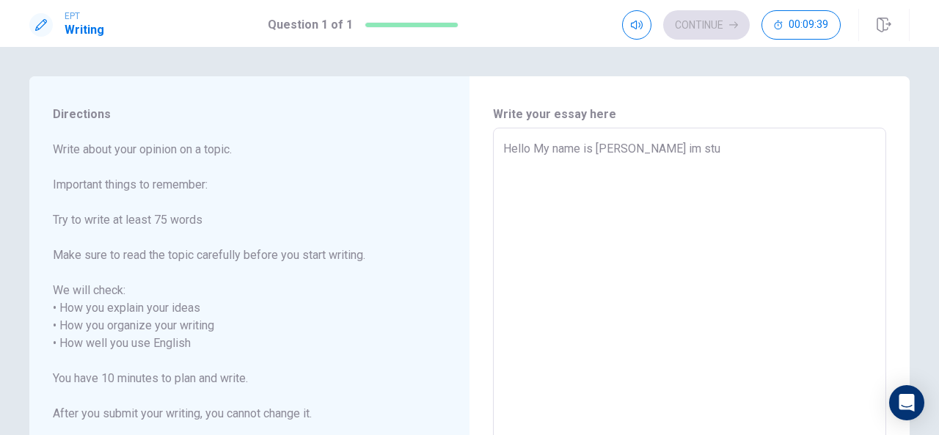
type textarea "Hello My name is [PERSON_NAME] im stud"
type textarea "x"
type textarea "Hello My name is [PERSON_NAME] im studi"
type textarea "x"
type textarea "Hello My name is [PERSON_NAME] im [PERSON_NAME]"
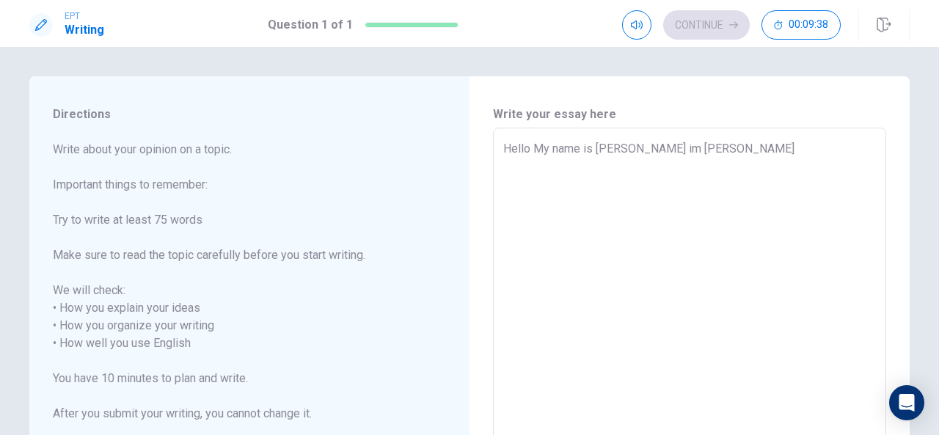
type textarea "x"
type textarea "Hello My name is [PERSON_NAME] im studing"
type textarea "x"
type textarea "Hello My name is [PERSON_NAME] im studing"
type textarea "x"
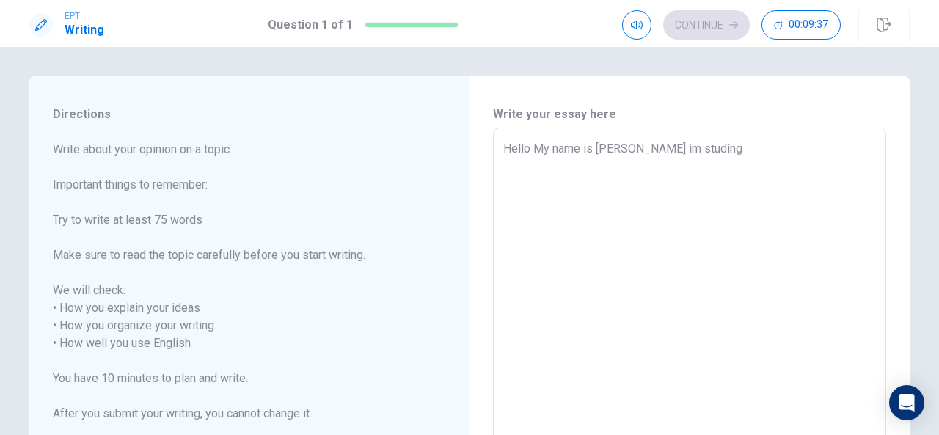
type textarea "Hello My name is [PERSON_NAME] im studing"
type textarea "x"
type textarea "Hello My name is [PERSON_NAME] im [PERSON_NAME]"
type textarea "x"
type textarea "Hello My name is [PERSON_NAME] im studi"
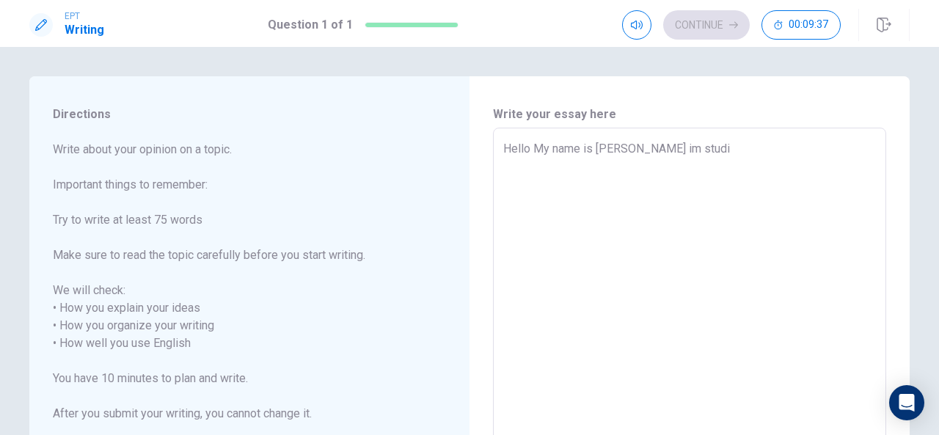
type textarea "x"
type textarea "Hello My name is [PERSON_NAME] im stud"
type textarea "x"
type textarea "Hello My name is [PERSON_NAME] im study"
type textarea "x"
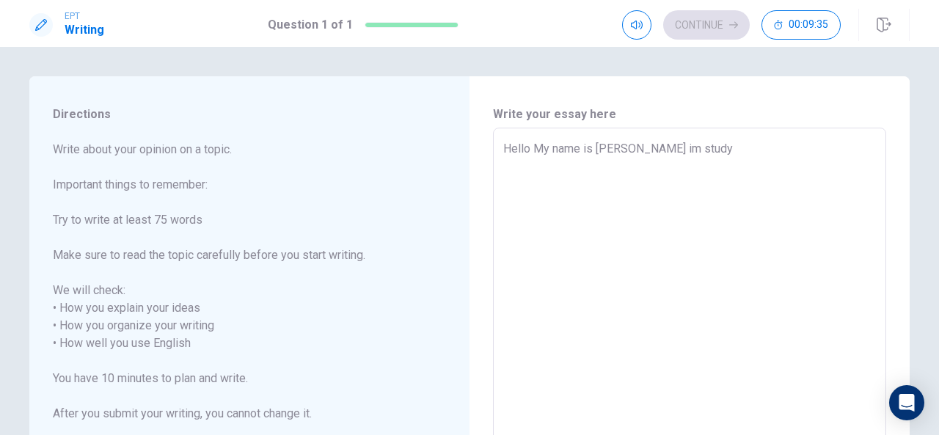
type textarea "Hello My name is [PERSON_NAME] im studyi"
type textarea "x"
type textarea "Hello My name is [PERSON_NAME] im studyin"
type textarea "x"
type textarea "Hello My name is [PERSON_NAME] im studying"
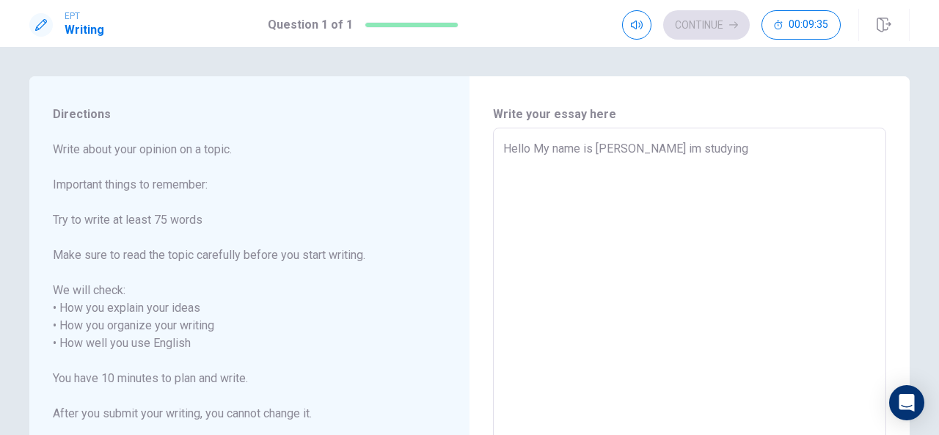
type textarea "x"
type textarea "Hello My name is [PERSON_NAME] im studying"
type textarea "x"
type textarea "Hello My name is [PERSON_NAME] im studying s"
type textarea "x"
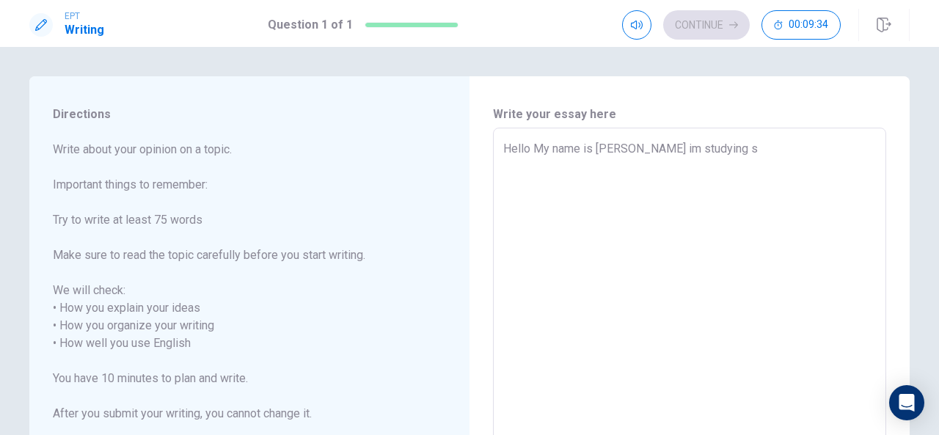
type textarea "Hello My name is [PERSON_NAME] im studying"
type textarea "x"
type textarea "Hello My name is [PERSON_NAME] im studying S"
type textarea "x"
type textarea "Hello My name is [PERSON_NAME] im studying SU"
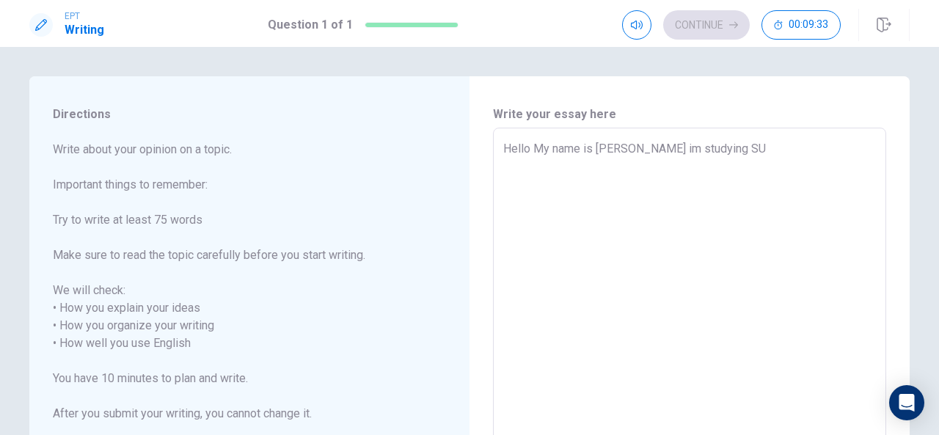
type textarea "x"
type textarea "Hello My name is [PERSON_NAME] im studying SUU"
type textarea "x"
type textarea "Hello My name is [PERSON_NAME] im studying SUU"
type textarea "x"
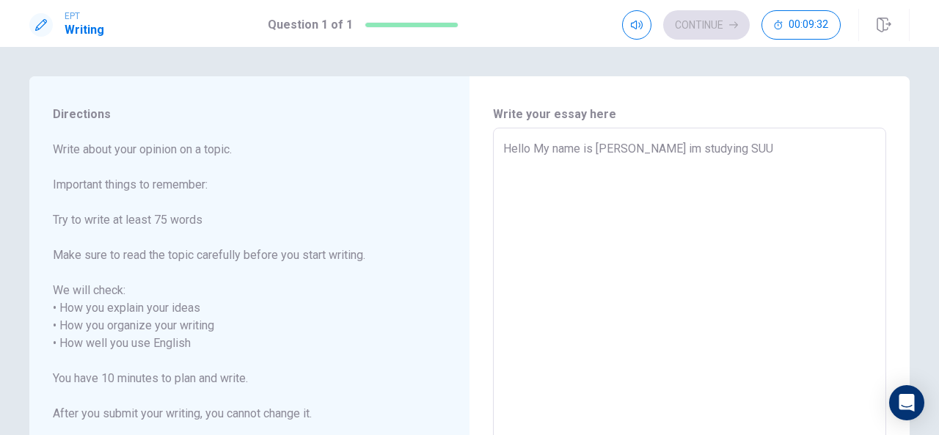
type textarea "Hello My name is [PERSON_NAME] im studying SUU"
type textarea "x"
type textarea "Hello My name is [PERSON_NAME] im studying SUU."
type textarea "x"
type textarea "Hello My name is [PERSON_NAME] im studying SUU."
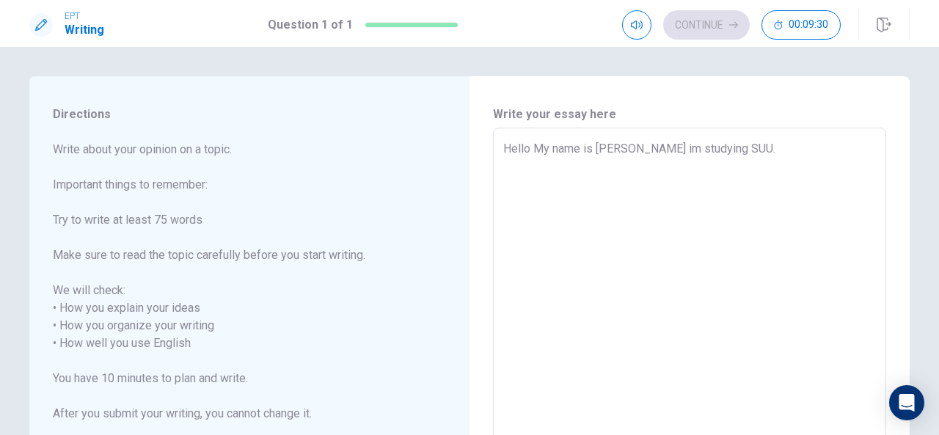
type textarea "x"
type textarea "Hello My name is [PERSON_NAME] im studying SUU. I"
type textarea "x"
type textarea "Hello My name is [PERSON_NAME] im studying SUU. I"
type textarea "x"
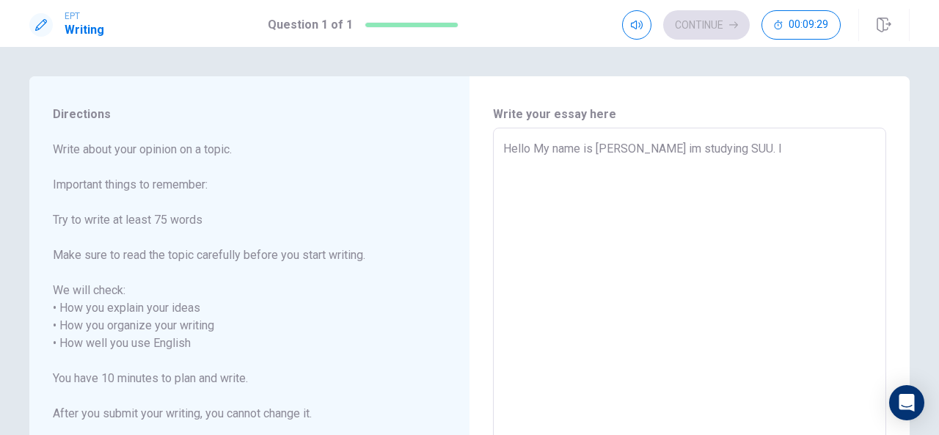
type textarea "Hello My name is [PERSON_NAME] im studying SUU. I W"
type textarea "x"
type textarea "Hello My name is [PERSON_NAME] im studying SUU. I [GEOGRAPHIC_DATA]"
type textarea "x"
type textarea "Hello My name is [PERSON_NAME] im studying SUU. I WAN"
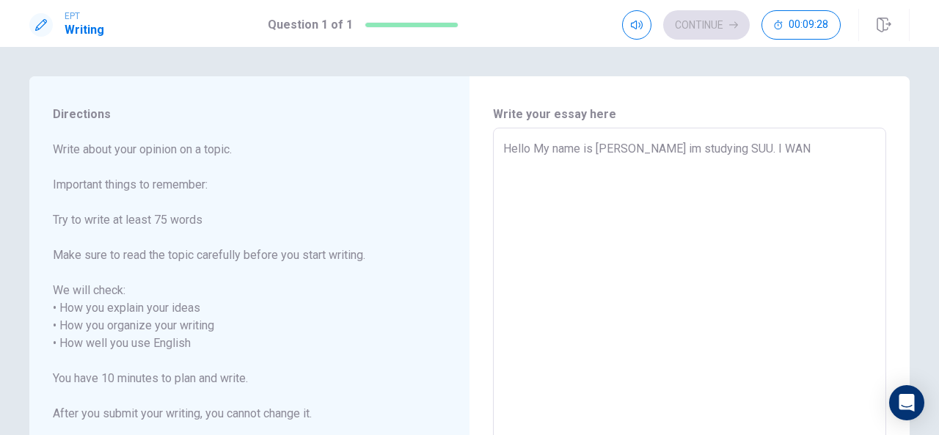
type textarea "x"
type textarea "Hello My name is [PERSON_NAME] im studying SUU. I WANT"
type textarea "x"
type textarea "Hello My name is [PERSON_NAME] im studying SUU. I WANT"
type textarea "x"
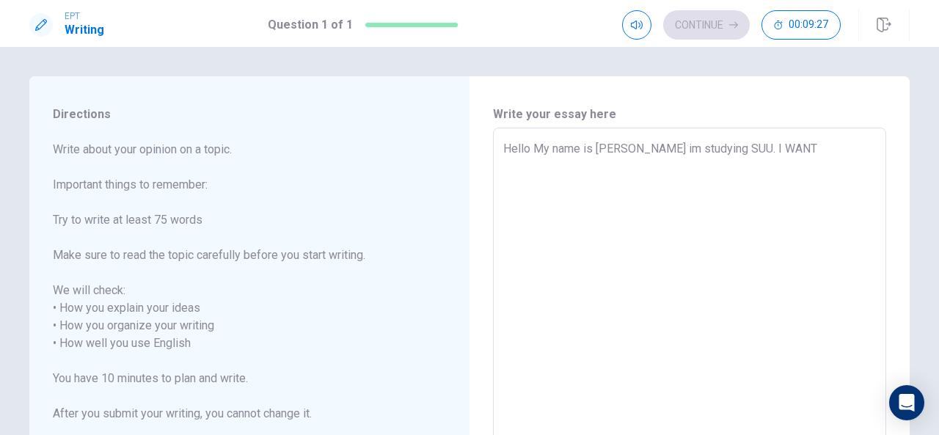
type textarea "Hello My name is [PERSON_NAME] im studying SUU. I WANT"
type textarea "x"
type textarea "Hello My name is [PERSON_NAME] im studying SUU. I WAN"
type textarea "x"
type textarea "Hello My name is [PERSON_NAME] im studying SUU. I [GEOGRAPHIC_DATA]"
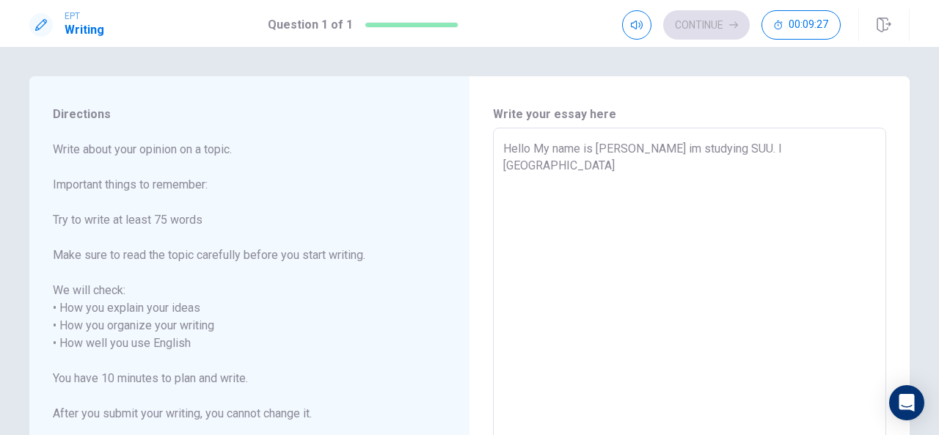
type textarea "x"
type textarea "Hello My name is [PERSON_NAME] im studying SUU. I W"
type textarea "x"
type textarea "Hello My name is [PERSON_NAME] im studying SUU. I"
type textarea "x"
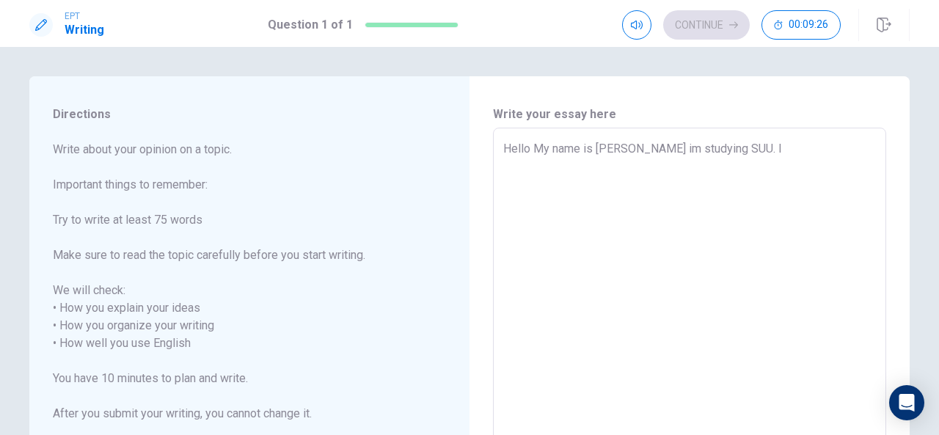
type textarea "Hello My name is [PERSON_NAME] im studying SUU. I"
type textarea "x"
type textarea "Hello My name is [PERSON_NAME] im studying SUU."
type textarea "x"
type textarea "Hello My name is [PERSON_NAME] im studying SUU. T"
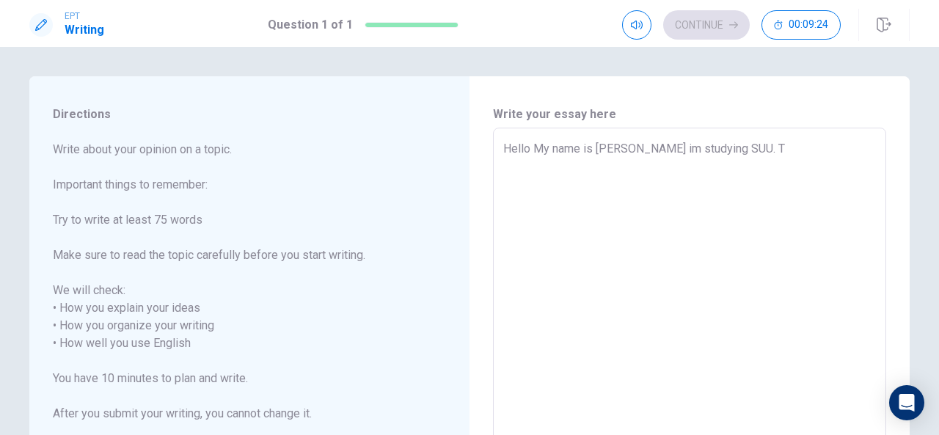
type textarea "x"
type textarea "Hello My name is [PERSON_NAME] im studying SUU. To"
type textarea "x"
type textarea "Hello My name is [PERSON_NAME] im studying SUU. To"
type textarea "x"
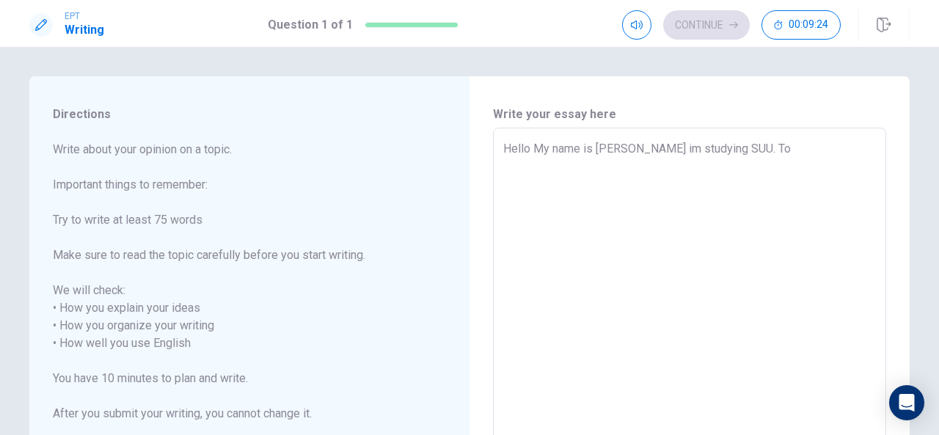
type textarea "Hello My name is [PERSON_NAME] im studying SUU. To d"
type textarea "x"
type textarea "Hello My name is [PERSON_NAME] im studying SUU. To da"
type textarea "x"
type textarea "Hello My name is [PERSON_NAME] im studying SUU. To d"
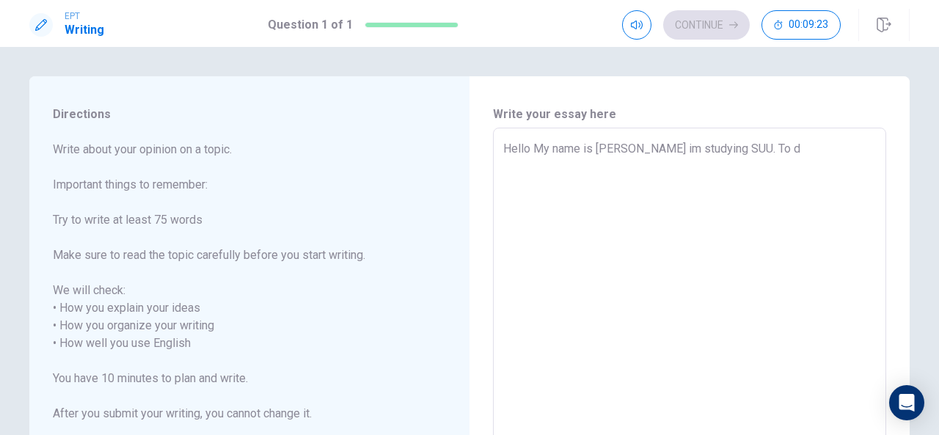
type textarea "x"
type textarea "Hello My name is [PERSON_NAME] im studying SUU. To"
type textarea "x"
type textarea "Hello My name is [PERSON_NAME] im studying SUU. To"
type textarea "x"
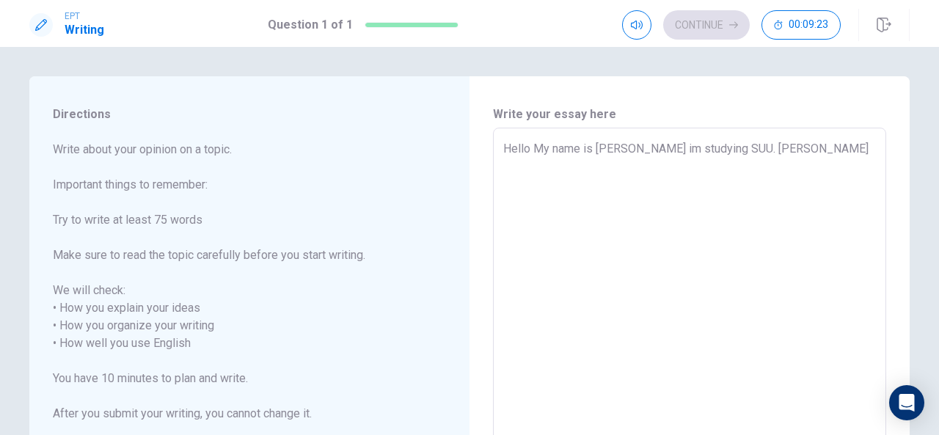
type textarea "Hello My name is [PERSON_NAME] im studying SUU. Toda"
type textarea "x"
type textarea "Hello My name is [PERSON_NAME] im studying SUU. [DATE]"
type textarea "x"
type textarea "Hello My name is [PERSON_NAME] im studying SUU. [DATE]"
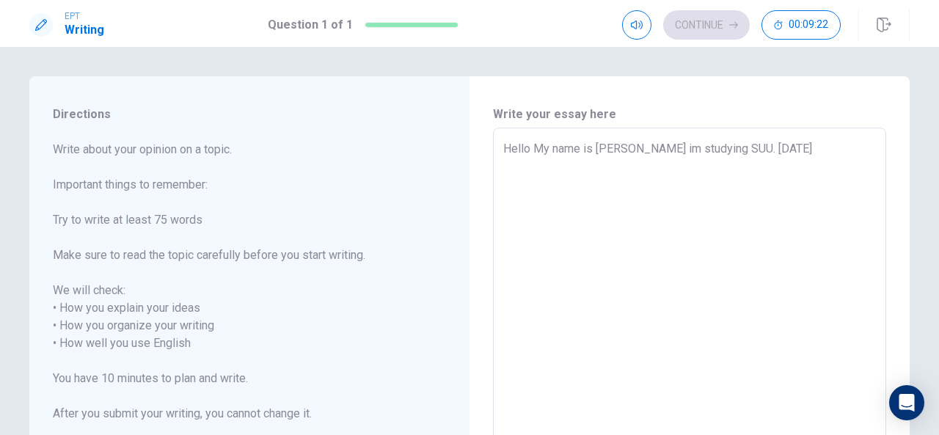
type textarea "x"
type textarea "Hello My name is [PERSON_NAME] im studying SUU. [DATE] i"
type textarea "x"
type textarea "Hello My name is [PERSON_NAME] im studying SUU. [DATE] i"
type textarea "x"
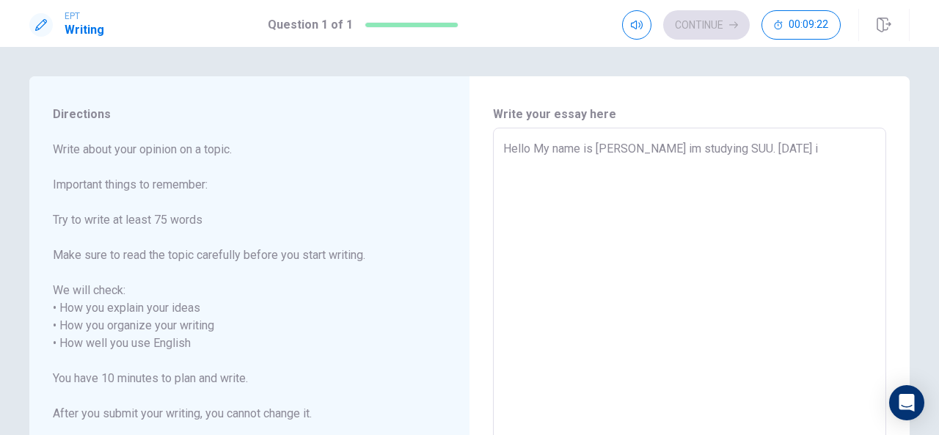
type textarea "Hello My name is [PERSON_NAME] im studying SUU. [DATE] i w"
type textarea "x"
type textarea "Hello My name is [PERSON_NAME] im studying SUU. [DATE] i we"
type textarea "x"
type textarea "Hello My name is [PERSON_NAME] im studying SUU. [DATE] i wea"
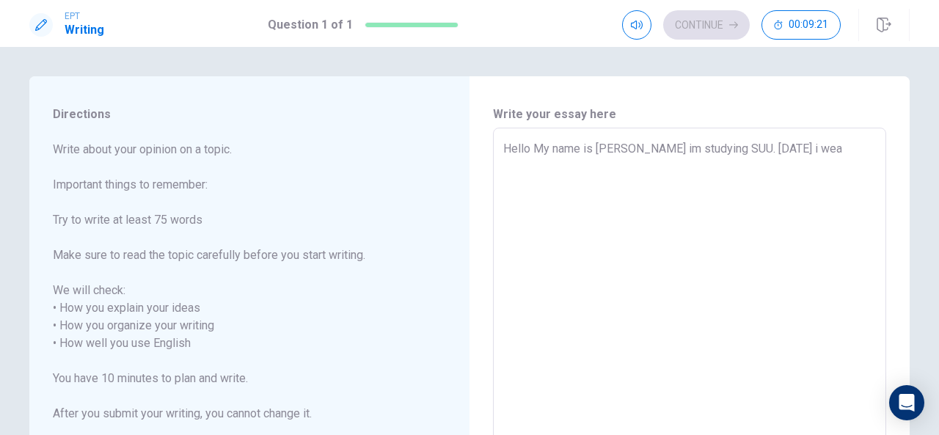
type textarea "x"
type textarea "Hello My name is [PERSON_NAME] im studying SUU. [DATE] i wean"
type textarea "x"
type textarea "Hello My name is [PERSON_NAME] im studying SUU. [DATE] i [PERSON_NAME]"
type textarea "x"
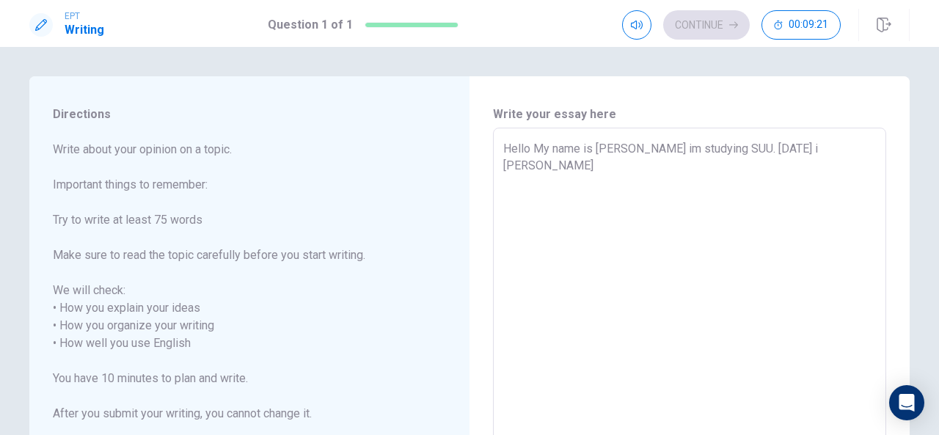
type textarea "Hello My name is [PERSON_NAME] im studying SUU. [DATE] i [PERSON_NAME]"
type textarea "x"
type textarea "Hello My name is [PERSON_NAME] im studying SUU. [DATE] i [PERSON_NAME]"
type textarea "x"
type textarea "Hello My name is [PERSON_NAME] im studying SUU. [DATE] i wean"
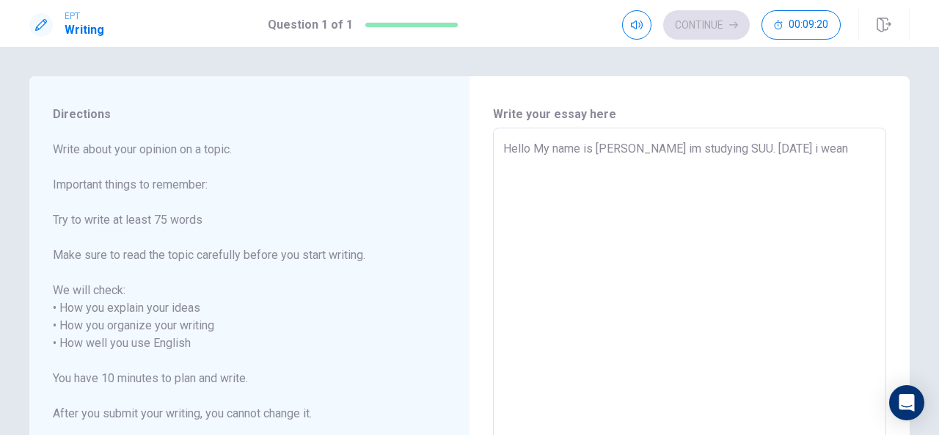
type textarea "x"
type textarea "Hello My name is [PERSON_NAME] im studying SUU. [DATE] i wea"
type textarea "x"
type textarea "Hello My name is [PERSON_NAME] im studying SUU. [DATE] i we"
type textarea "x"
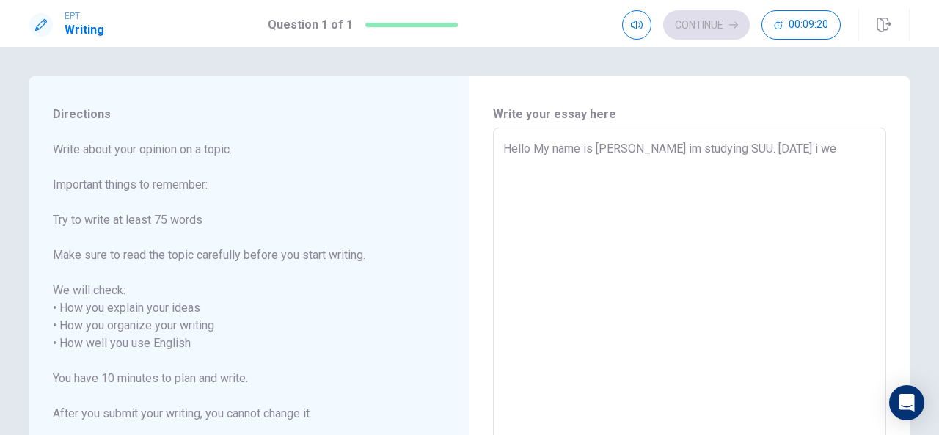
type textarea "Hello My name is [PERSON_NAME] im studying SUU. [DATE] i w"
type textarea "x"
type textarea "Hello My name is [PERSON_NAME] im studying SUU. [DATE] i wa"
type textarea "x"
type textarea "Hello My name is [PERSON_NAME] im studying SUU. [DATE] i wan"
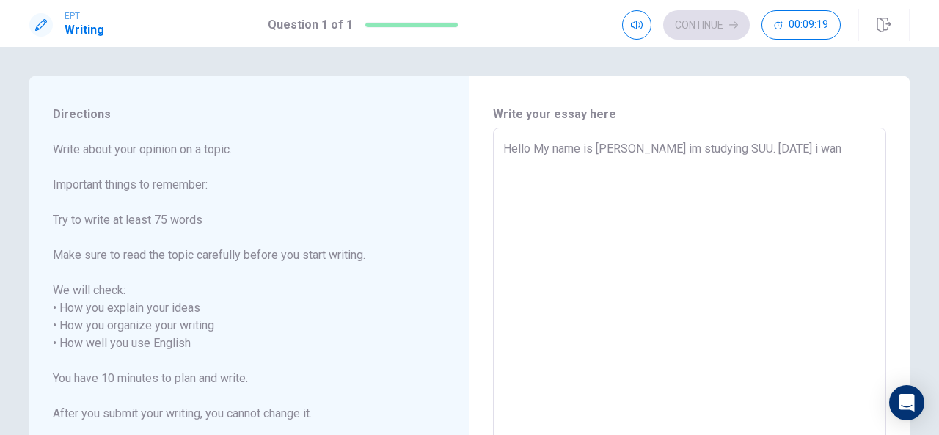
type textarea "x"
type textarea "Hello My name is [PERSON_NAME] im studying SUU. [DATE] i want"
type textarea "x"
type textarea "Hello My name is [PERSON_NAME] im studying SUU. [DATE] i want"
type textarea "x"
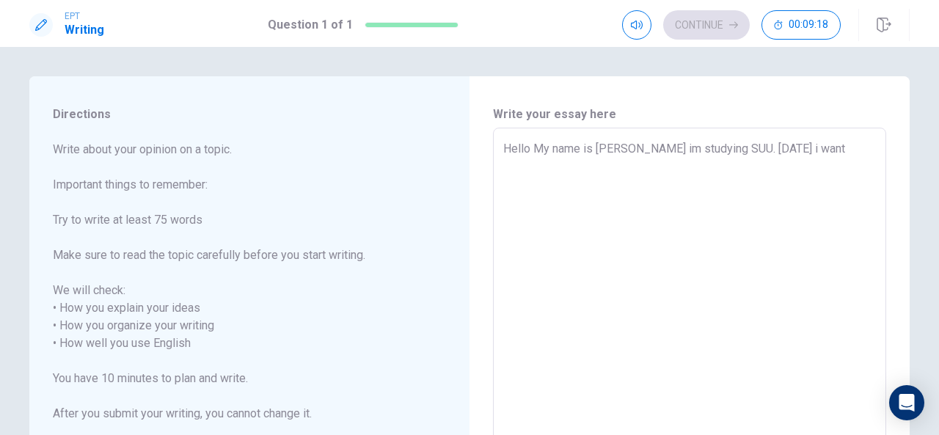
type textarea "Hello My name is [PERSON_NAME] im studying SUU. [DATE] i want t"
type textarea "x"
type textarea "Hello My name is [PERSON_NAME] im studying SUU. [DATE] i want to"
type textarea "x"
type textarea "Hello My name is [PERSON_NAME] im studying SUU. [DATE] i want to"
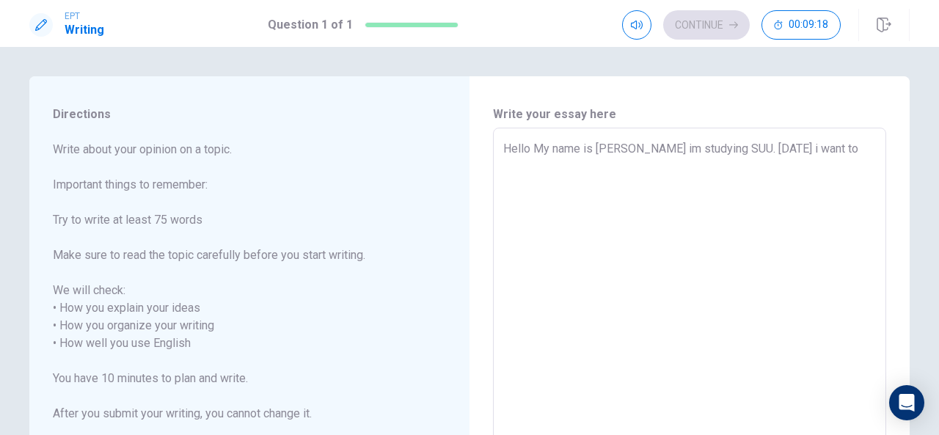
type textarea "x"
type textarea "Hello My name is [PERSON_NAME] im studying SUU. [DATE] i want to t"
type textarea "x"
type textarea "Hello My name is [PERSON_NAME] im studying SUU. [DATE] i want to ta"
type textarea "x"
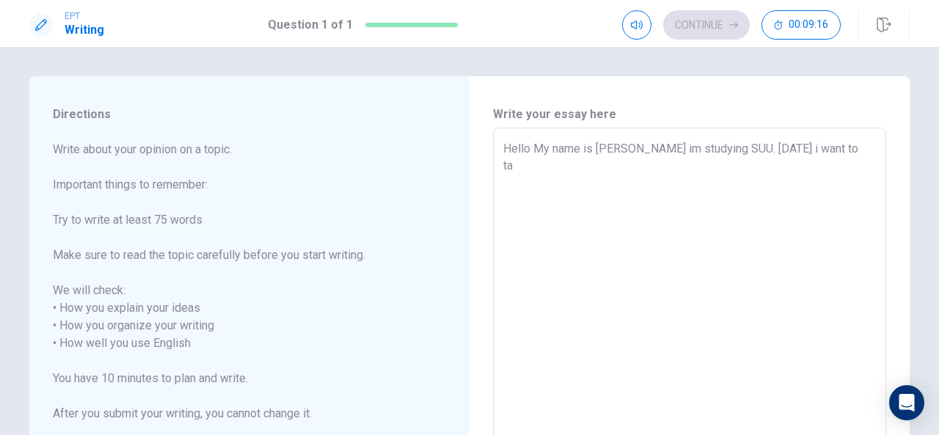
type textarea "Hello My name is [PERSON_NAME] im studying SUU. [DATE] i want to tal"
type textarea "x"
type textarea "Hello My name is [PERSON_NAME] im studying SUU. [DATE] i want to talk"
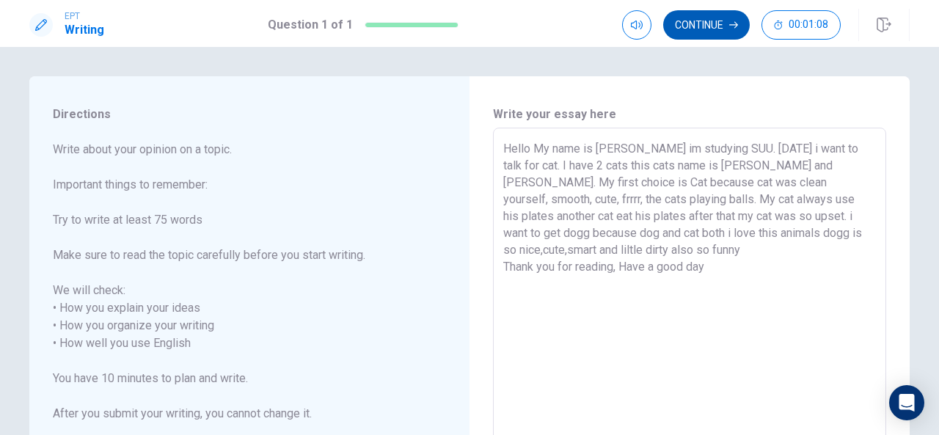
click at [727, 22] on button "Continue" at bounding box center [706, 24] width 87 height 29
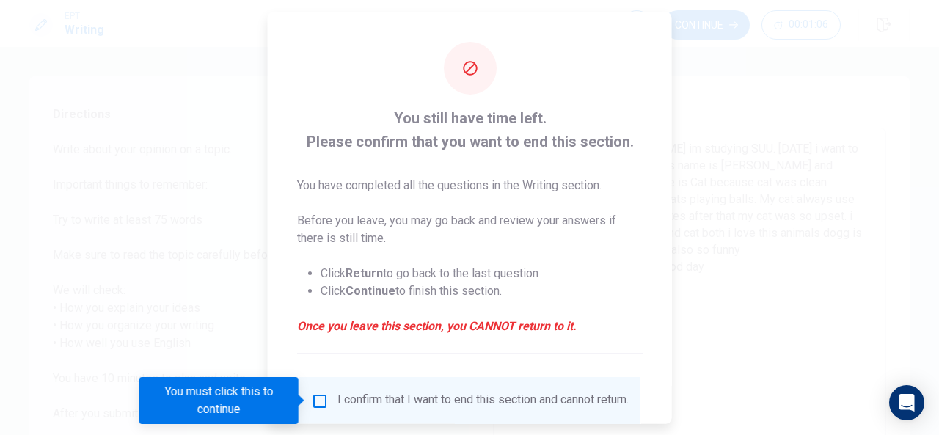
click at [329, 403] on div "I confirm that I want to end this section and cannot return." at bounding box center [470, 401] width 318 height 18
click at [317, 400] on input "You must click this to continue" at bounding box center [320, 401] width 18 height 18
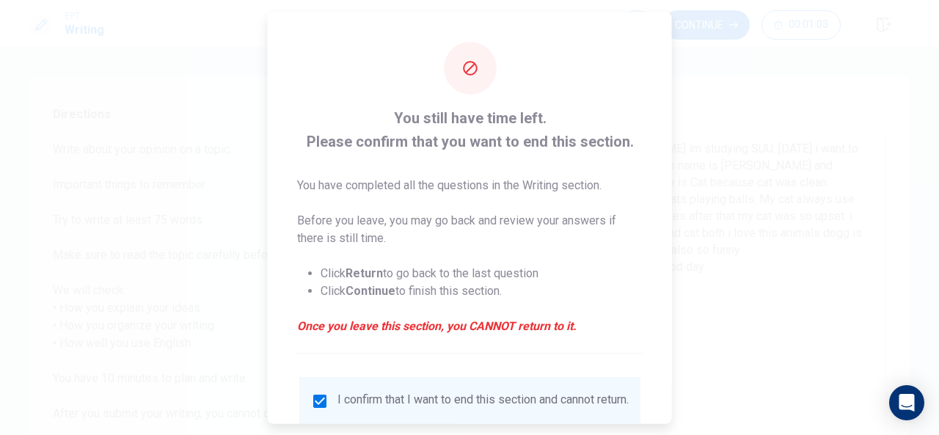
scroll to position [111, 0]
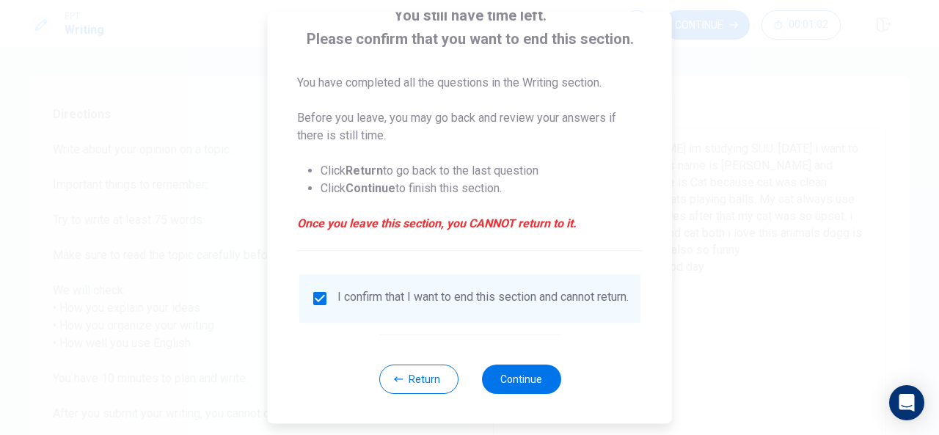
click at [524, 395] on div "Return Continue" at bounding box center [469, 378] width 182 height 89
click at [528, 383] on button "Continue" at bounding box center [520, 379] width 79 height 29
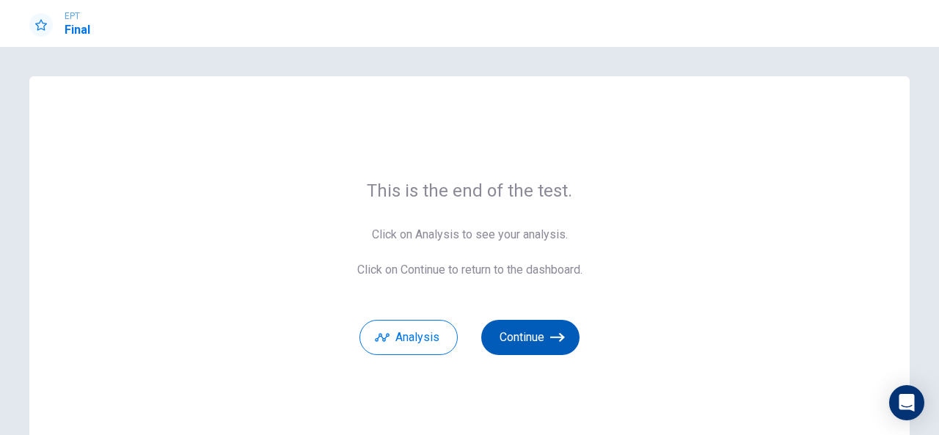
click at [537, 343] on button "Continue" at bounding box center [530, 337] width 98 height 35
